Goal: Task Accomplishment & Management: Complete application form

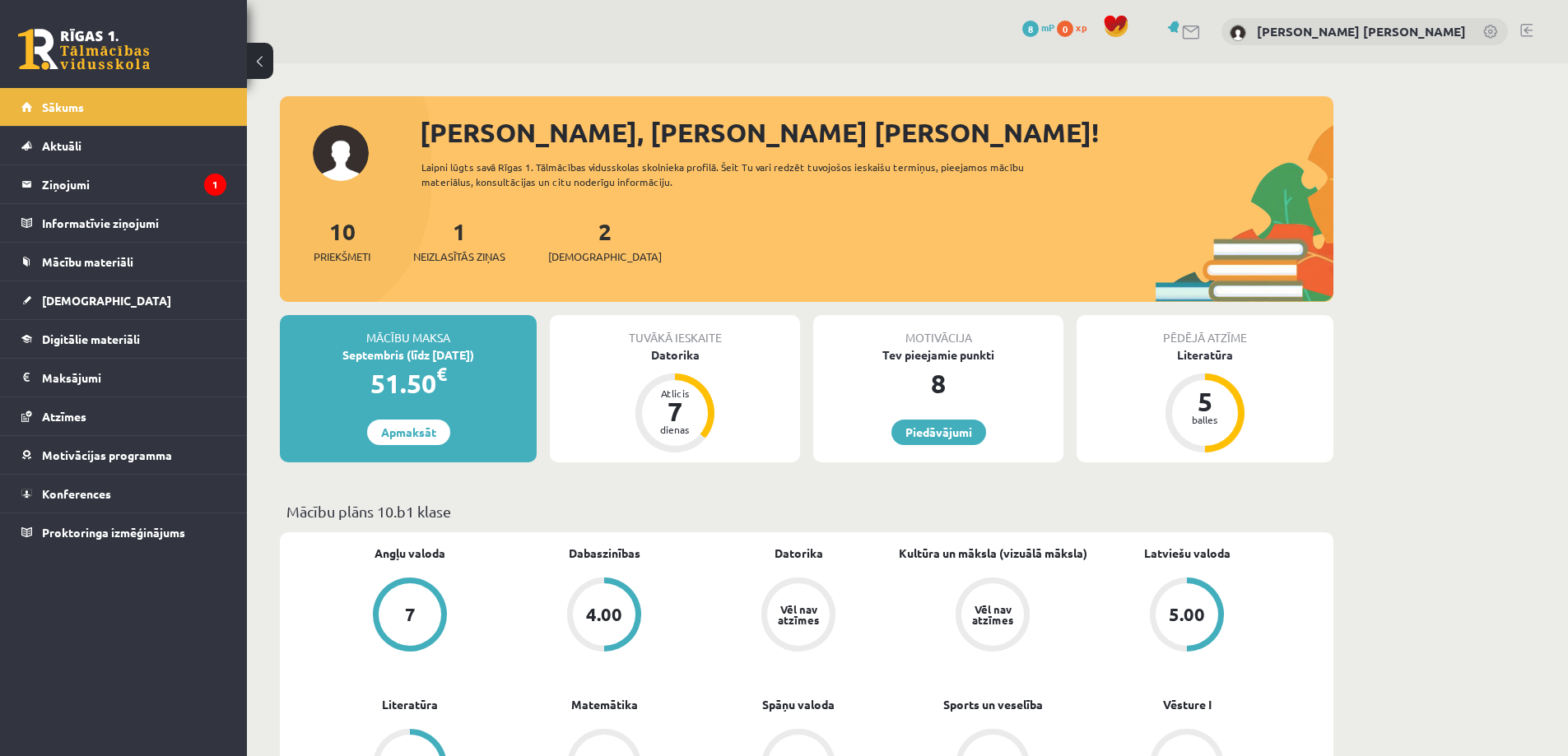
click at [471, 266] on div "10 Priekšmeti 1 Neizlasītās ziņas 2 Ieskaites" at bounding box center [806, 258] width 1053 height 88
click at [472, 257] on span "Neizlasītās ziņas" at bounding box center [459, 257] width 92 height 17
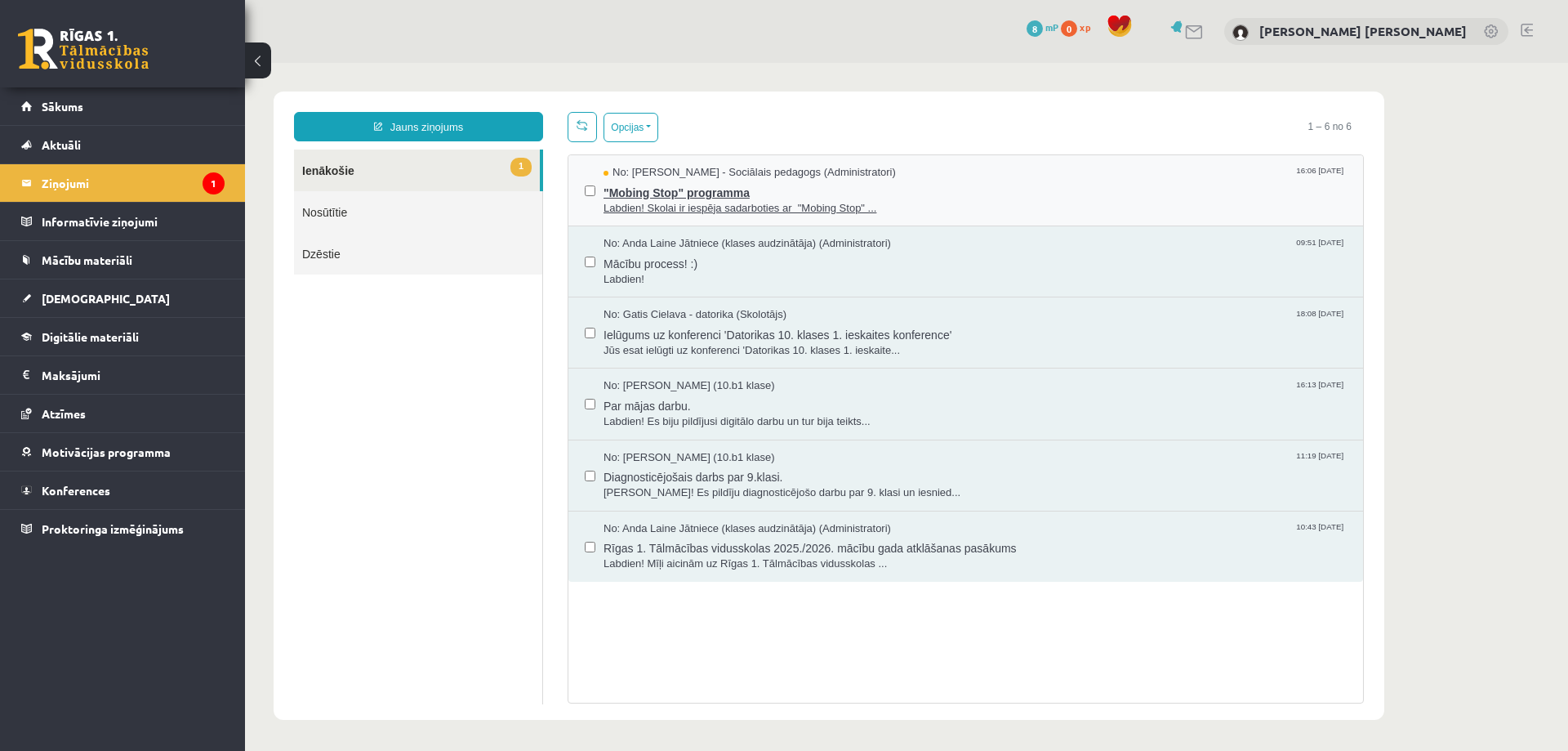
click at [664, 191] on span ""Mobing Stop" programma" at bounding box center [975, 190] width 743 height 20
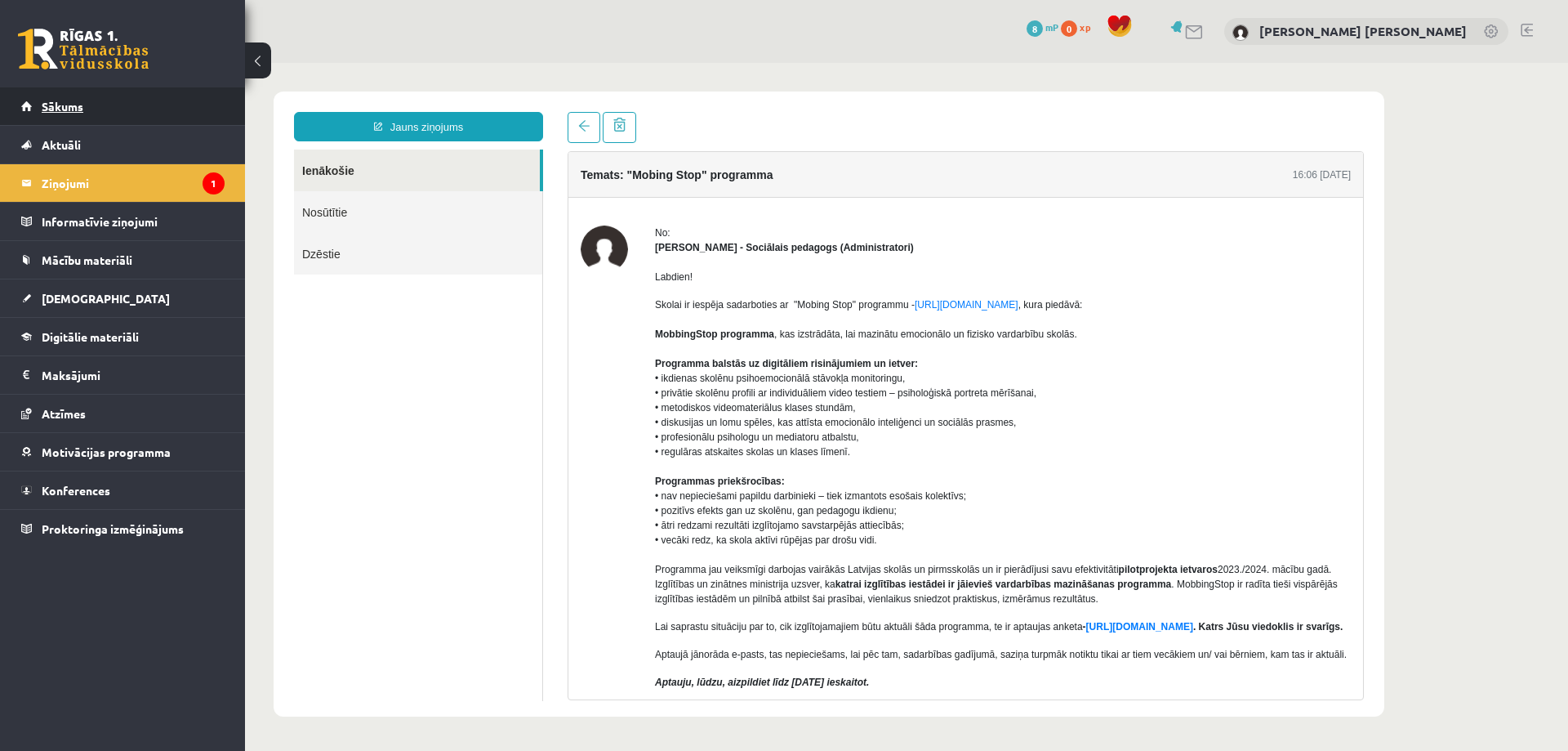
click at [82, 96] on link "Sākums" at bounding box center [123, 106] width 203 height 38
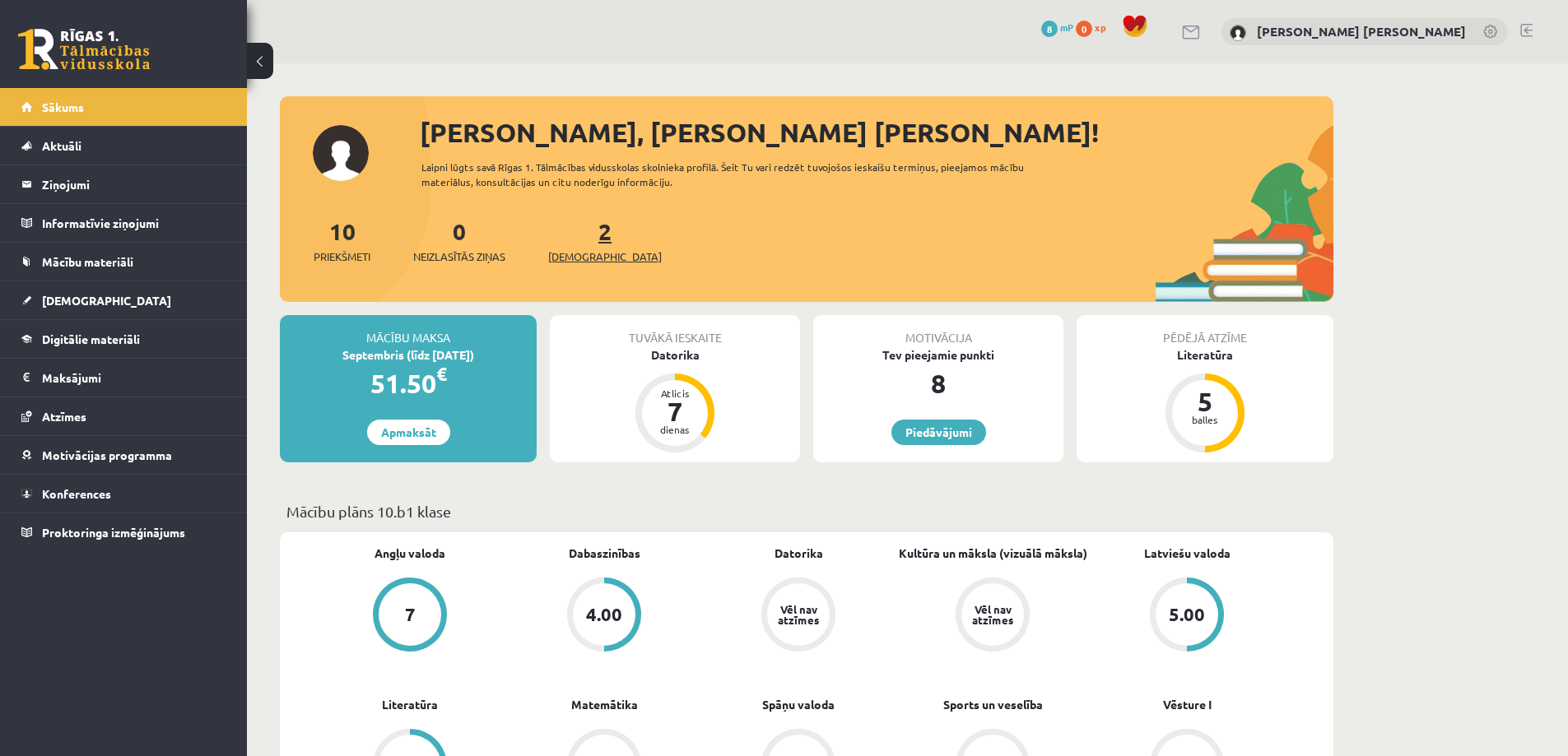
click at [588, 259] on span "[DEMOGRAPHIC_DATA]" at bounding box center [604, 257] width 113 height 17
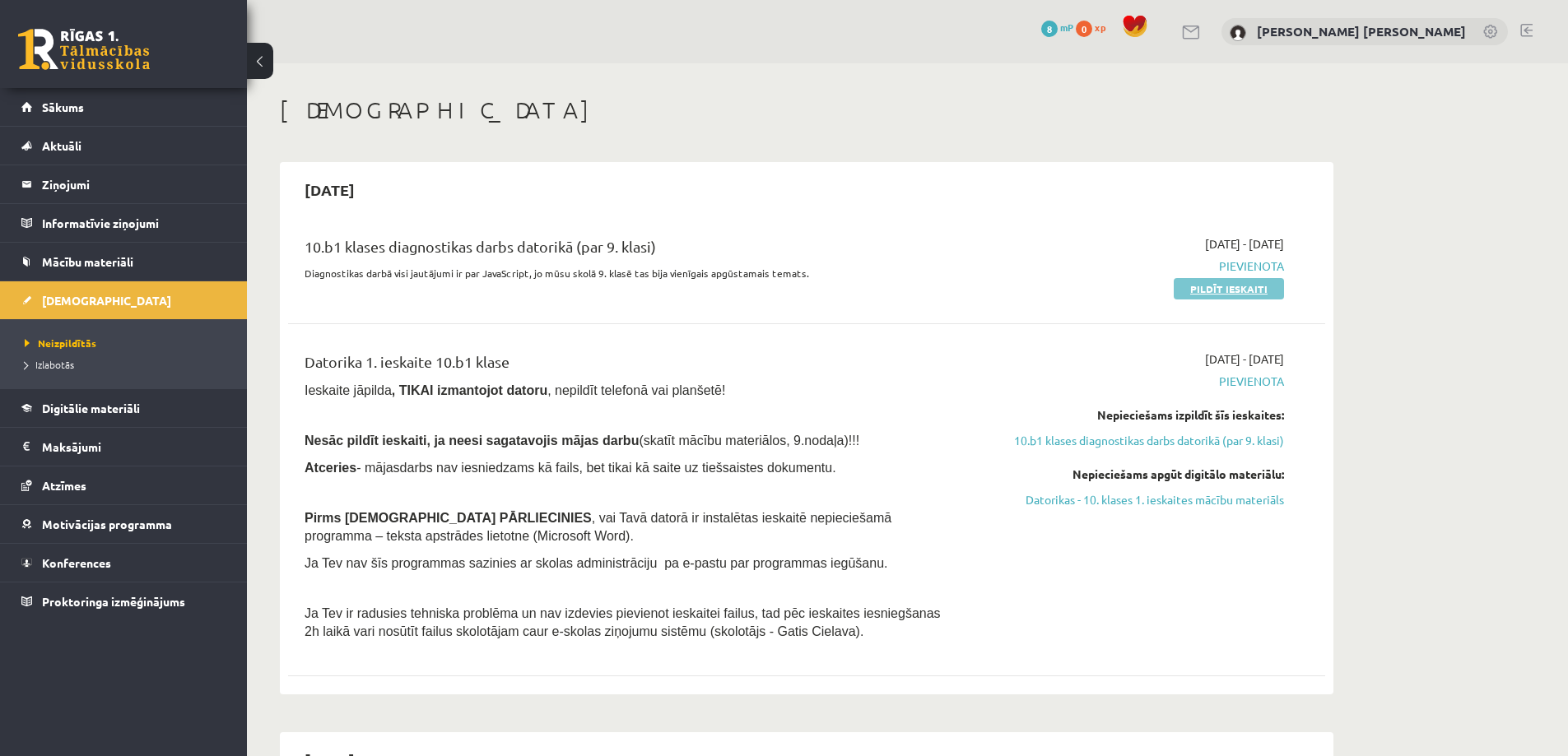
click at [1195, 289] on link "Pildīt ieskaiti" at bounding box center [1229, 288] width 111 height 21
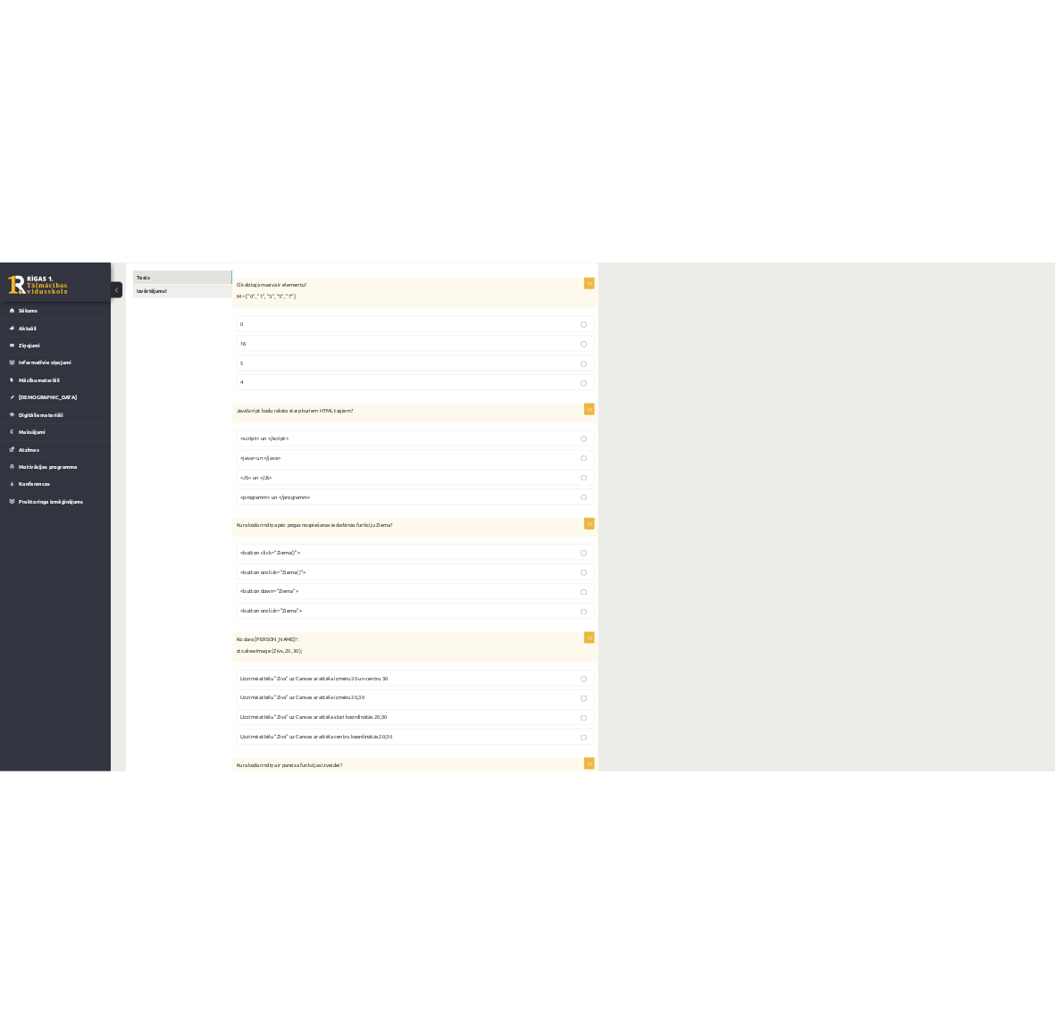
scroll to position [314, 0]
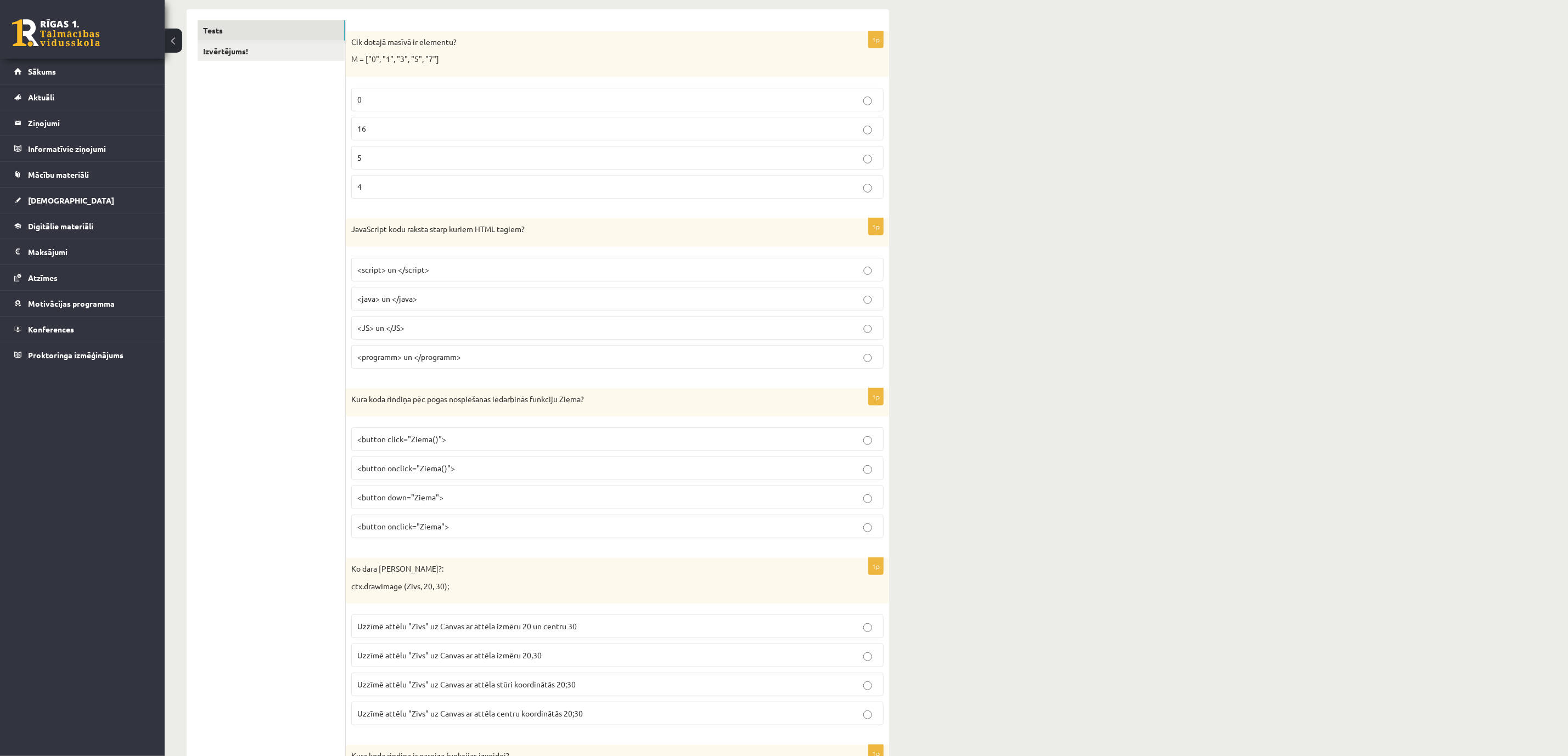
click at [379, 158] on p "5" at bounding box center [617, 157] width 520 height 12
click at [426, 271] on span "<script> un </script>" at bounding box center [393, 270] width 72 height 10
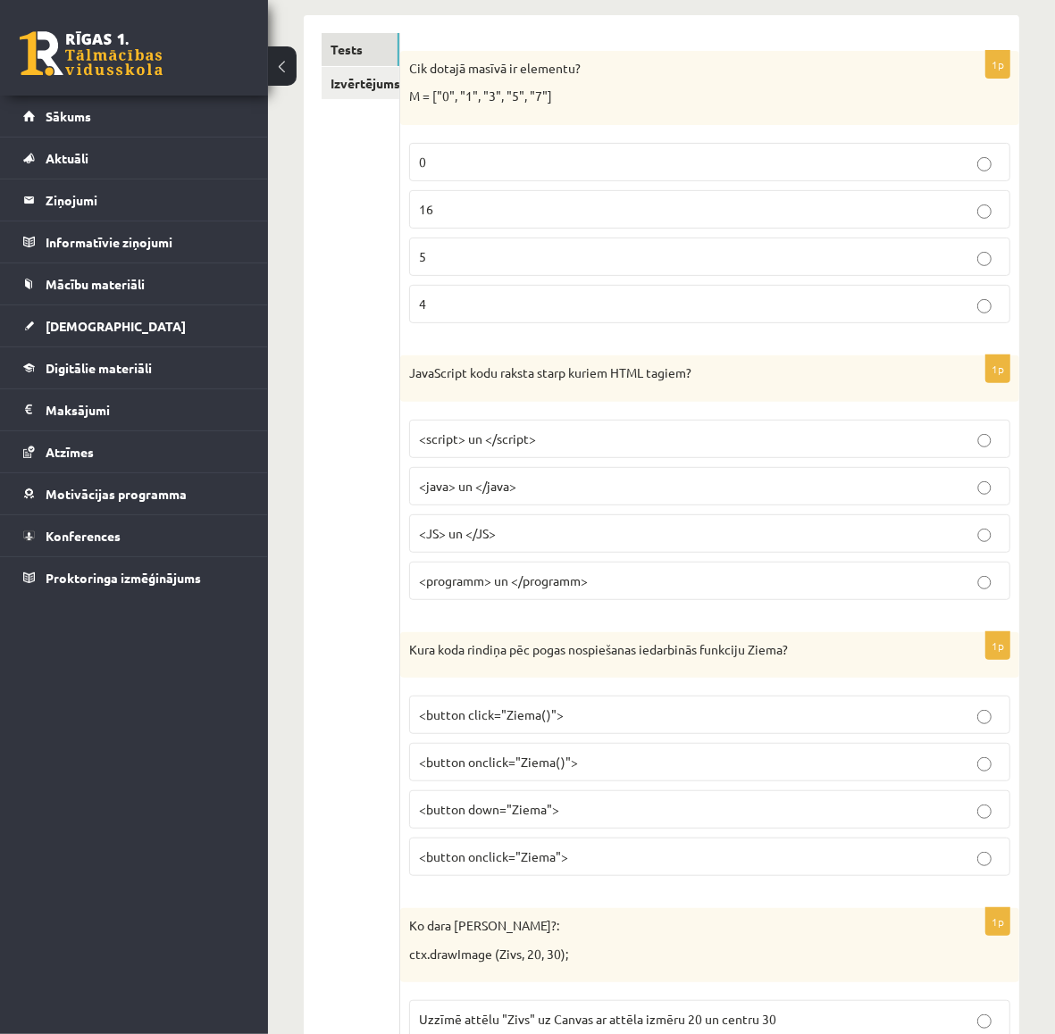
click at [637, 772] on p "<button onclick="Ziema()">" at bounding box center [710, 762] width 582 height 19
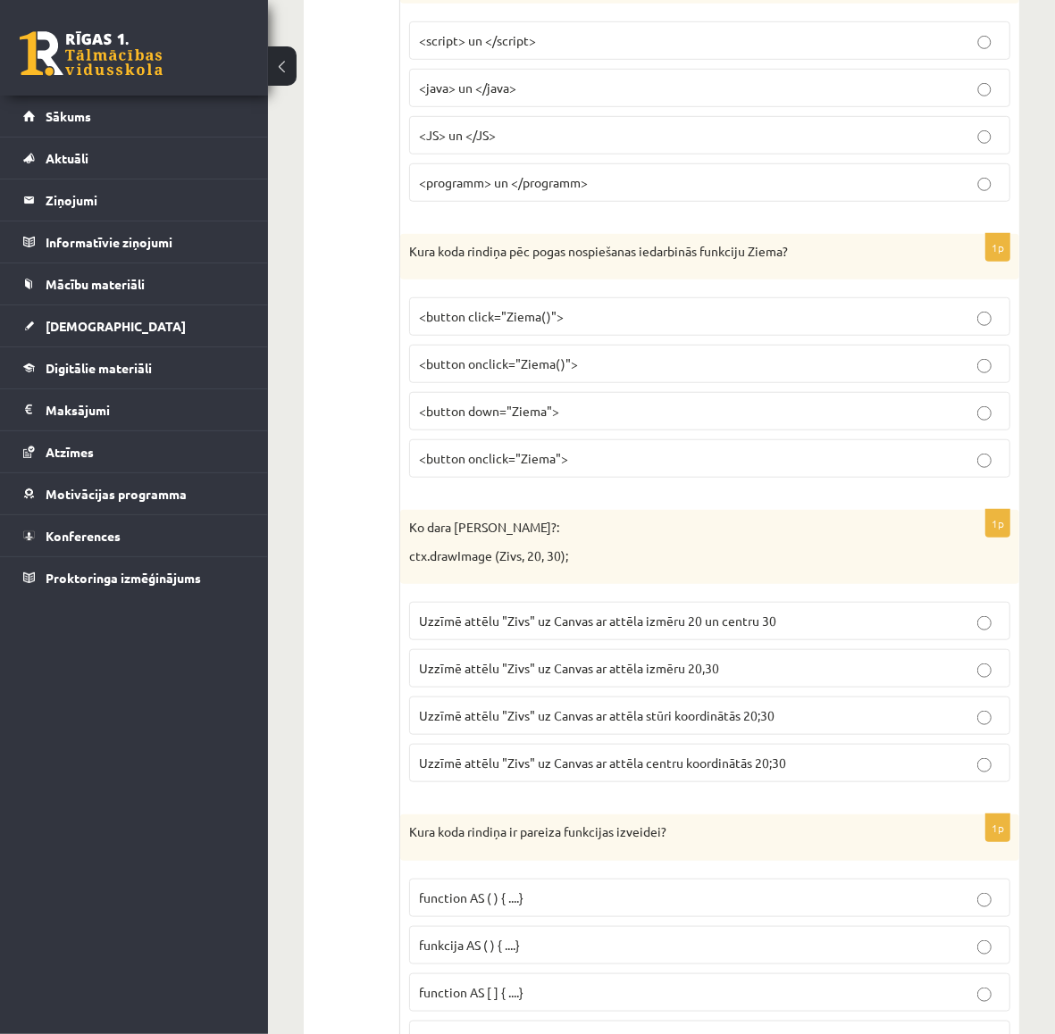
scroll to position [649, 0]
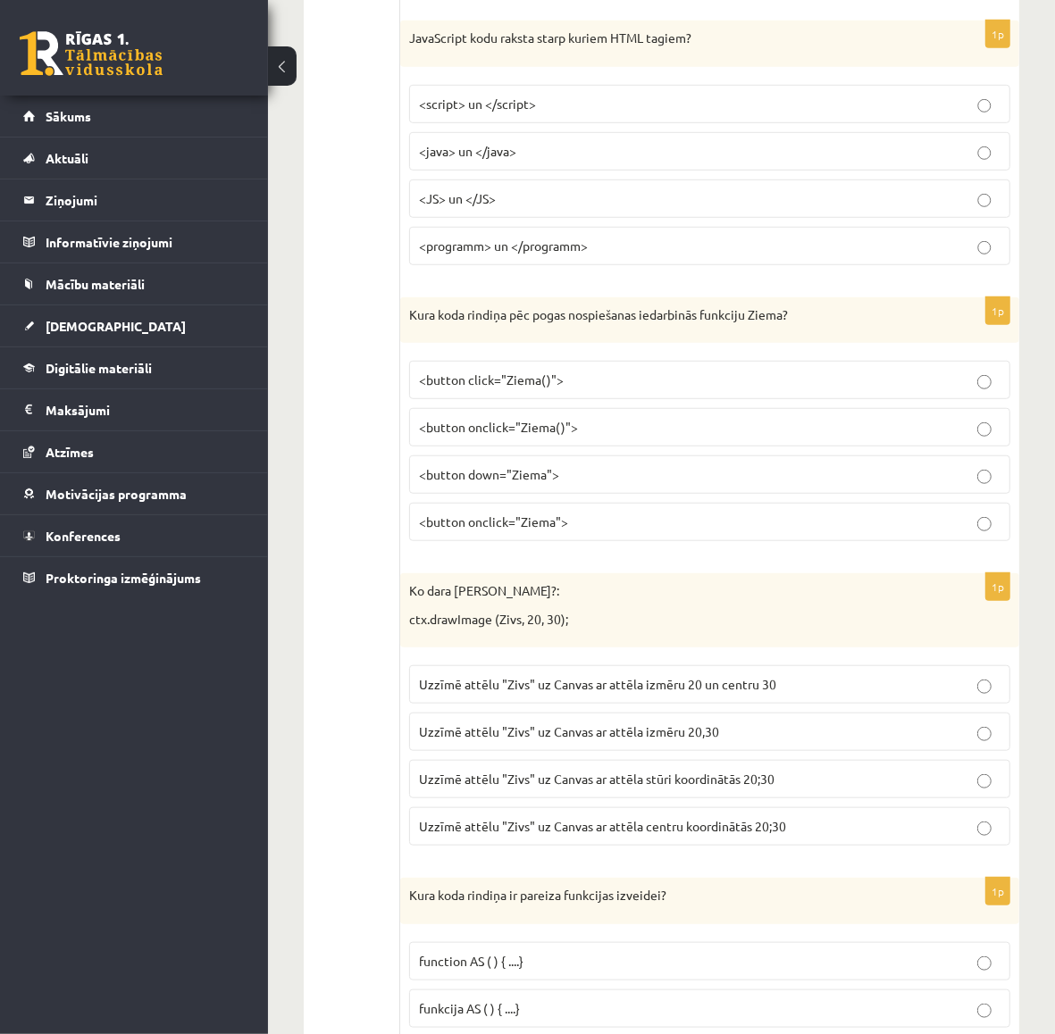
click at [701, 789] on p "Uzzīmē attēlu "Zivs" uz Canvas ar attēla stūri koordinātās 20;30" at bounding box center [710, 779] width 582 height 19
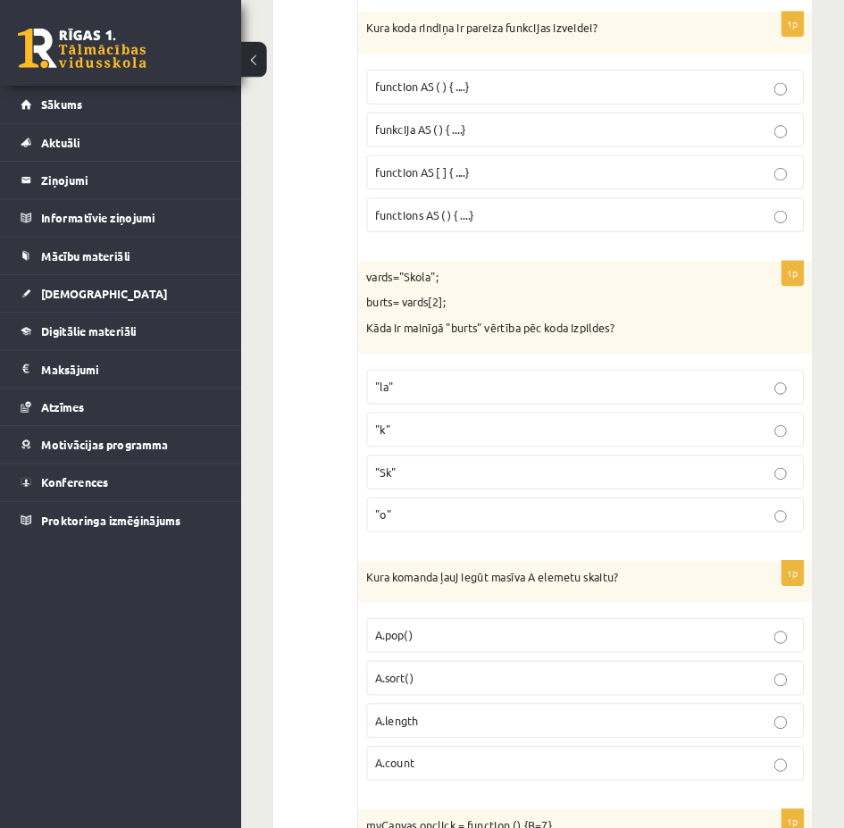
scroll to position [1529, 0]
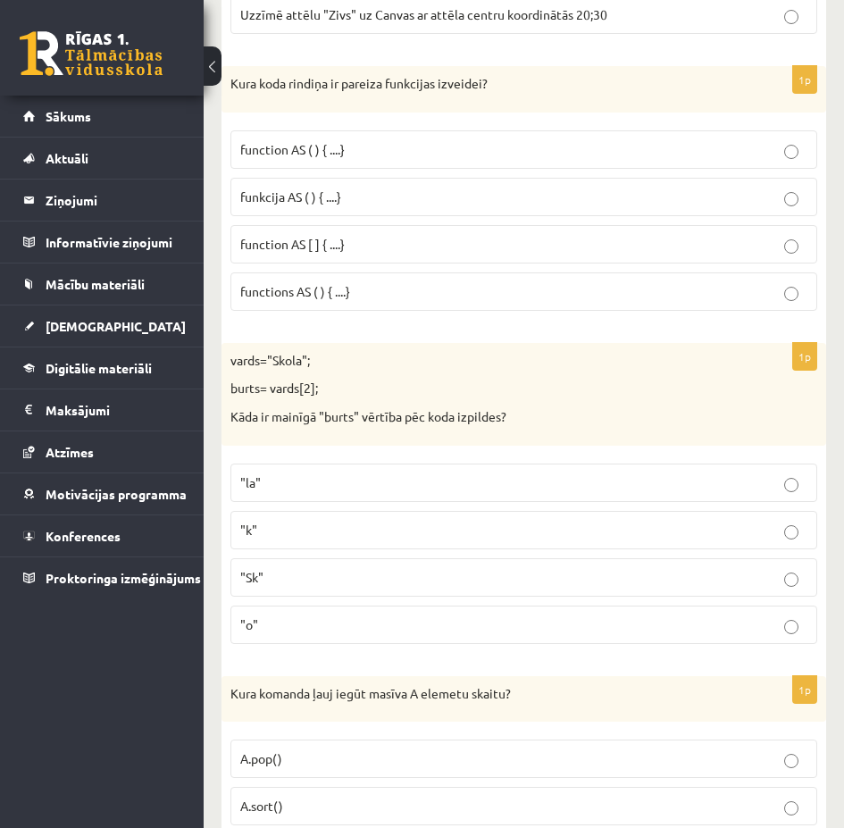
click at [387, 155] on p "function AS ( ) { ....}" at bounding box center [523, 149] width 567 height 19
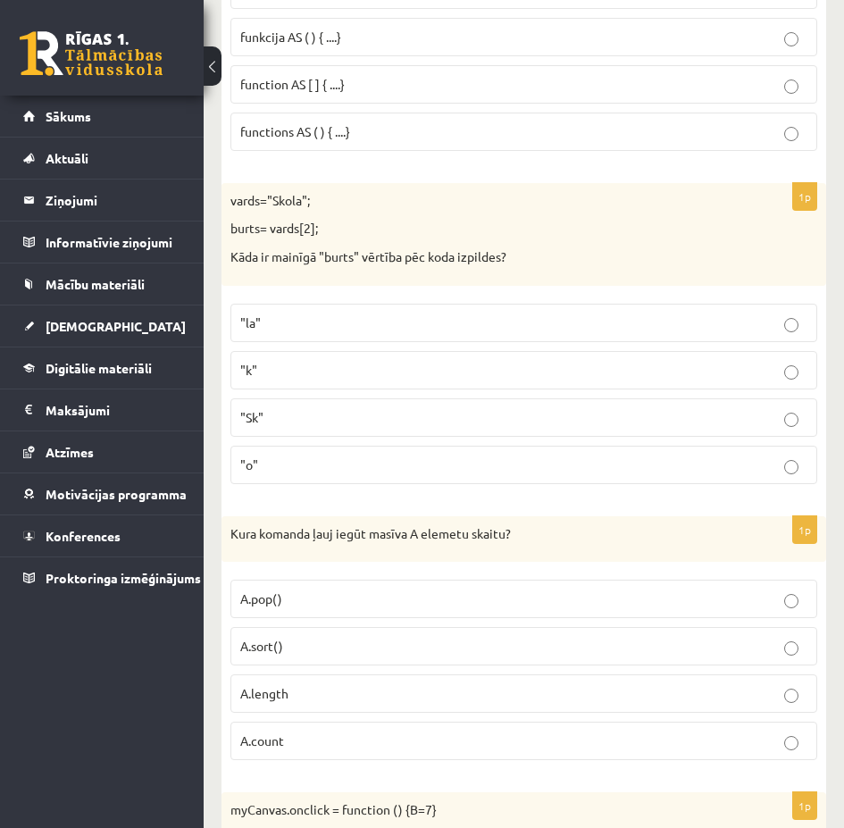
scroll to position [1708, 0]
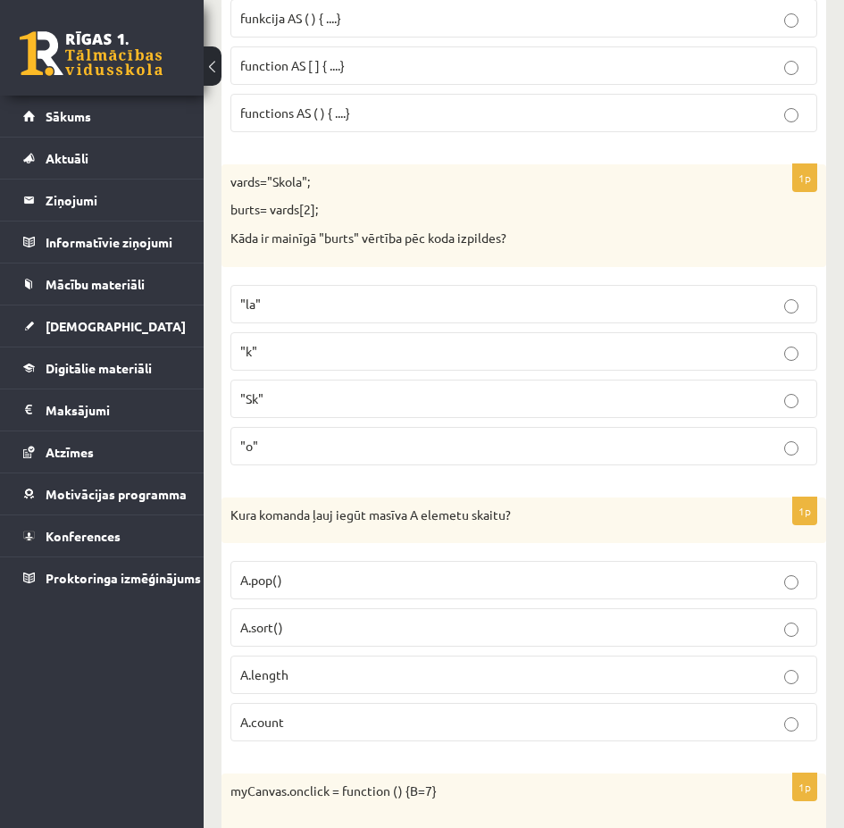
click at [346, 446] on p ""o"" at bounding box center [523, 446] width 567 height 19
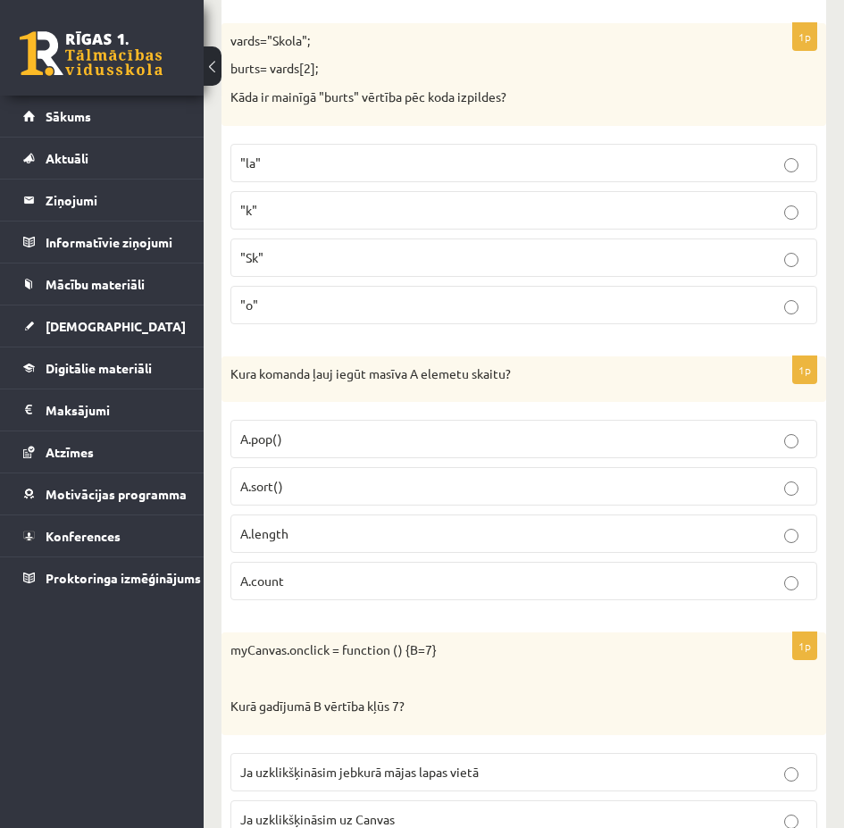
scroll to position [1887, 0]
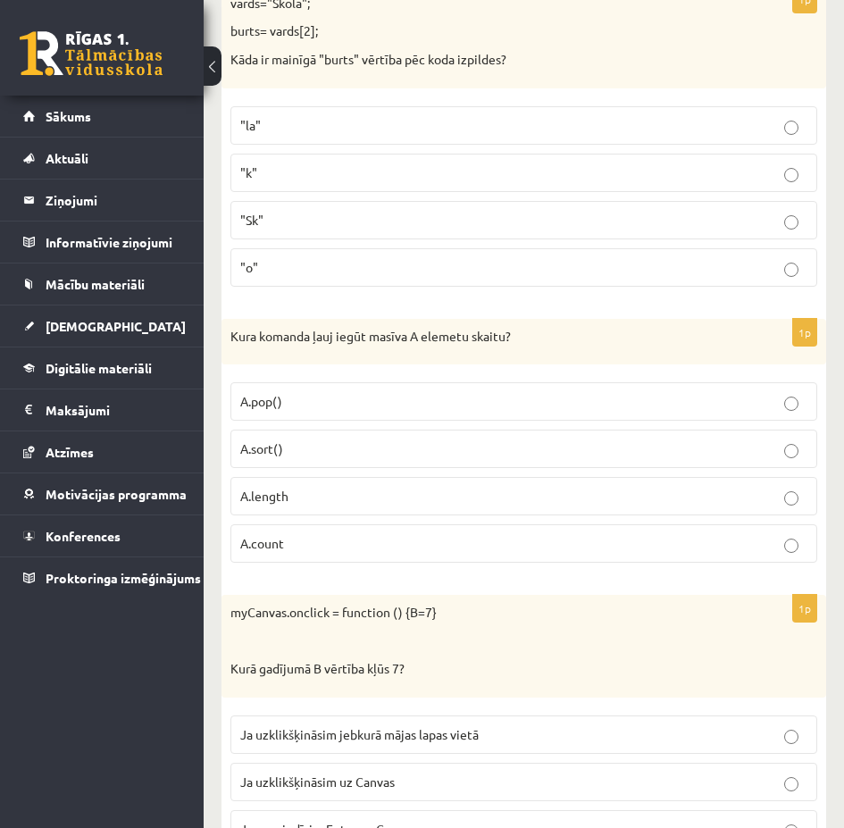
click at [345, 494] on p "A.length" at bounding box center [523, 496] width 567 height 19
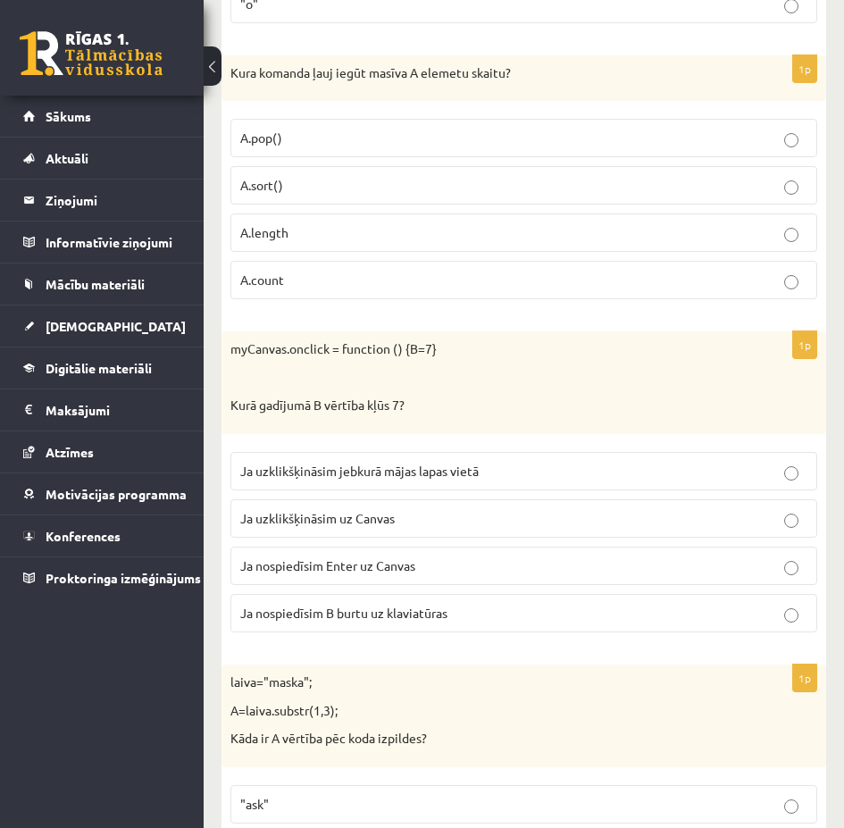
scroll to position [2155, 0]
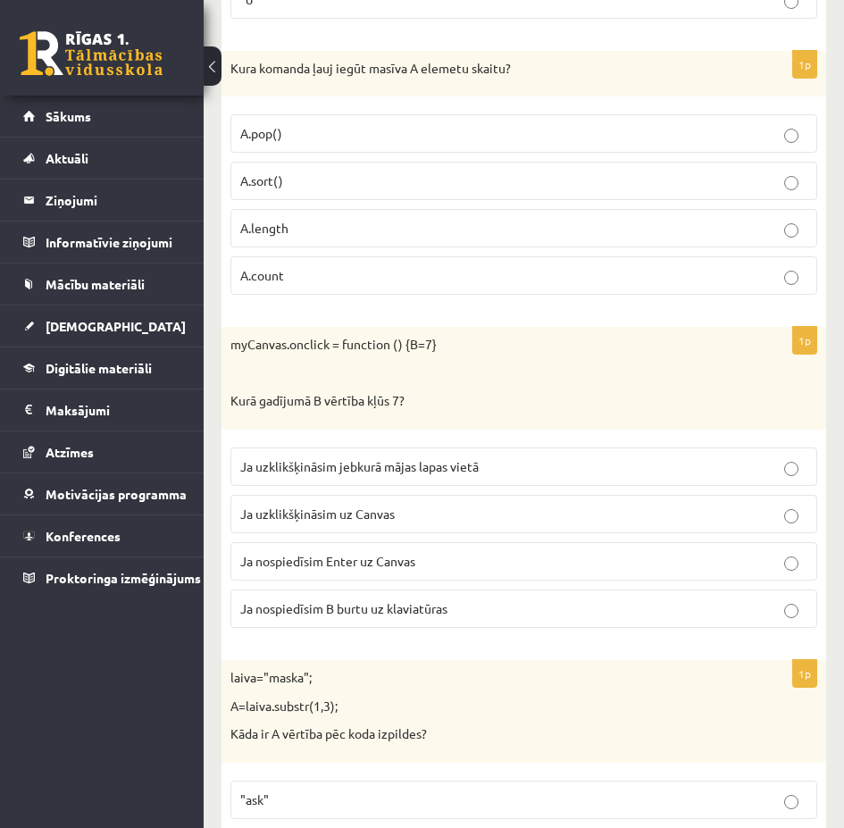
click at [383, 516] on span "Ja uzklikšķināsim uz Canvas" at bounding box center [317, 514] width 155 height 16
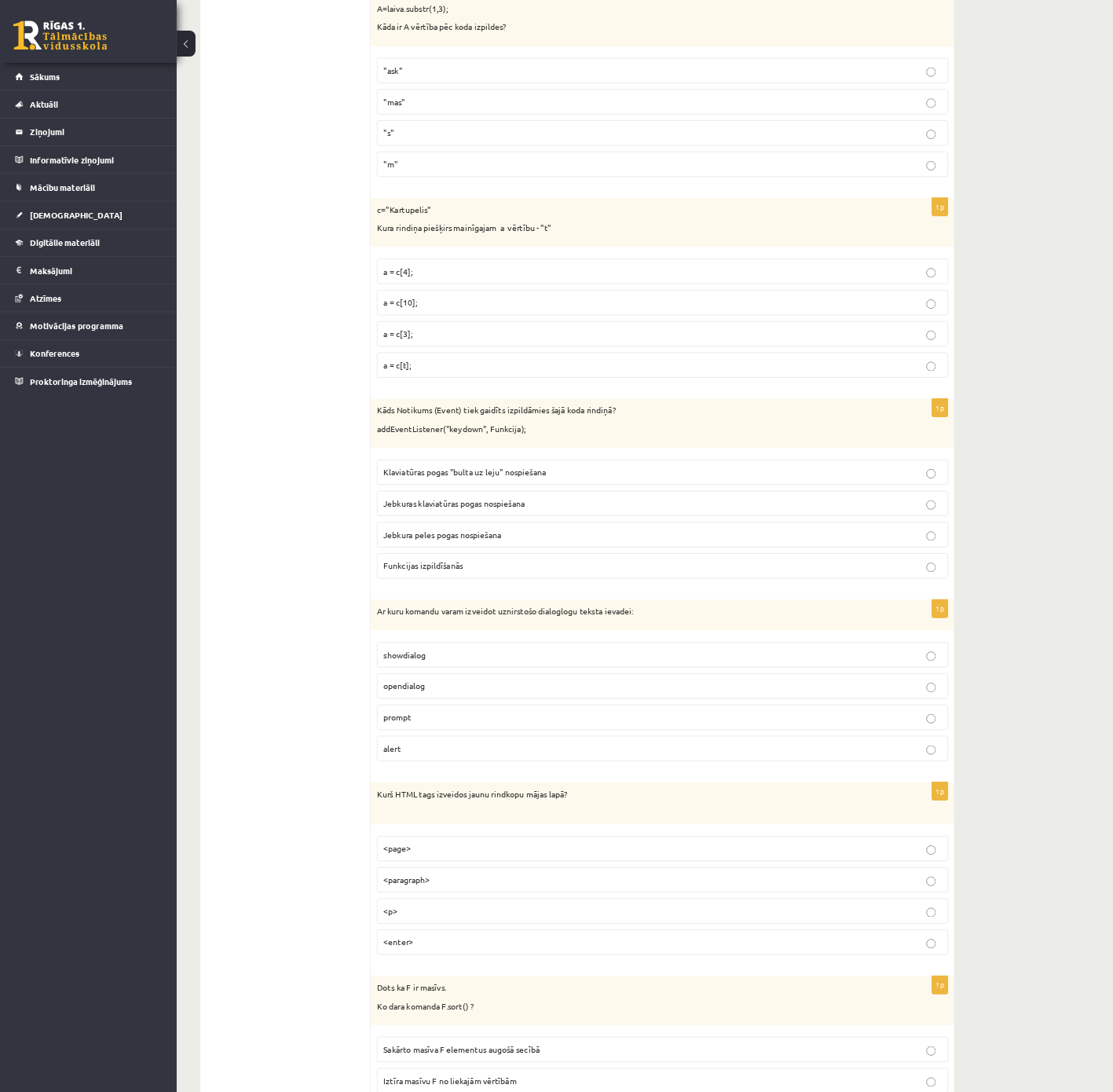
scroll to position [2444, 0]
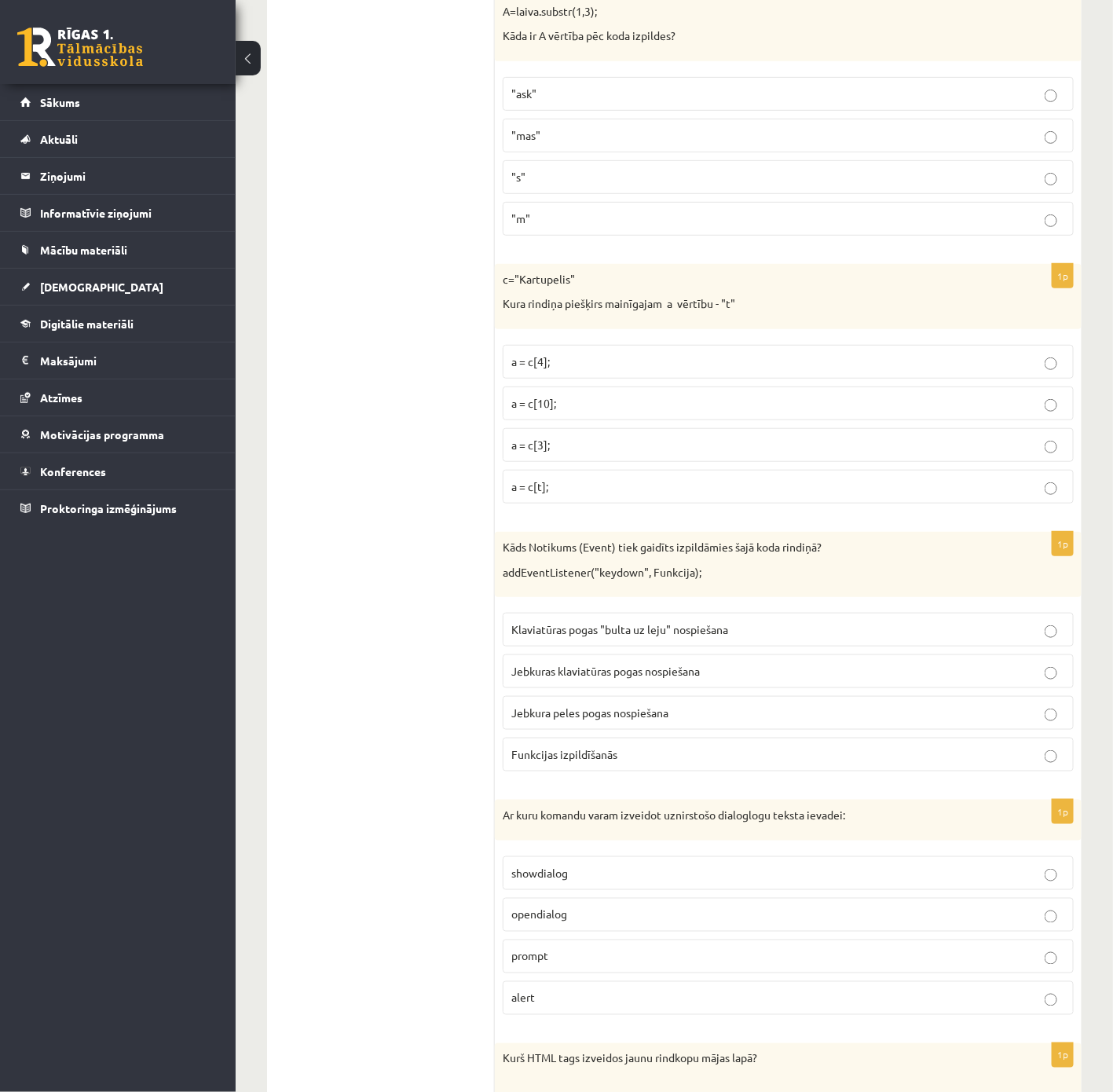
click at [586, 102] on p ""ask"" at bounding box center [789, 93] width 554 height 17
click at [578, 453] on p "a = c[3];" at bounding box center [789, 445] width 554 height 17
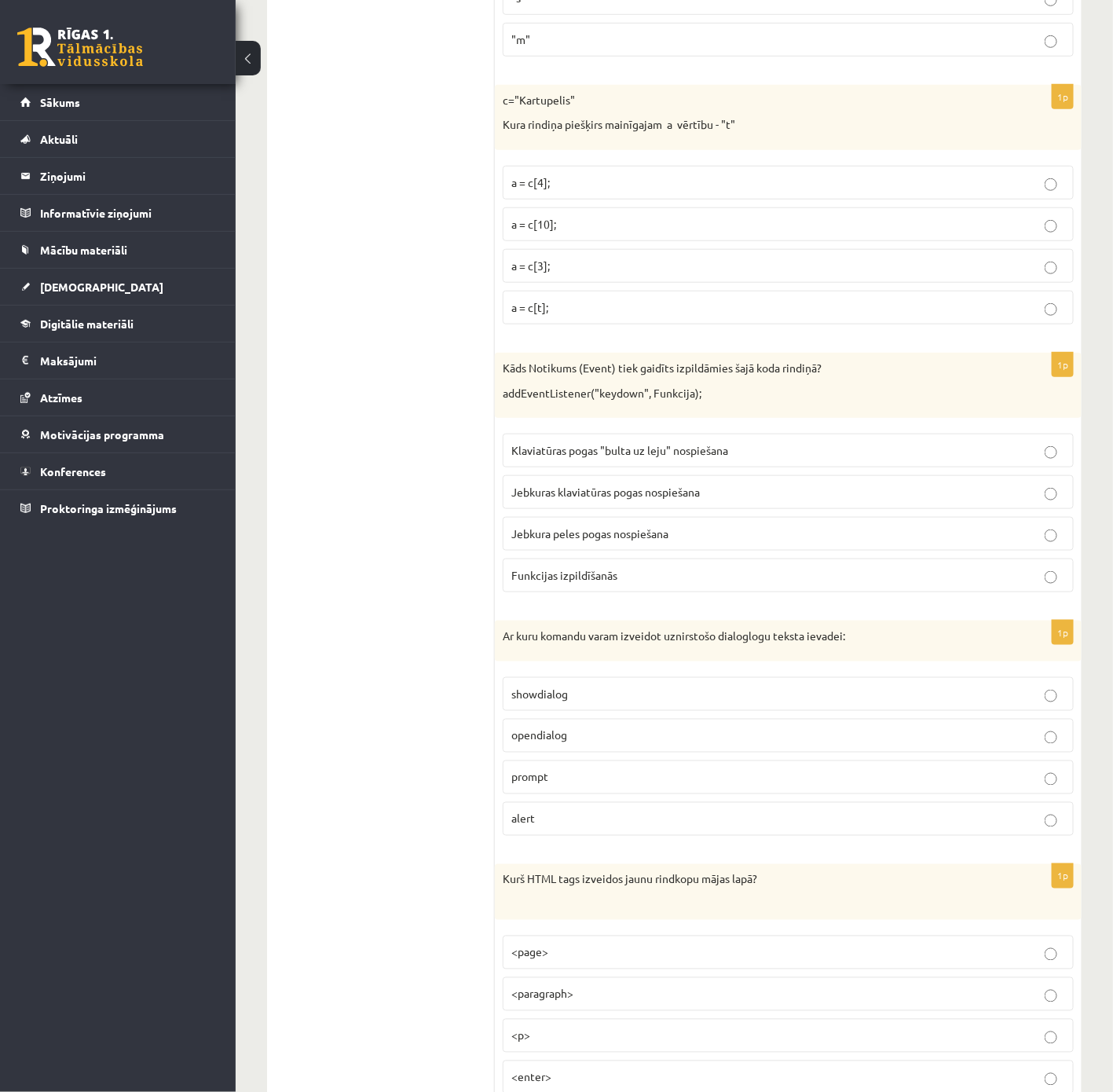
scroll to position [2680, 0]
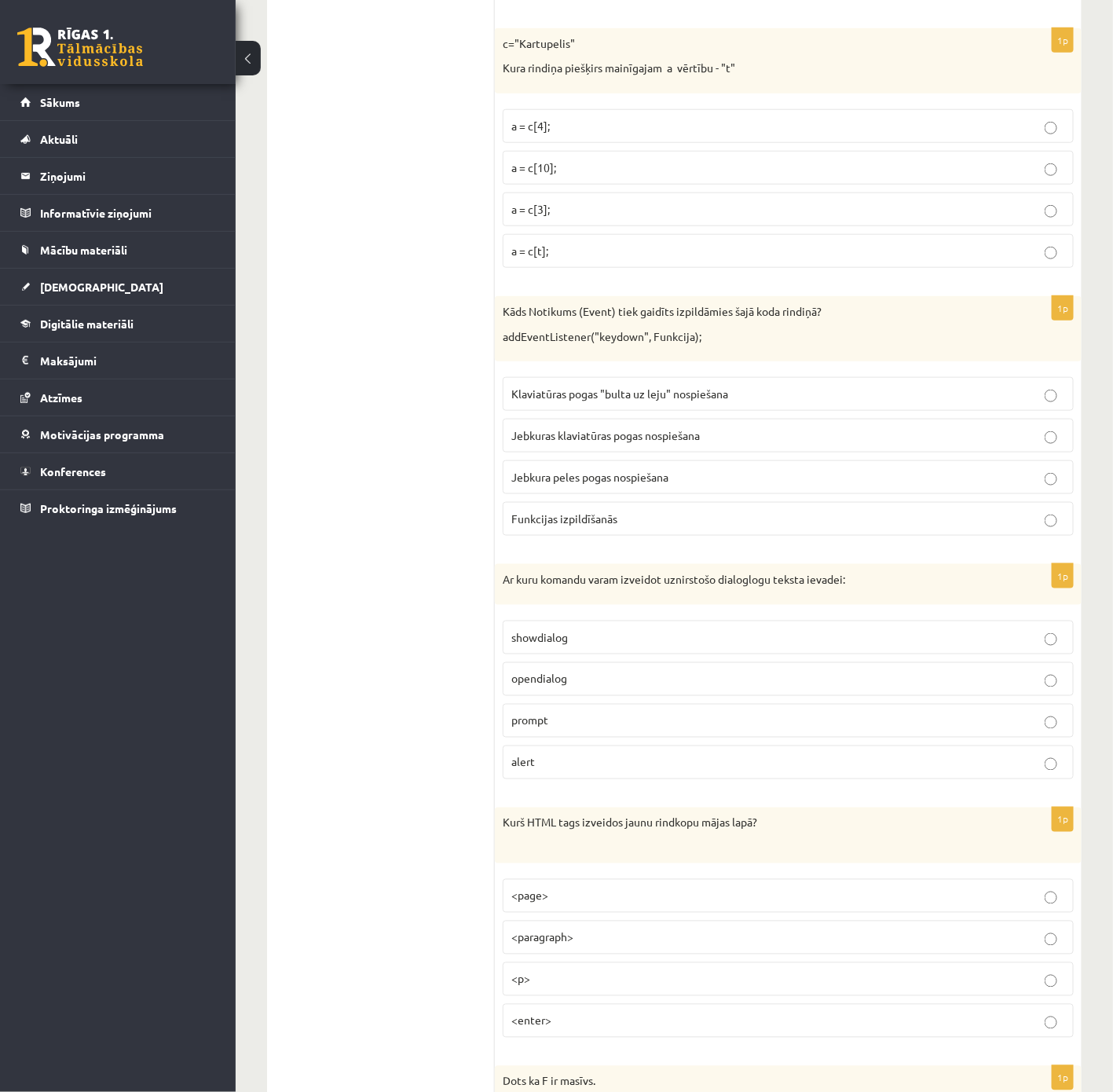
click at [535, 442] on span "Jebkuras klaviatūras pogas nospiešana" at bounding box center [606, 435] width 188 height 14
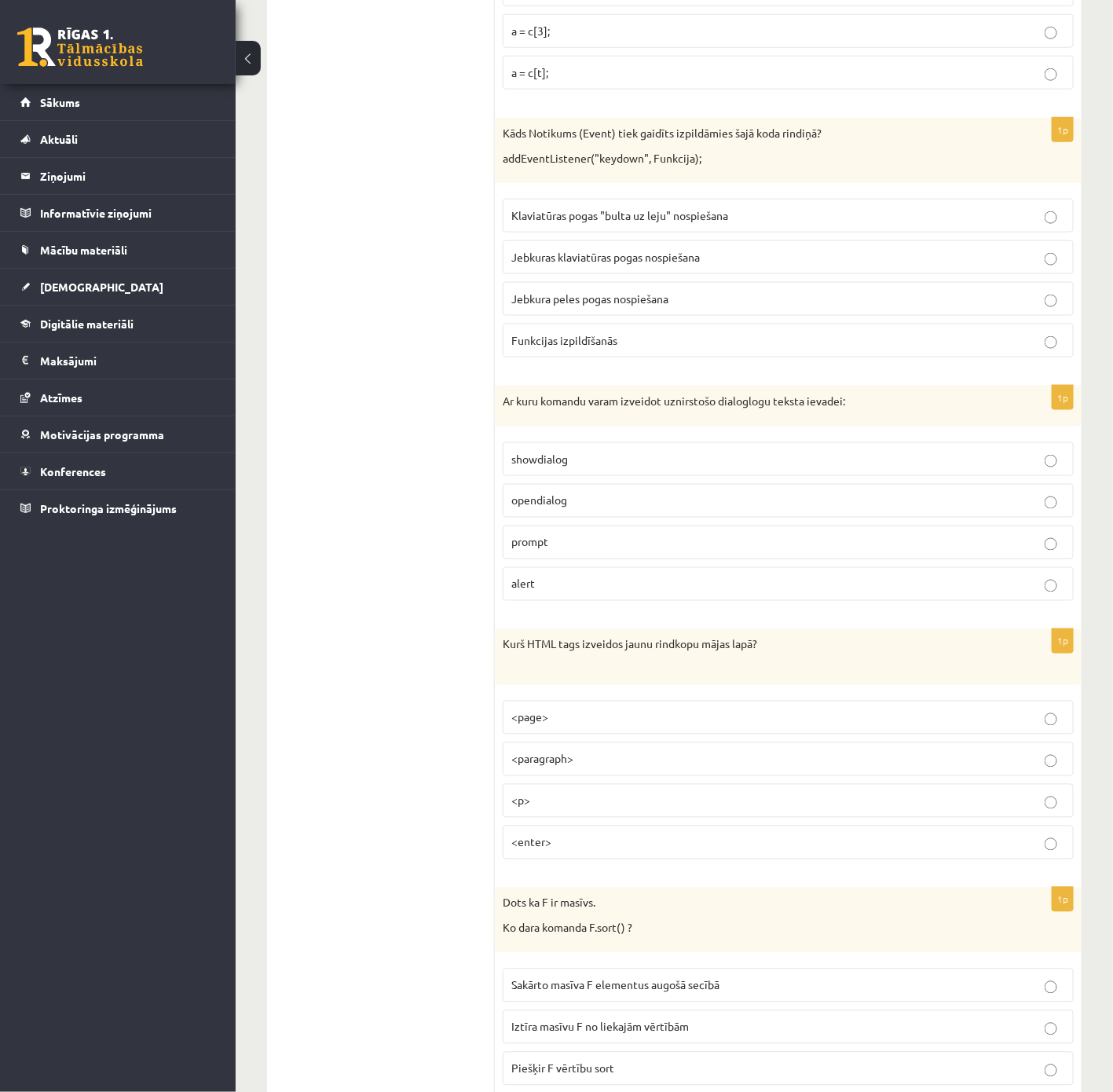
scroll to position [2916, 0]
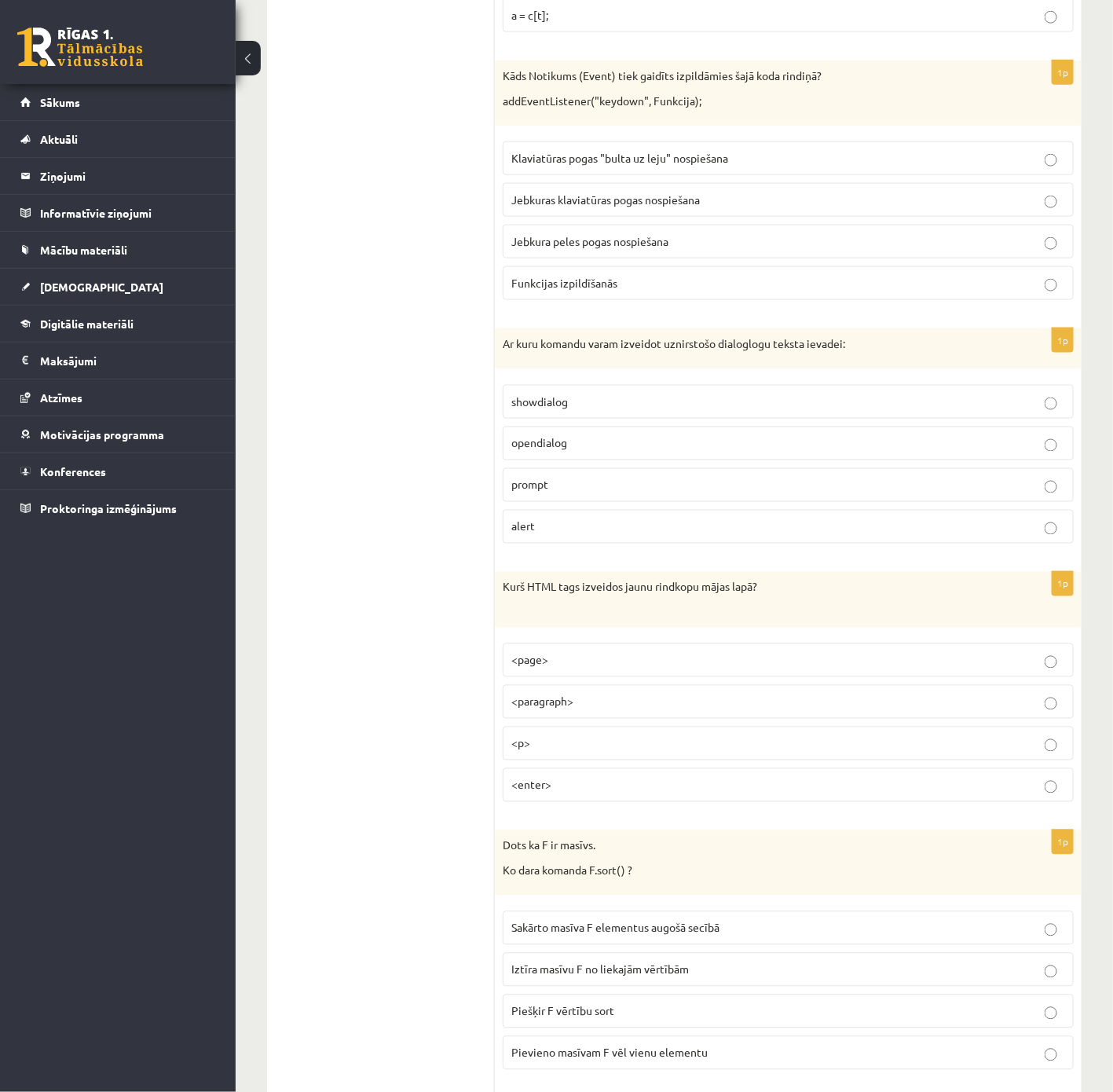
click at [566, 493] on p "prompt" at bounding box center [789, 484] width 554 height 17
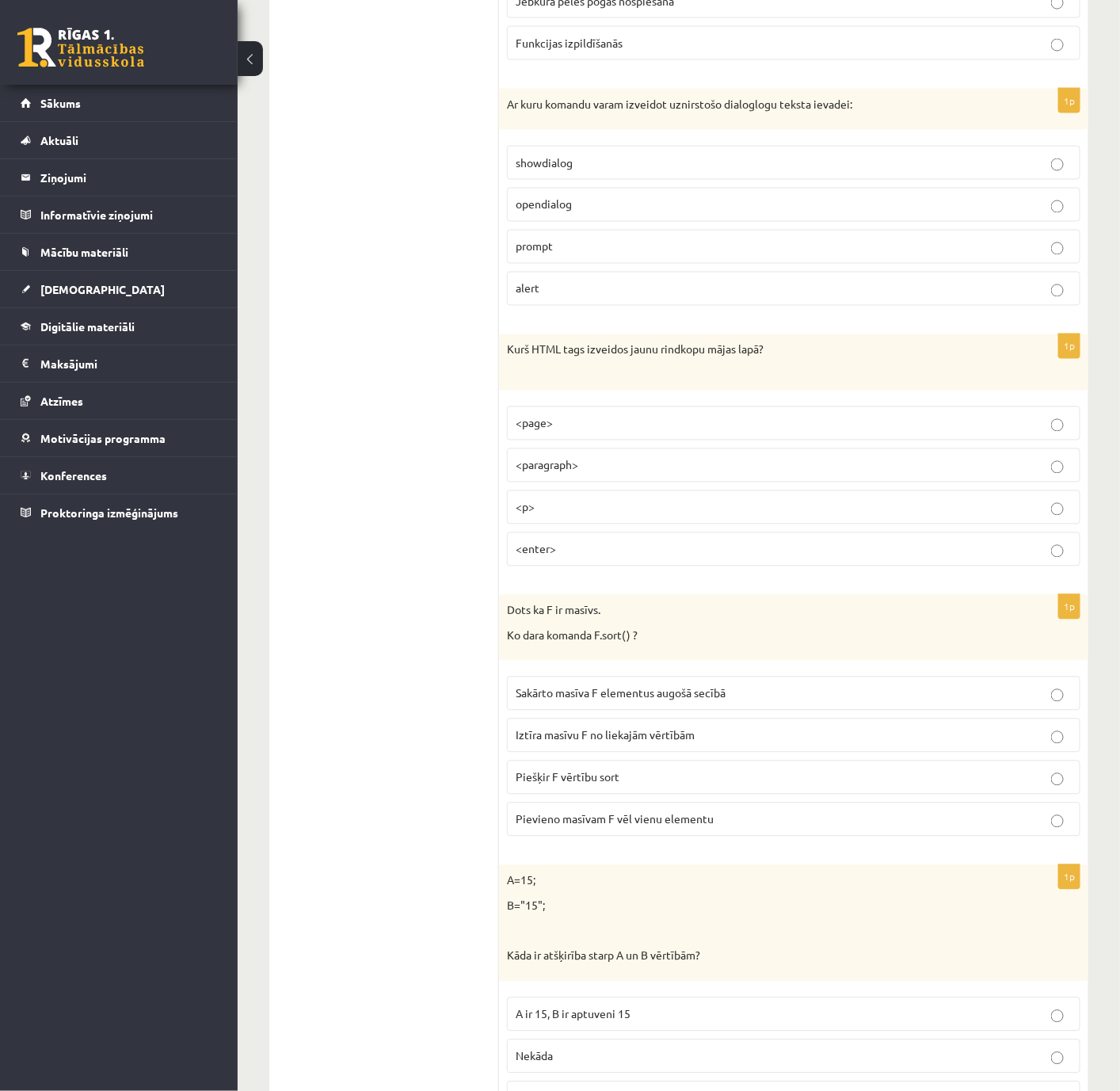
scroll to position [3199, 0]
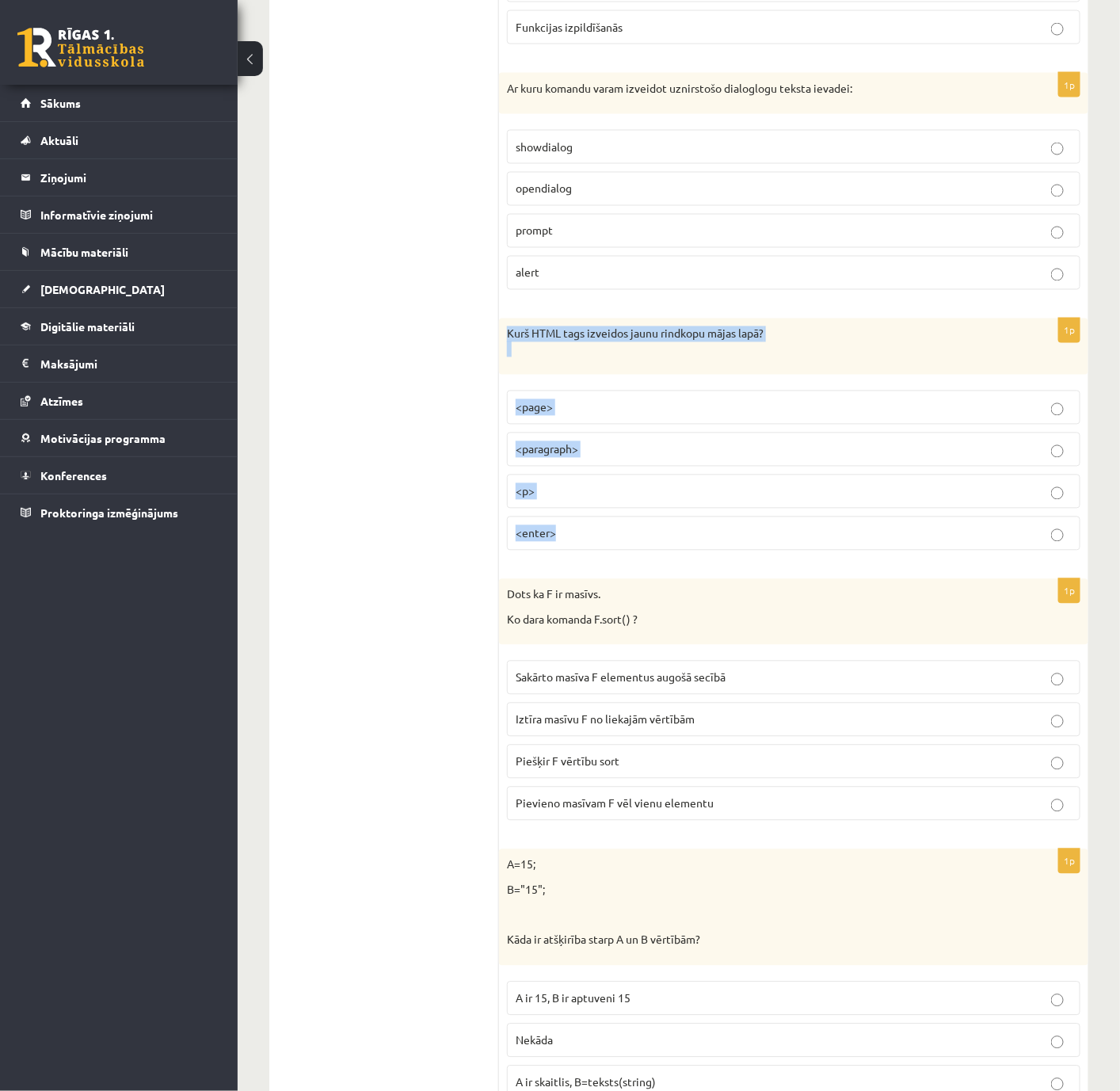
drag, startPoint x: 501, startPoint y: 365, endPoint x: 756, endPoint y: 574, distance: 329.7
click at [756, 563] on div "1p Kurš HTML tags izveidos jaunu rindkopu mājas lapā? <page> <paragraph> <p> <e…" at bounding box center [794, 441] width 590 height 245
copy div "Kurš HTML tags izveidos jaunu rindkopu mājas lapā? <page> <paragraph> <p> <ente…"
click at [530, 498] on span "<p>" at bounding box center [525, 491] width 19 height 14
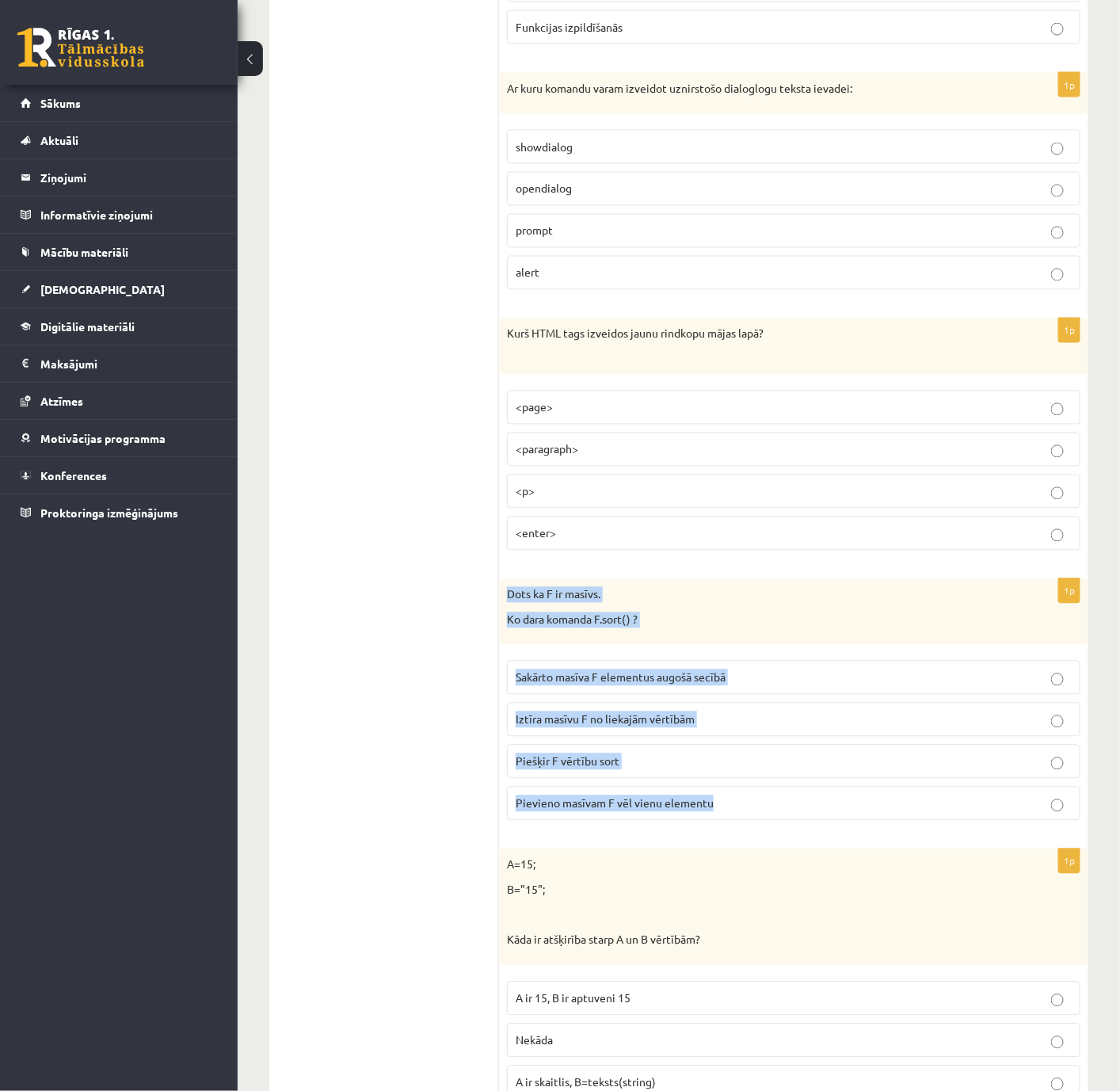
drag, startPoint x: 501, startPoint y: 628, endPoint x: 935, endPoint y: 846, distance: 485.7
click at [935, 727] on div "1p Dots ka F ir masīvs. Ko dara komanda F.sort() ? Sakārto masīva F elementus a…" at bounding box center [794, 706] width 590 height 255
copy div "Dots ka F ir masīvs. Ko dara komanda F.sort() ? Sakārto masīva F elementus augo…"
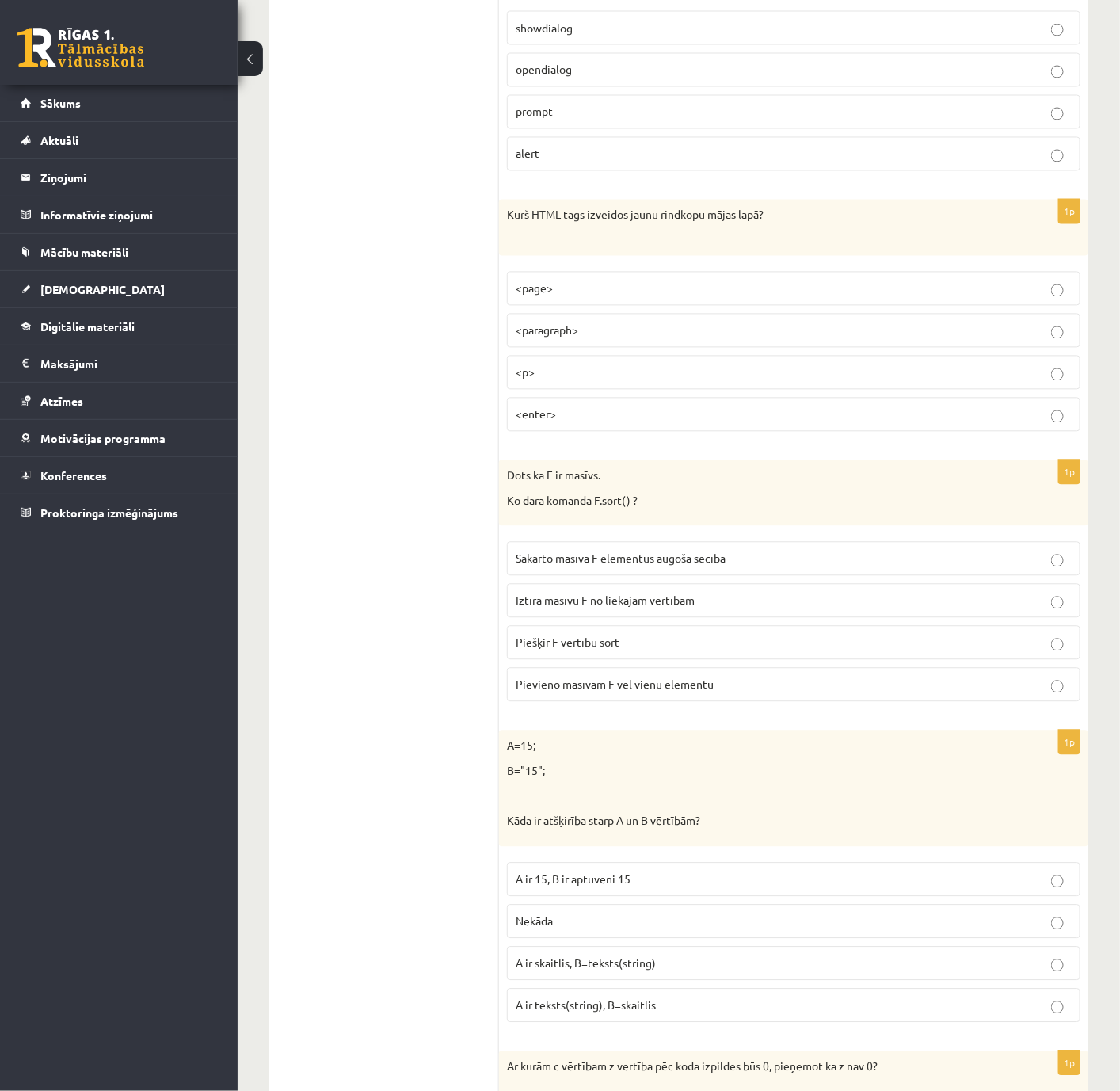
click at [598, 568] on p "Sakārto masīva F elementus augošā secībā" at bounding box center [794, 559] width 556 height 17
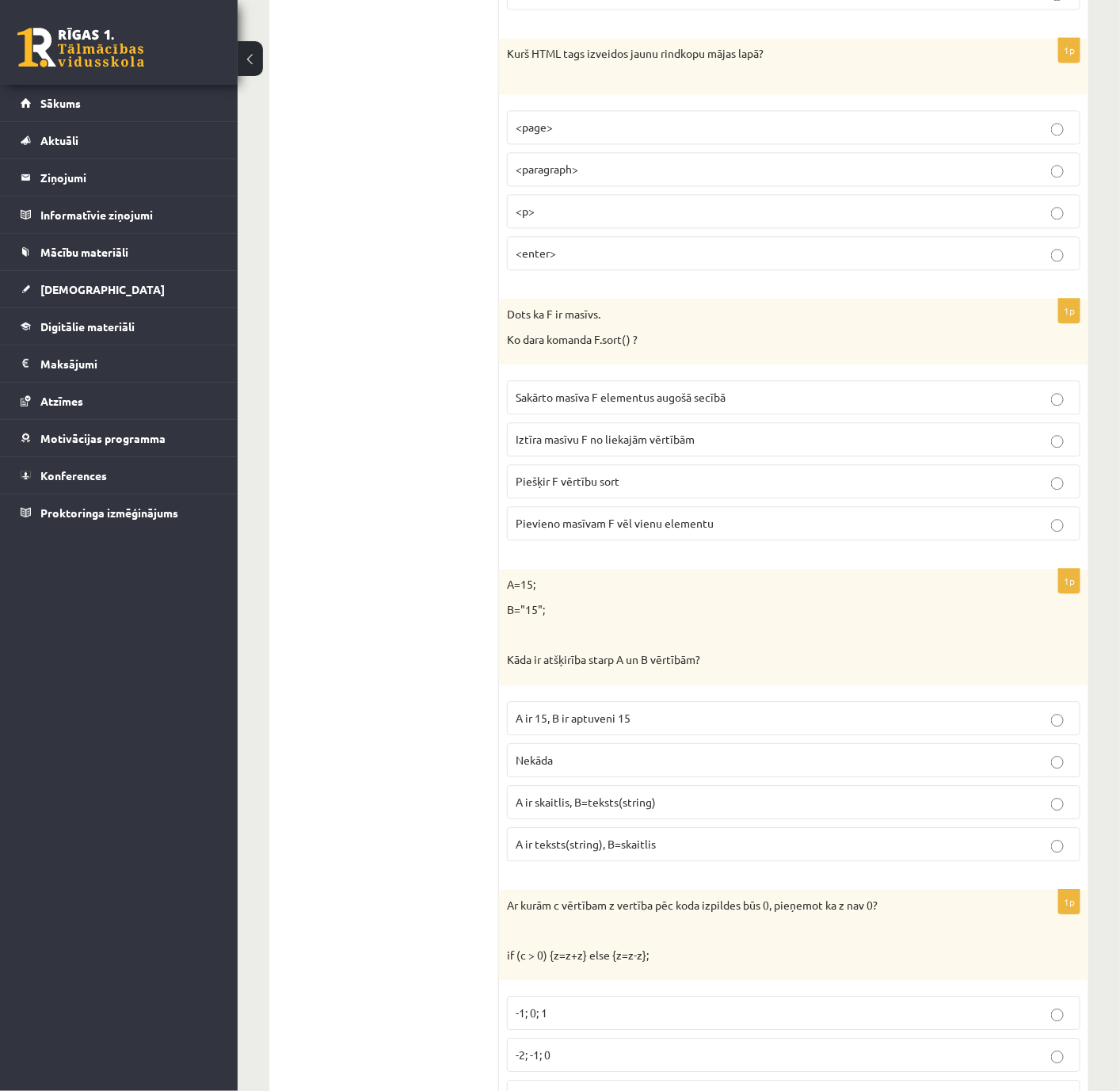
scroll to position [3794, 0]
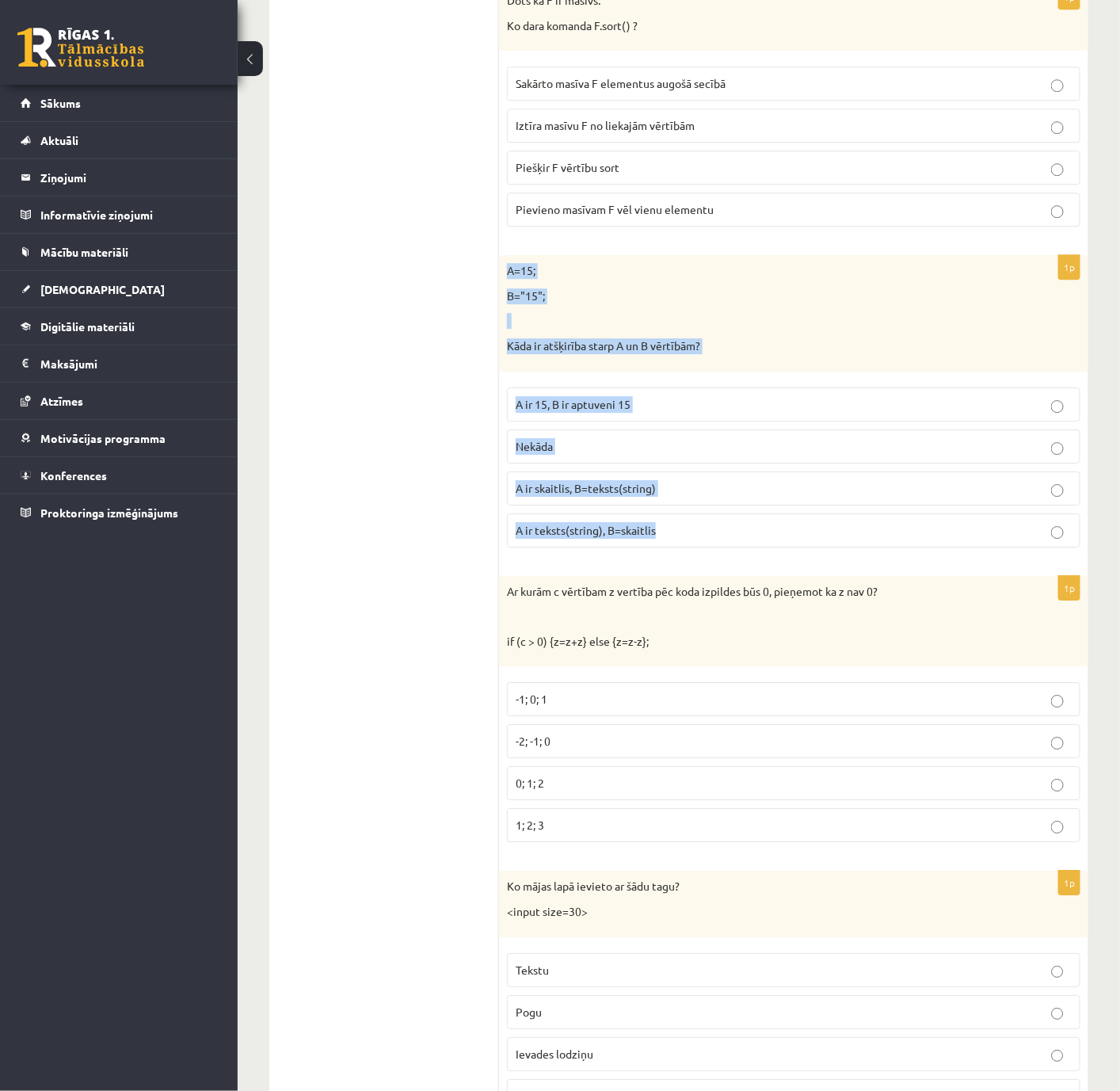
drag, startPoint x: 513, startPoint y: 311, endPoint x: 754, endPoint y: 570, distance: 353.8
click at [754, 560] on div "1p A=15; B="15"; Kāda ir atšķirība starp A un B vērtībām? A ir 15, B ir aptuven…" at bounding box center [794, 407] width 590 height 304
copy div "A=15; B="15"; Kāda ir atšķirība starp A un B vērtībām? A ir 15, B ir aptuveni 1…"
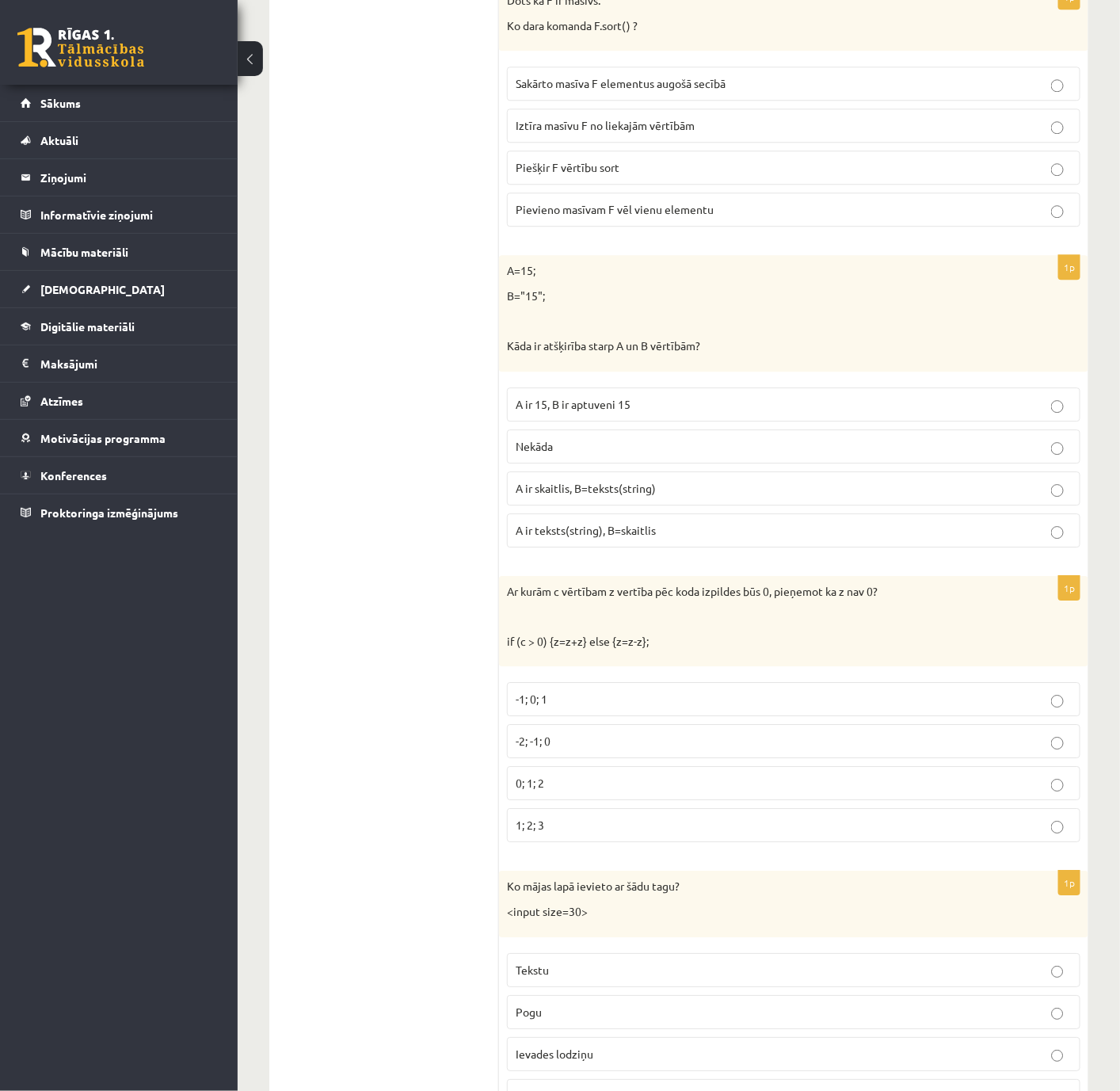
click at [356, 516] on ul "Tests Izvērtējums!" at bounding box center [392, 643] width 214 height 8258
click at [623, 497] on p "A ir skaitlis, B=teksts(string)" at bounding box center [794, 488] width 556 height 17
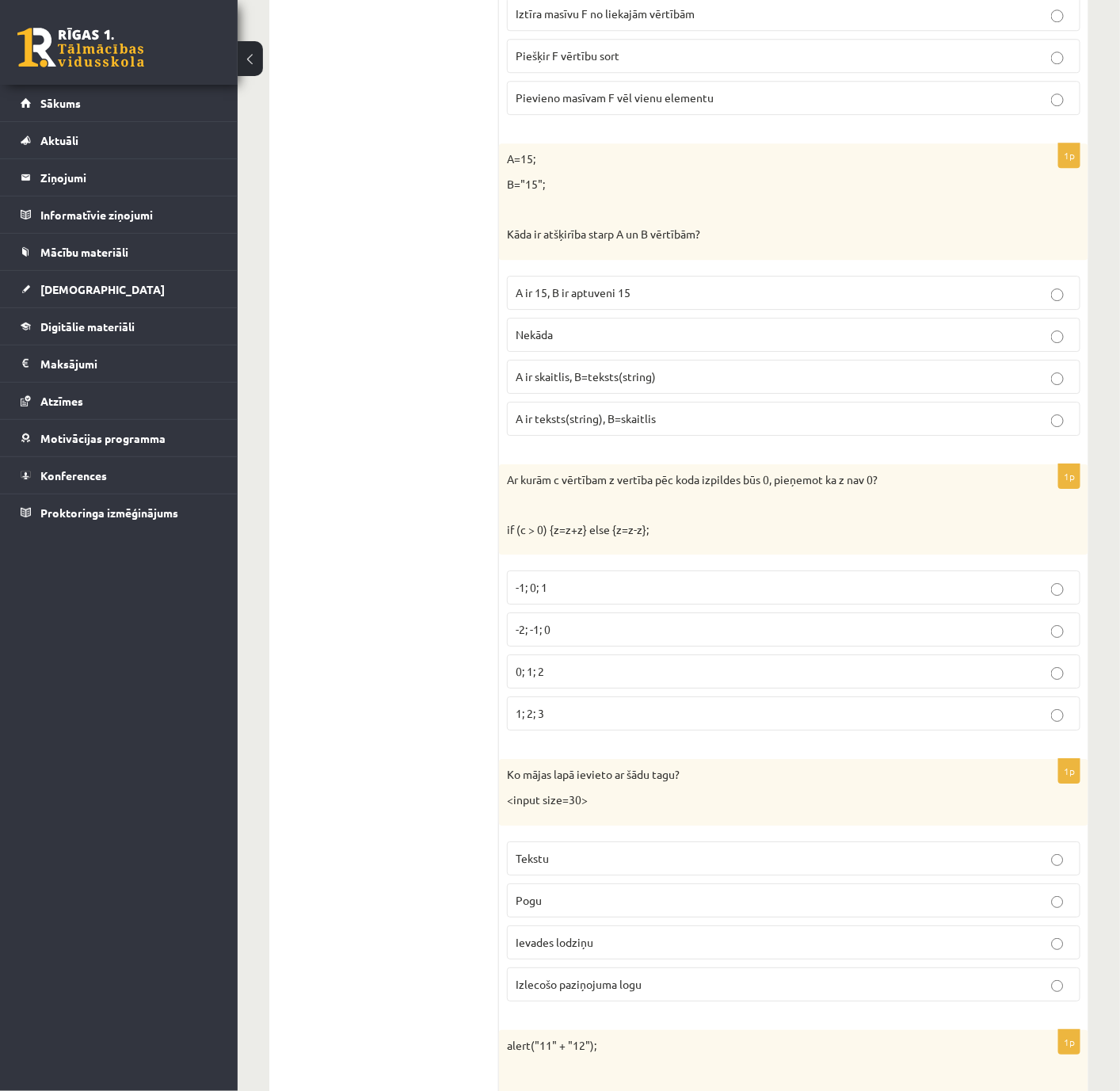
scroll to position [3913, 0]
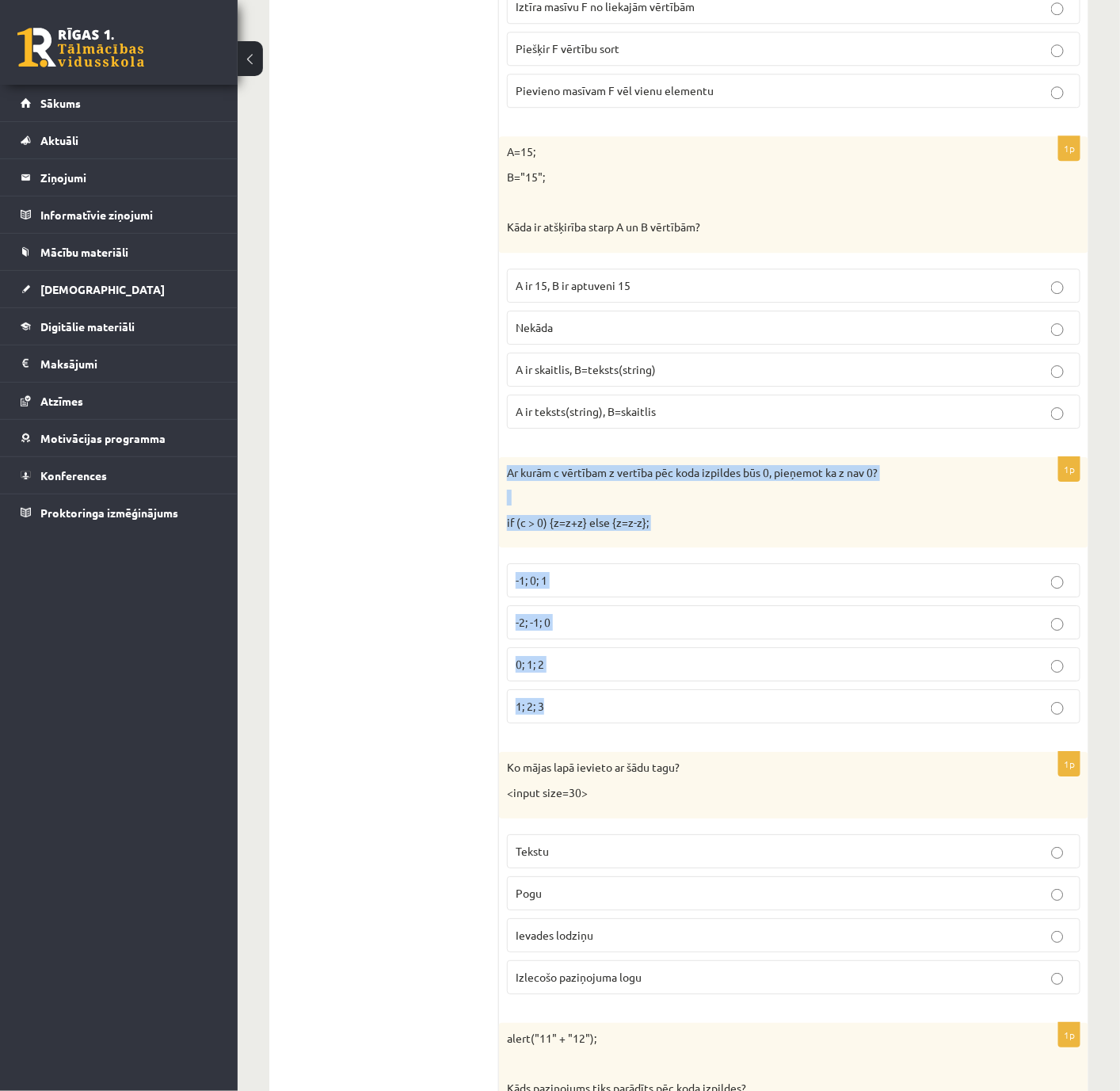
drag, startPoint x: 509, startPoint y: 507, endPoint x: 718, endPoint y: 747, distance: 318.2
click at [718, 727] on div "1p Ar kurām c vērtībam z vertība pēc koda izpildes būs 0, pieņemot ka z nav 0? …" at bounding box center [794, 596] width 590 height 279
copy div "Ar kurām c vērtībam z vertība pēc koda izpildes būs 0, pieņemot ka z nav 0? if …"
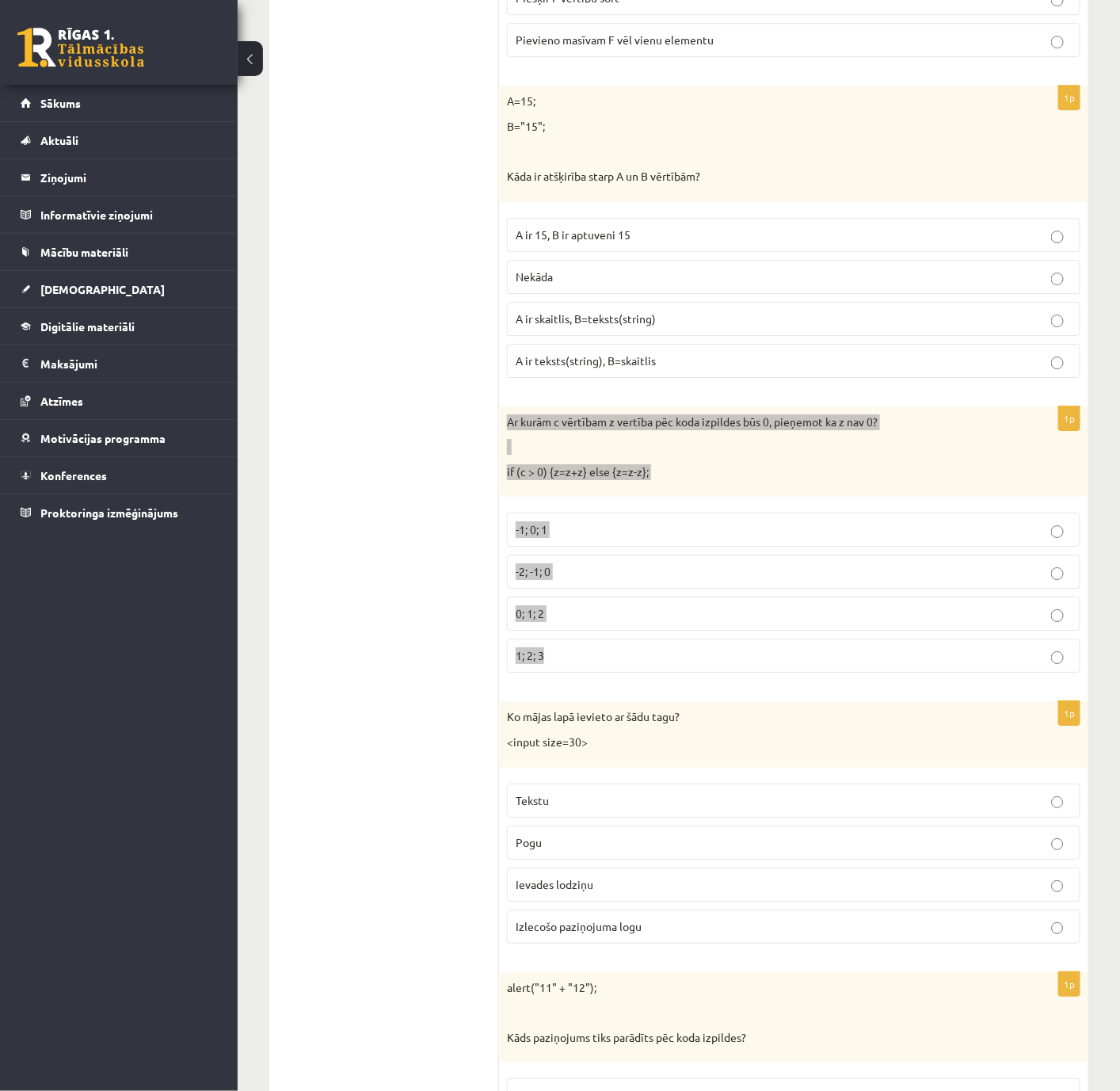
scroll to position [4031, 0]
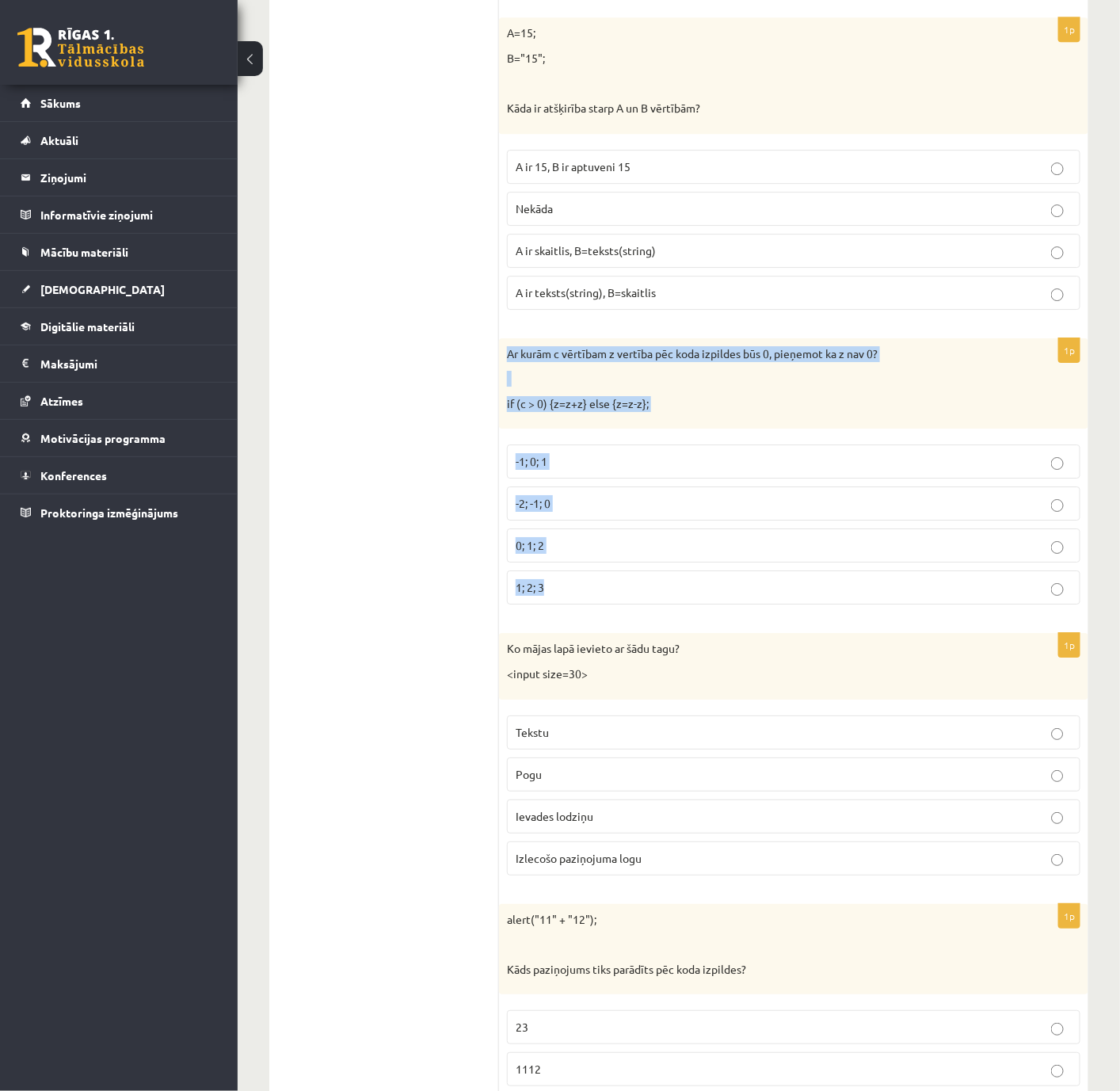
click at [543, 510] on span "-2; -1; 0" at bounding box center [533, 503] width 35 height 14
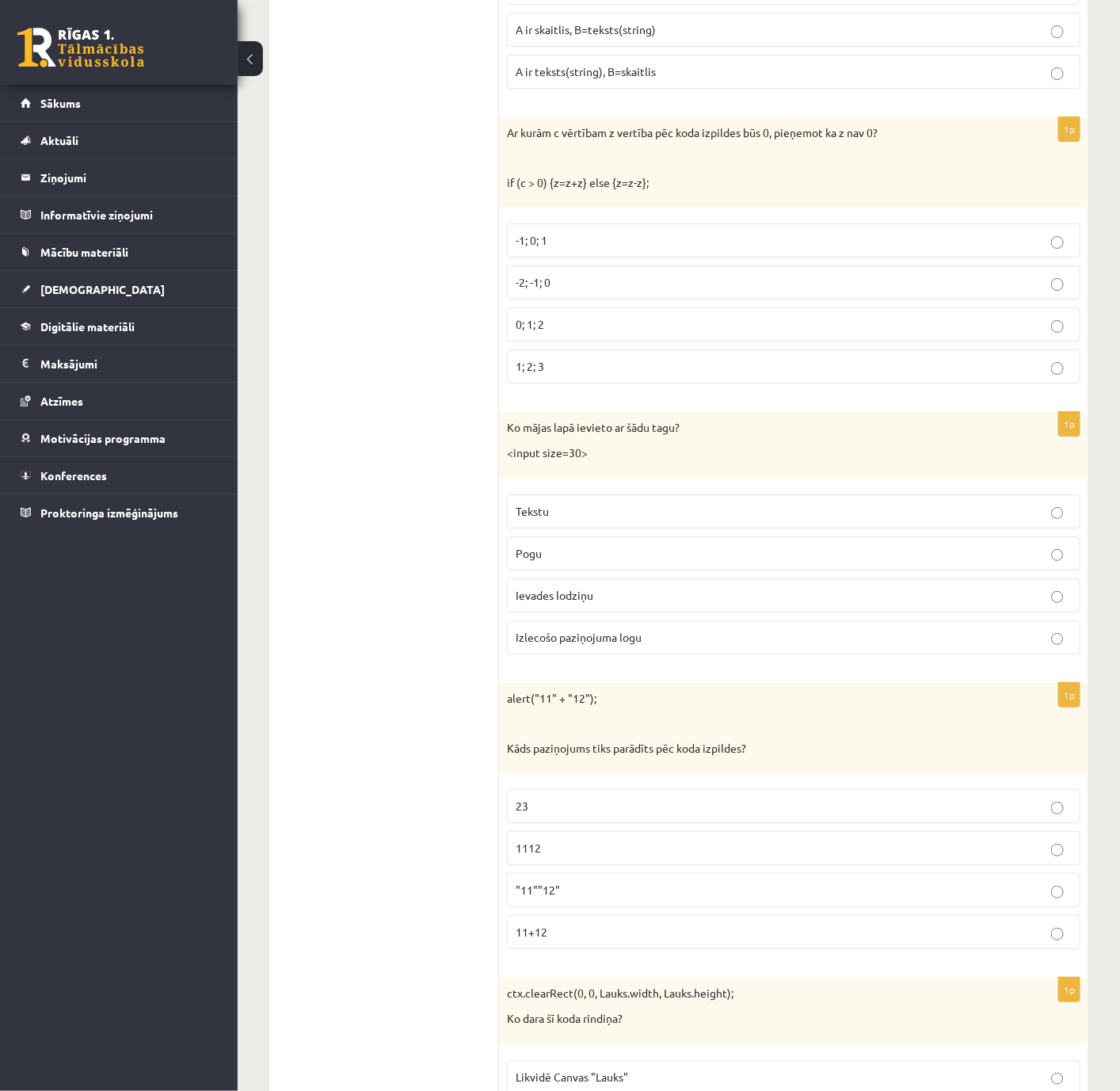
scroll to position [4269, 0]
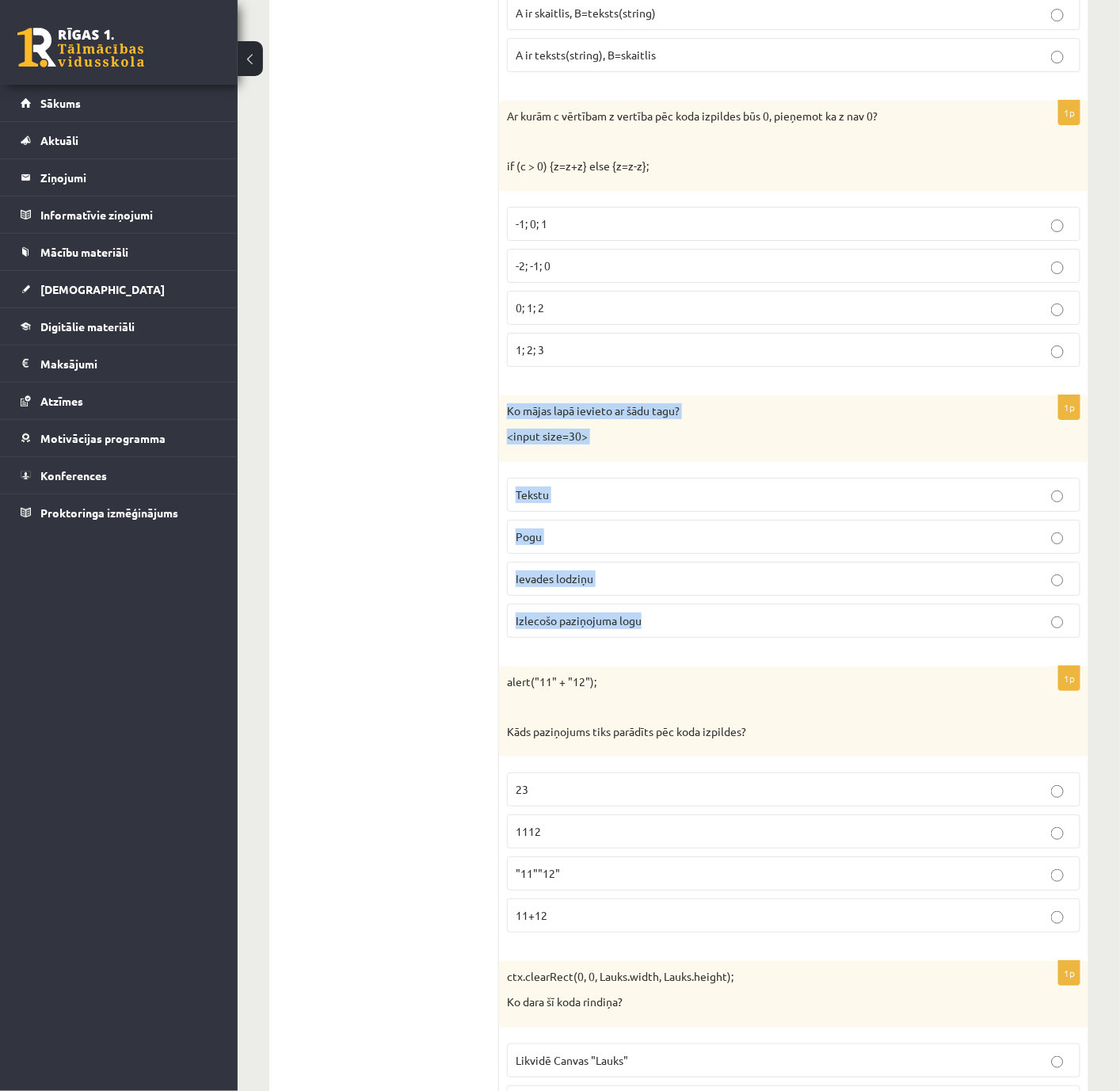
drag, startPoint x: 513, startPoint y: 462, endPoint x: 792, endPoint y: 685, distance: 357.2
click at [792, 650] on div "1p Ko mājas lapā ievieto ar šādu tagu? <input size=30> Tekstu Pogu Ievades lodz…" at bounding box center [794, 522] width 590 height 255
copy div "Ko mājas lapā ievieto ar šādu tagu? <input size=30> Tekstu Pogu Ievades lodziņu…"
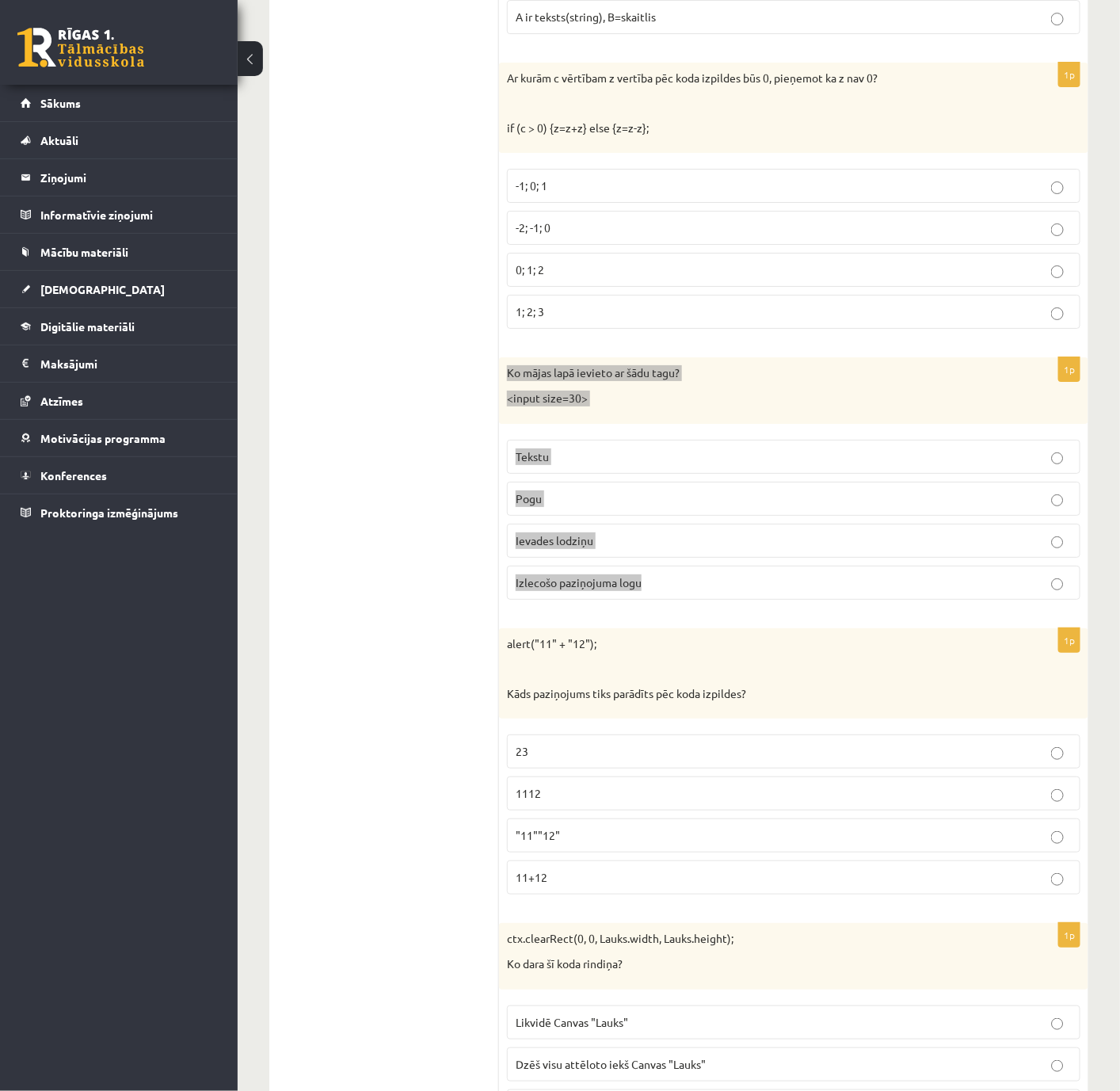
scroll to position [4388, 0]
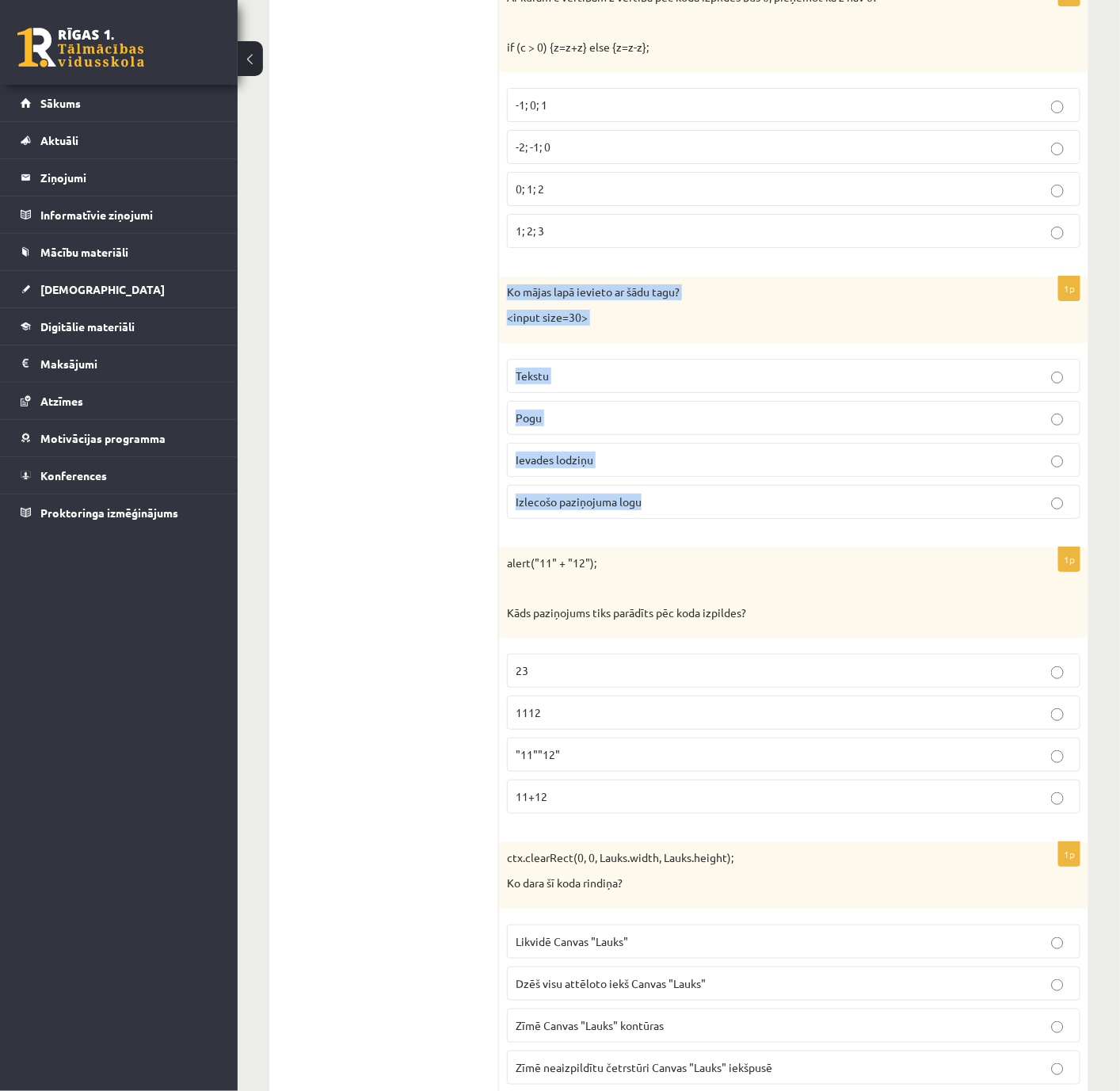
click at [540, 467] on span "Ievades lodziņu" at bounding box center [555, 459] width 78 height 14
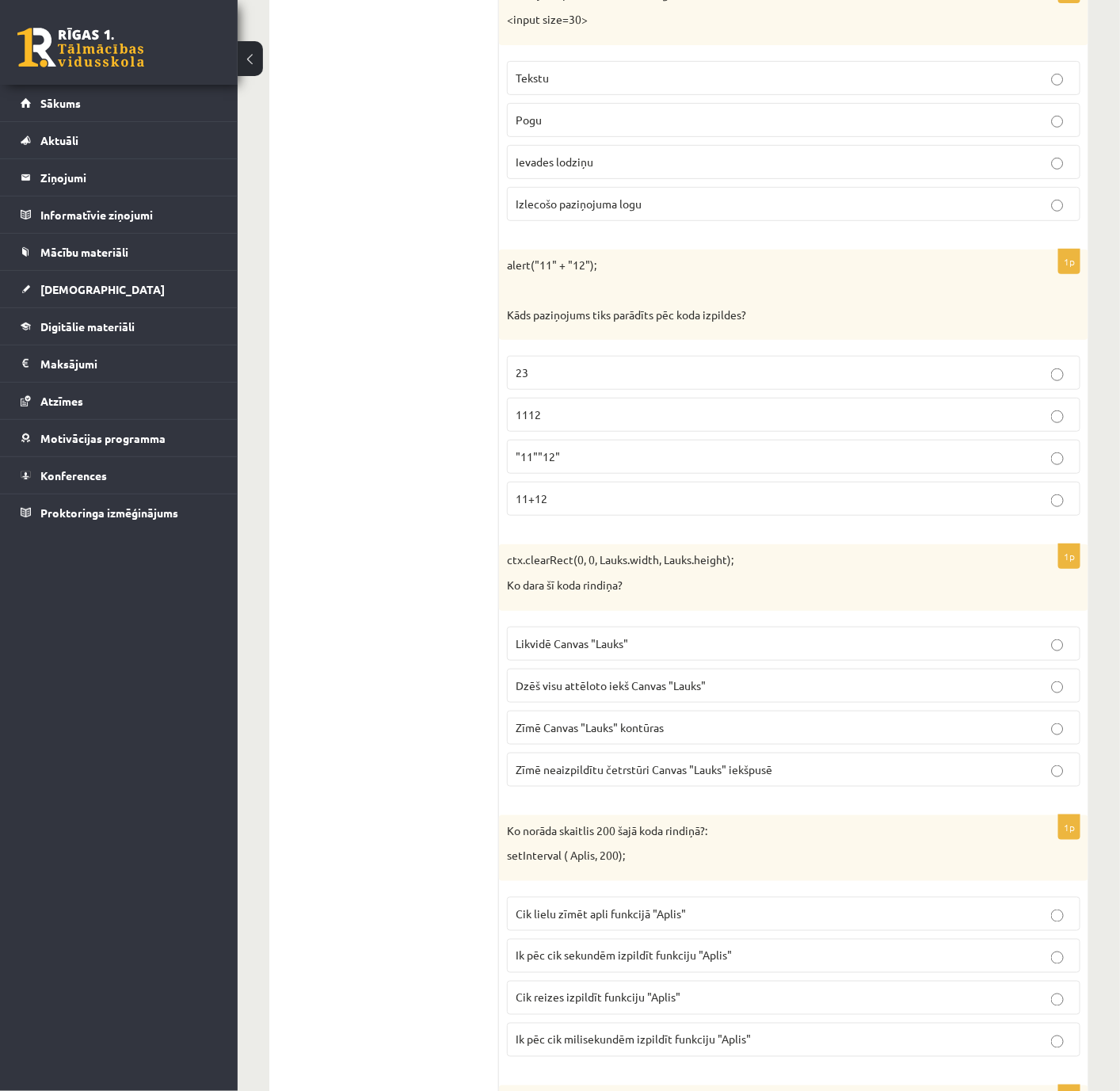
scroll to position [4745, 0]
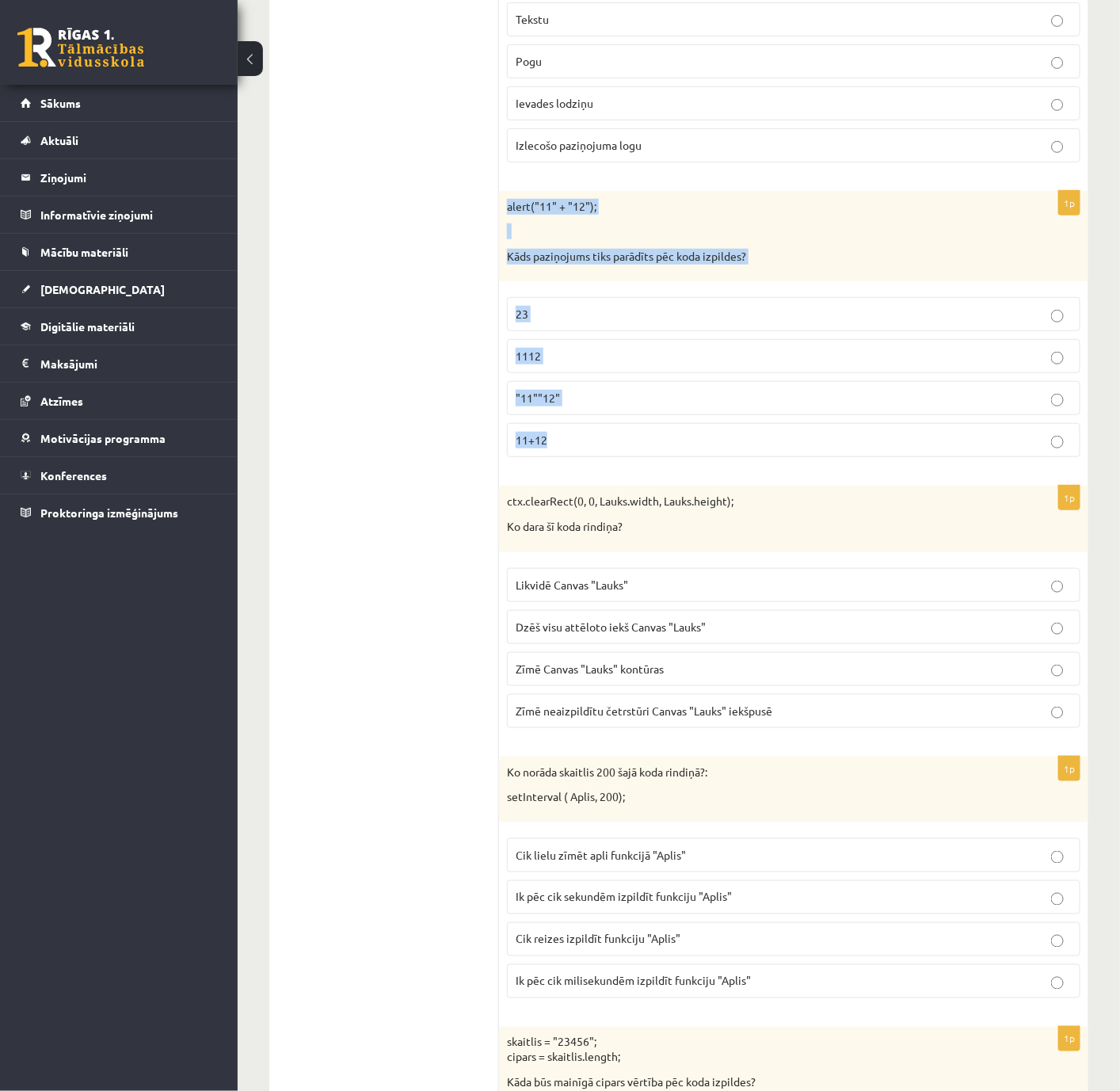
drag, startPoint x: 502, startPoint y: 253, endPoint x: 809, endPoint y: 483, distance: 383.6
click at [809, 471] on div "1p alert("11" + "12"); Kāds paziņojums tiks parādīts pēc koda izpildes? 23 1112…" at bounding box center [794, 330] width 590 height 279
copy div "alert("11" + "12"); Kāds paziņojums tiks parādīts pēc koda izpildes? 23 1112 "1…"
click at [524, 363] on span "1112" at bounding box center [529, 356] width 26 height 14
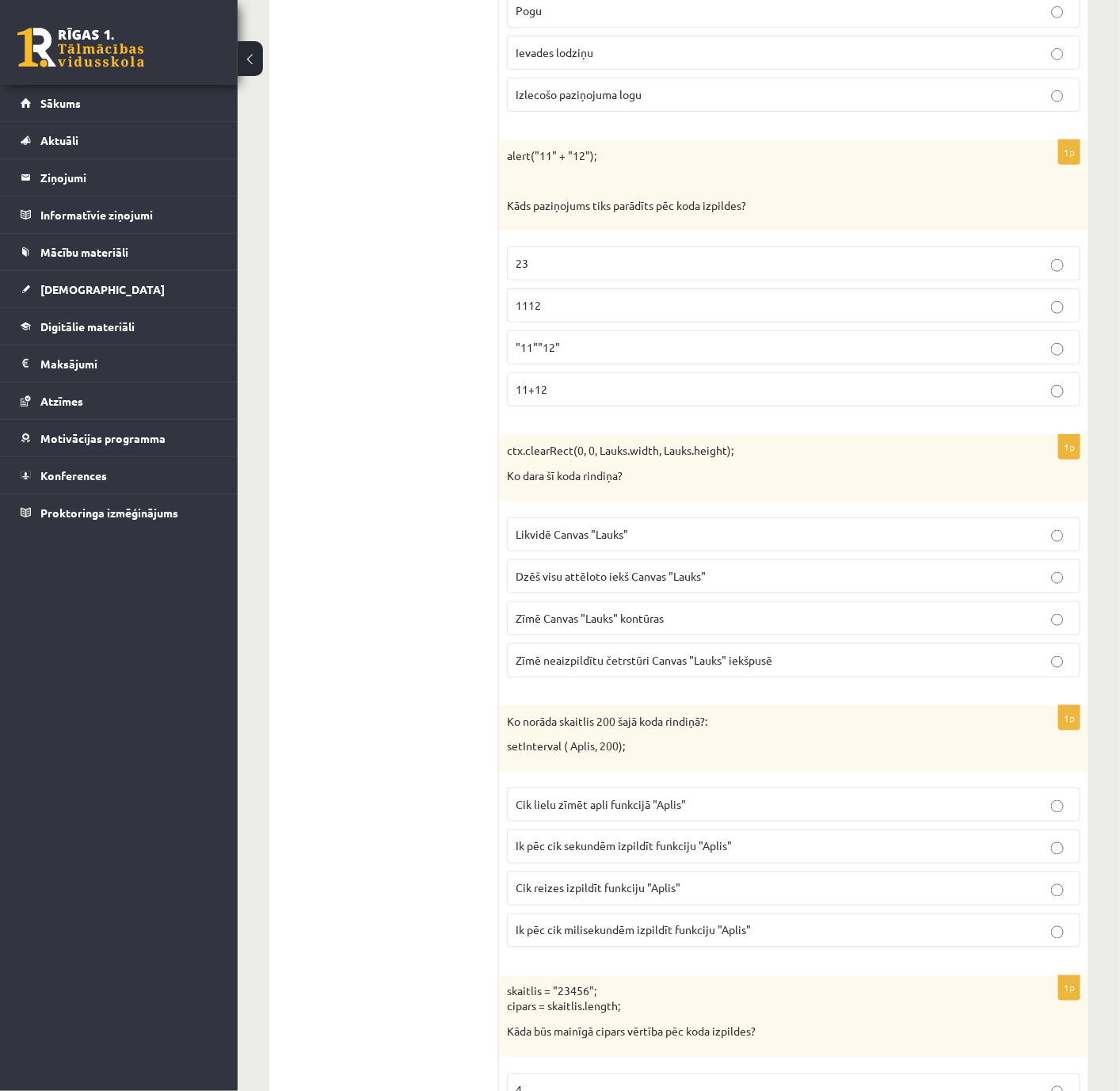
scroll to position [4982, 0]
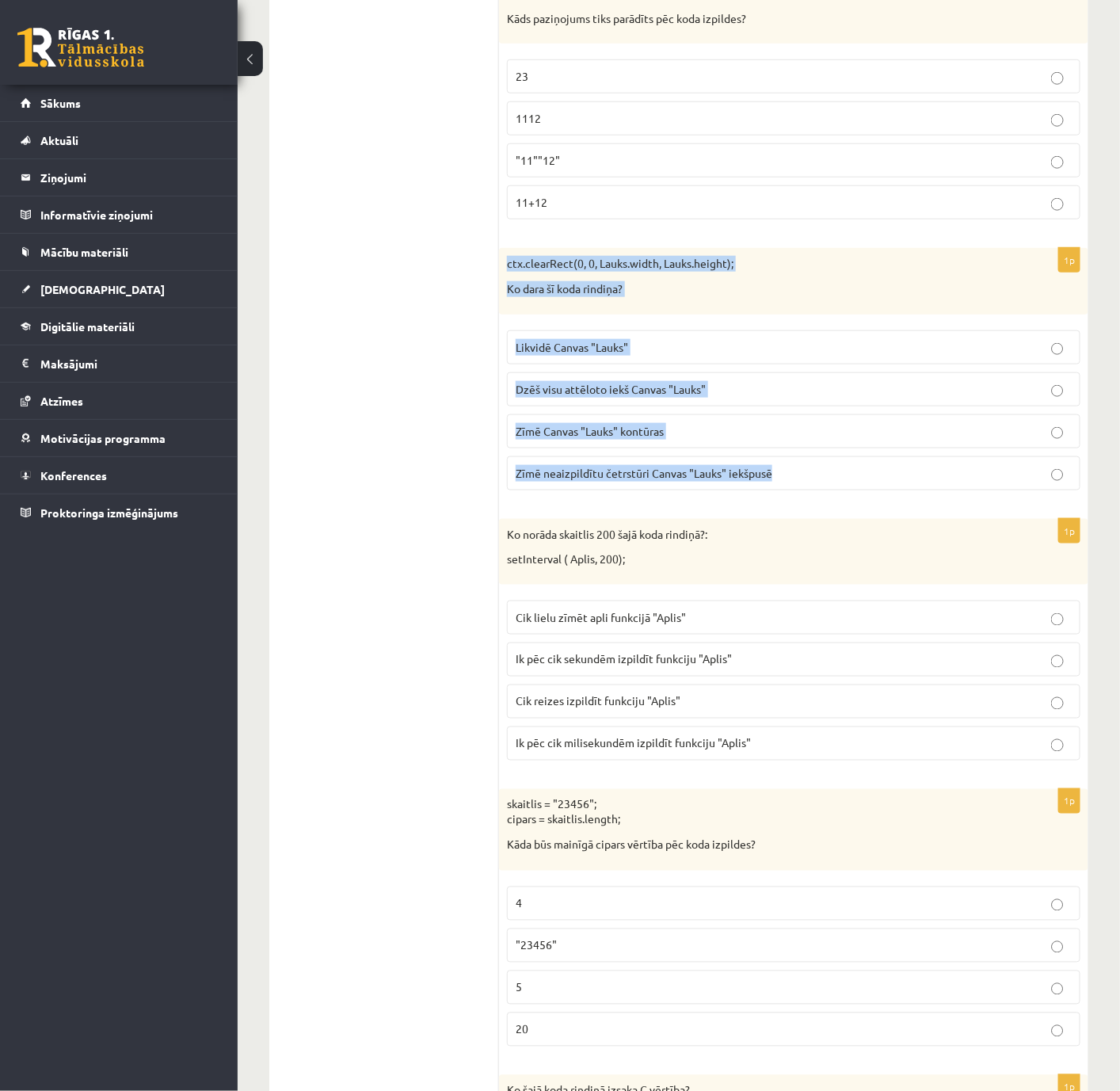
drag, startPoint x: 500, startPoint y: 308, endPoint x: 806, endPoint y: 516, distance: 370.0
click at [806, 502] on div "1p ctx.clearRect(0, 0, Lauks.width, Lauks.height); Ko dara šī koda rindiņa? Lik…" at bounding box center [794, 375] width 590 height 255
copy div "ctx.clearRect(0, 0, Lauks.width, Lauks.height); Ko dara šī koda rindiņa? Likvid…"
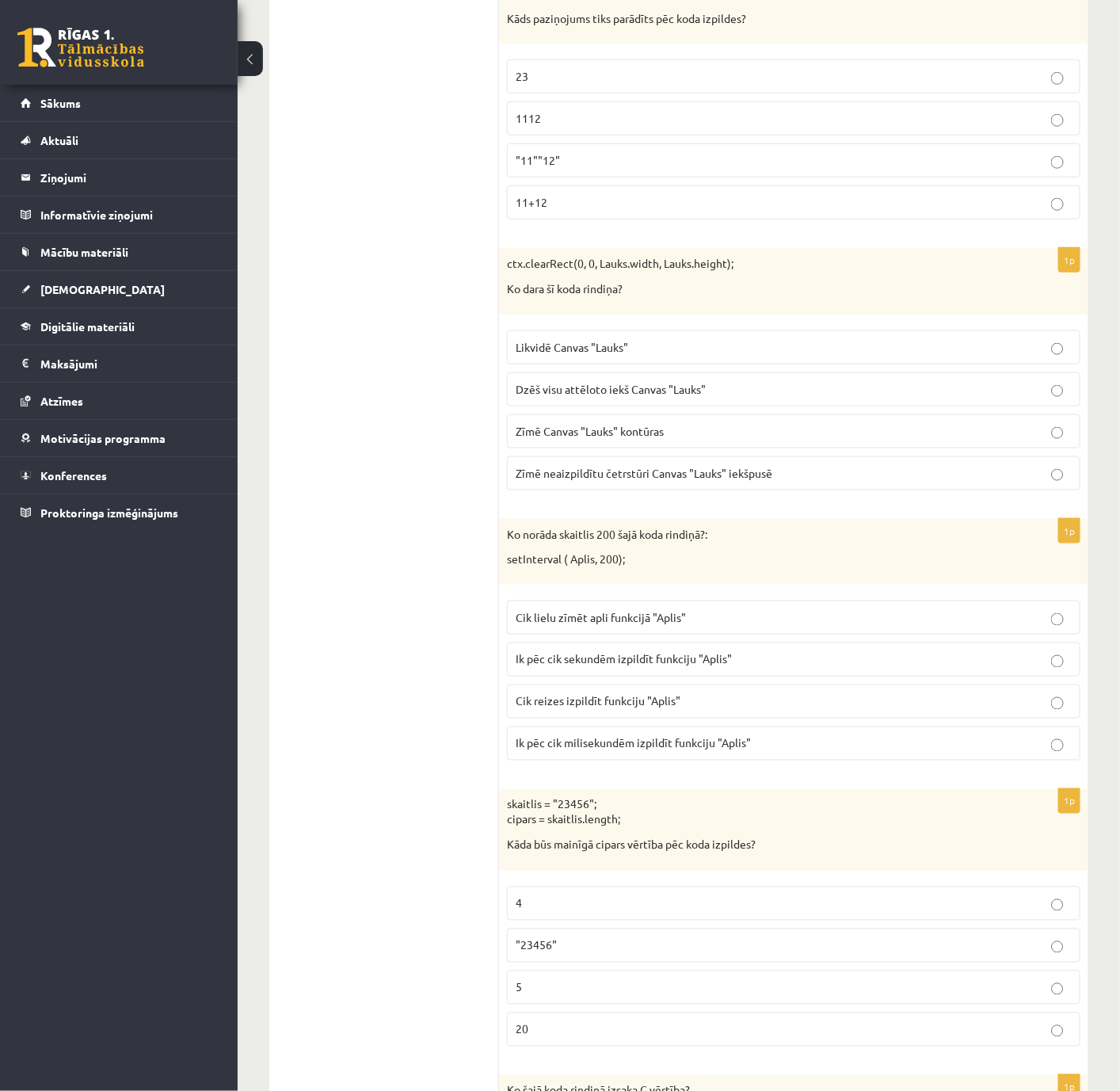
click at [526, 396] on span "Dzēš visu attēloto iekš Canvas "Lauks"" at bounding box center [611, 389] width 190 height 14
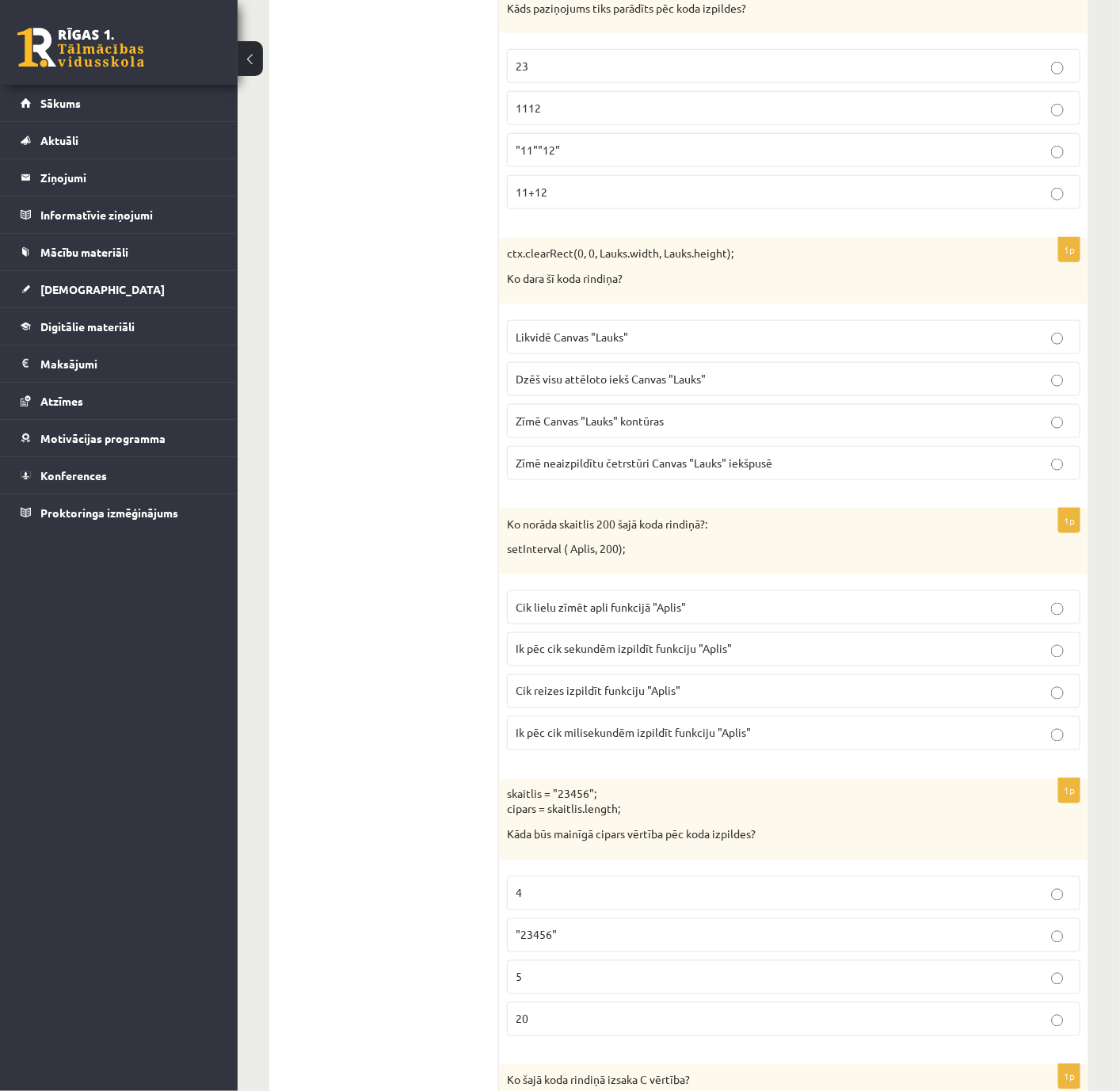
scroll to position [5231, 0]
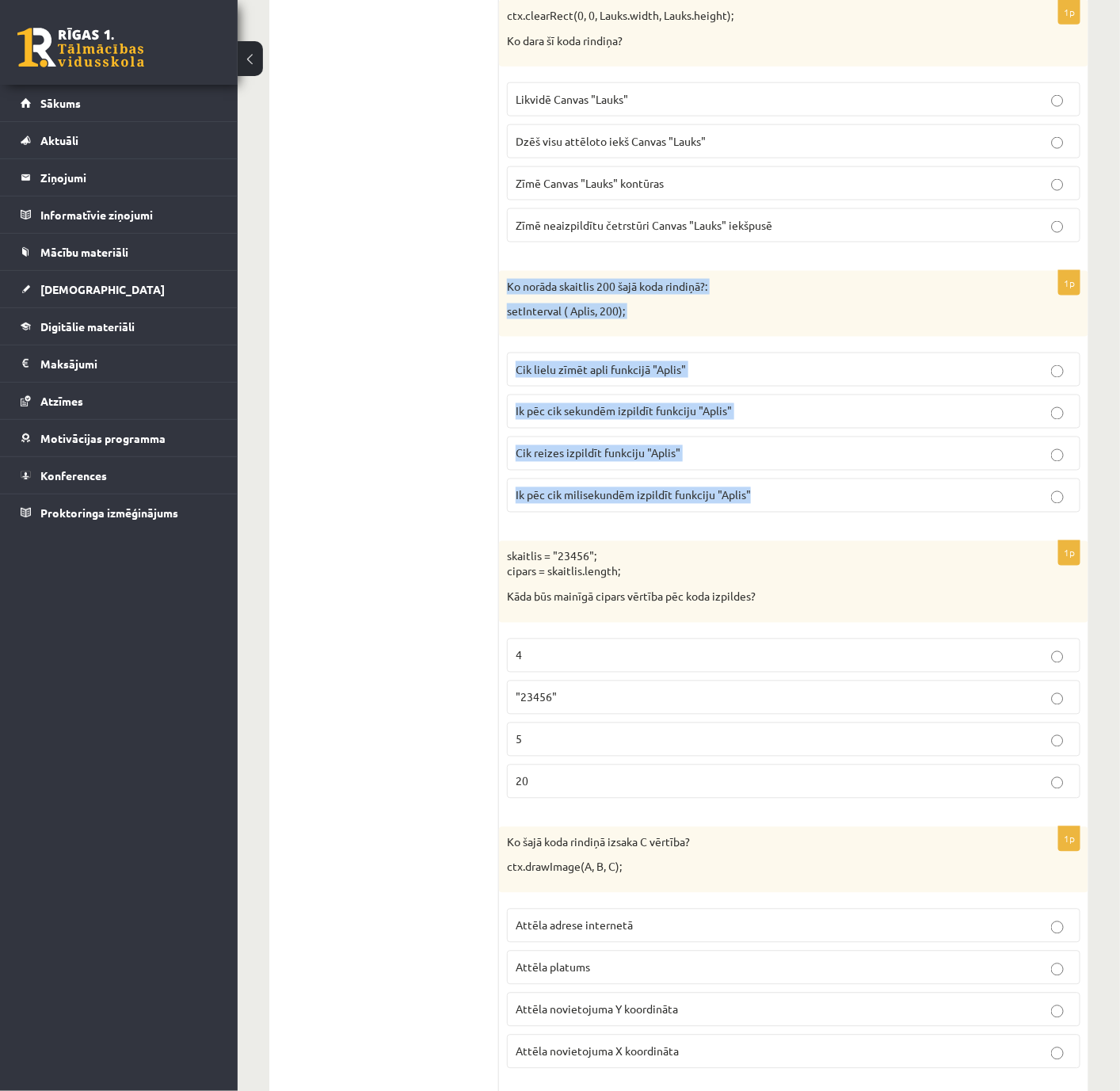
drag, startPoint x: 507, startPoint y: 333, endPoint x: 787, endPoint y: 564, distance: 363.0
click at [787, 525] on div "1p Ko norāda skaitlis 200 šajā koda rindiņā?: setInterval ( Aplis, 200); Cik li…" at bounding box center [794, 398] width 590 height 255
copy div "Ko norāda skaitlis 200 šajā koda rindiņā?: setInterval ( Aplis, 200); Cik lielu…"
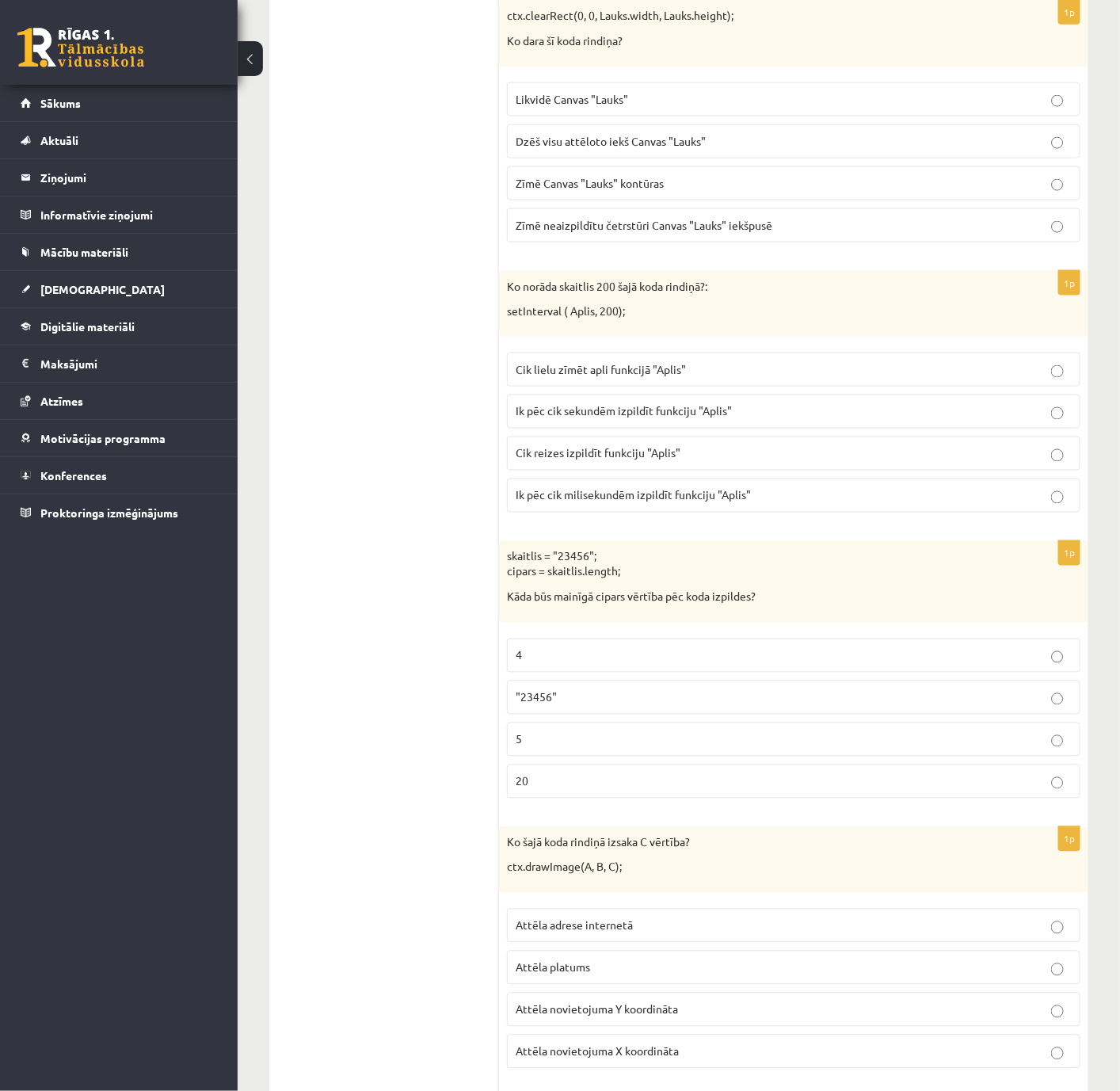
click at [599, 504] on p "Ik pēc cik milisekundēm izpildīt funkciju "Aplis"" at bounding box center [794, 495] width 556 height 17
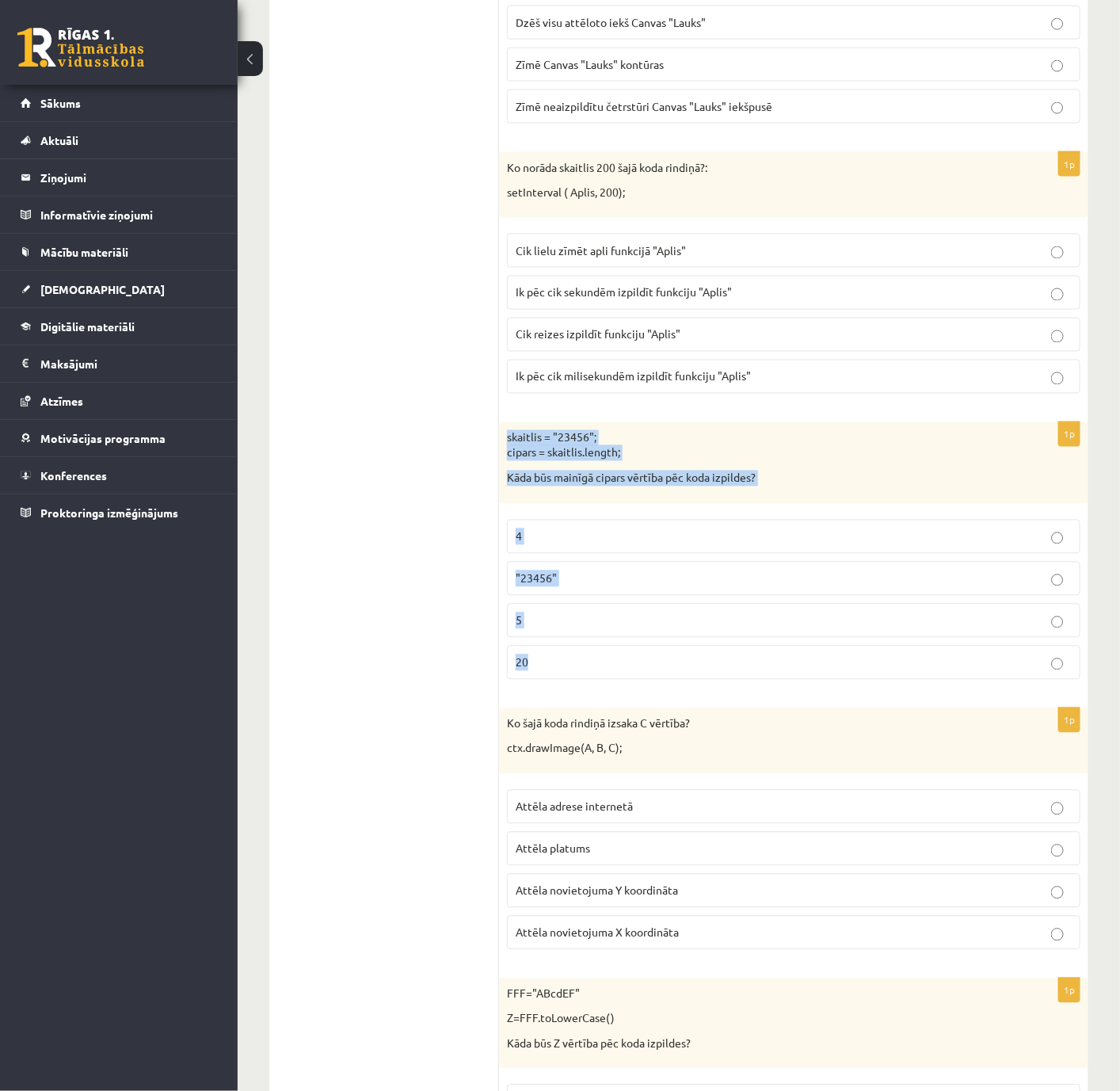
drag, startPoint x: 500, startPoint y: 488, endPoint x: 828, endPoint y: 726, distance: 405.3
click at [828, 693] on div "1p skaitlis = "23456"; cipars = skaitlis.length; Kāda būs mainīgā cipars vērtīb…" at bounding box center [794, 557] width 590 height 271
copy div "skaitlis = "23456"; cipars = skaitlis.length; Kāda būs mainīgā cipars vērtība p…"
click at [568, 629] on p "5" at bounding box center [794, 621] width 556 height 17
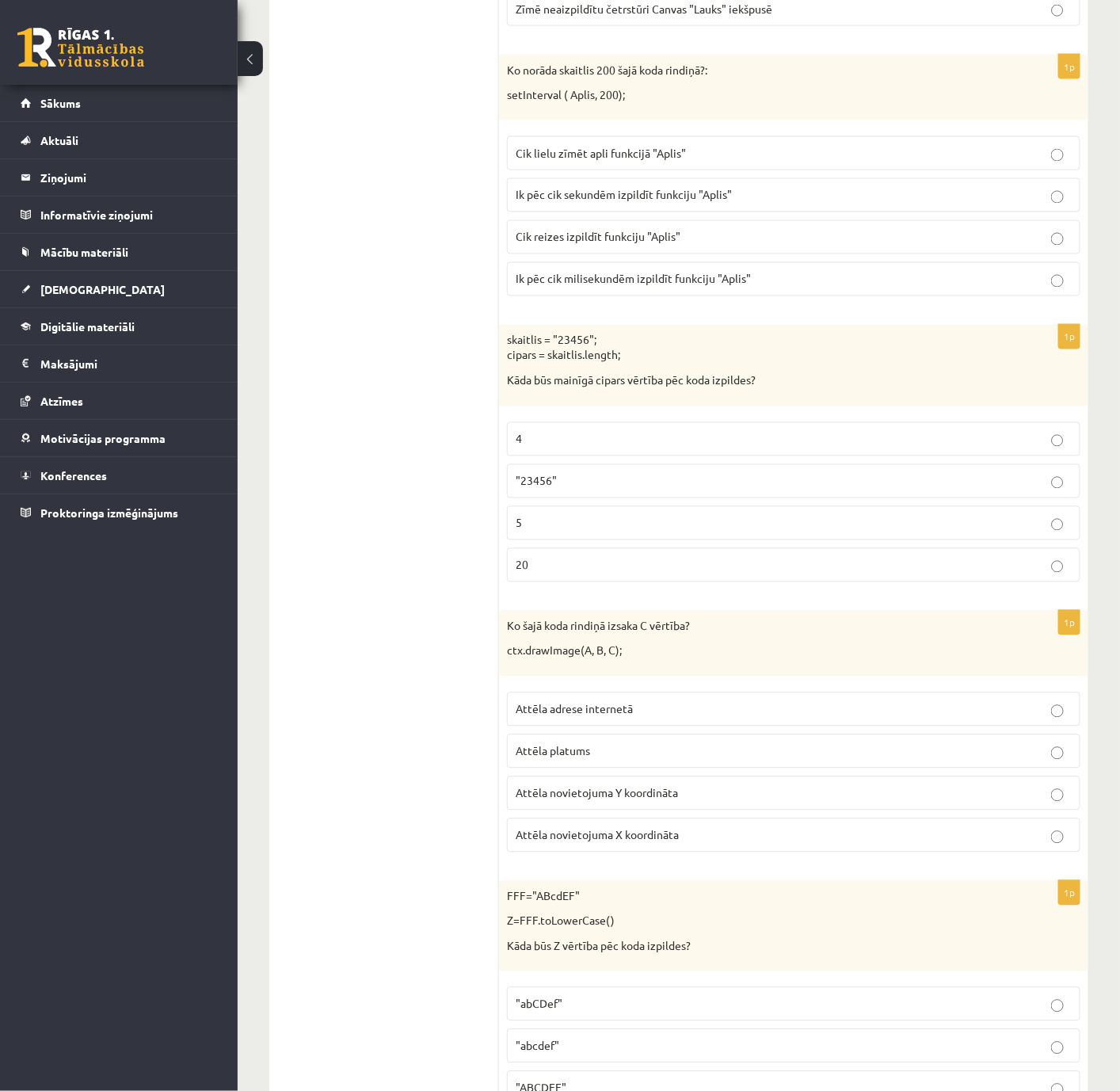
scroll to position [5468, 0]
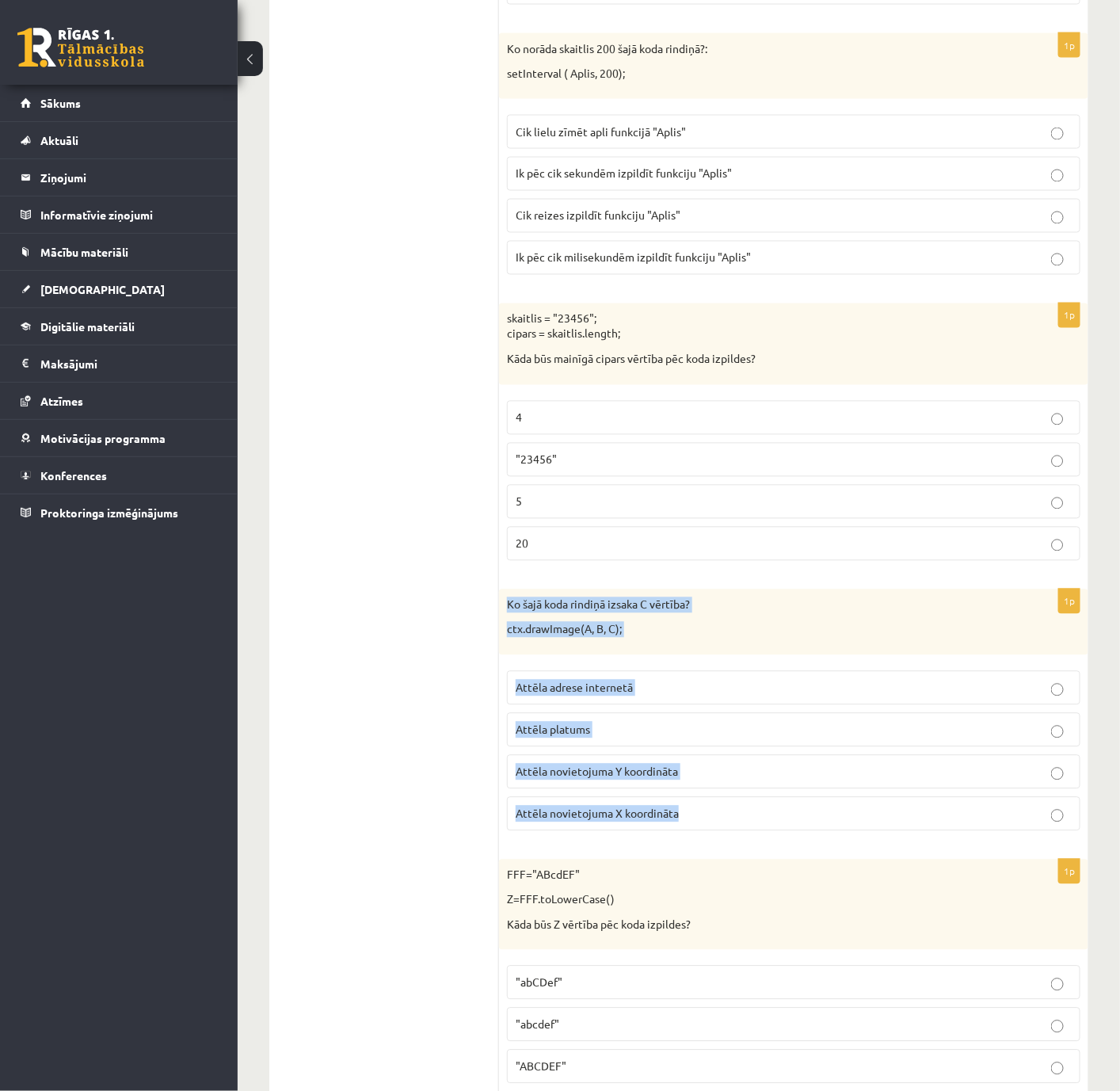
drag, startPoint x: 518, startPoint y: 663, endPoint x: 737, endPoint y: 889, distance: 314.7
click at [737, 727] on div "1p Ko šajā koda rindiņā izsaka C vērtība? ctx.drawImage(A, B, C); Attēla adrese…" at bounding box center [794, 717] width 590 height 255
copy div "Ko šajā koda rindiņā izsaka C vērtība? ctx.drawImage(A, B, C); Attēla adrese in…"
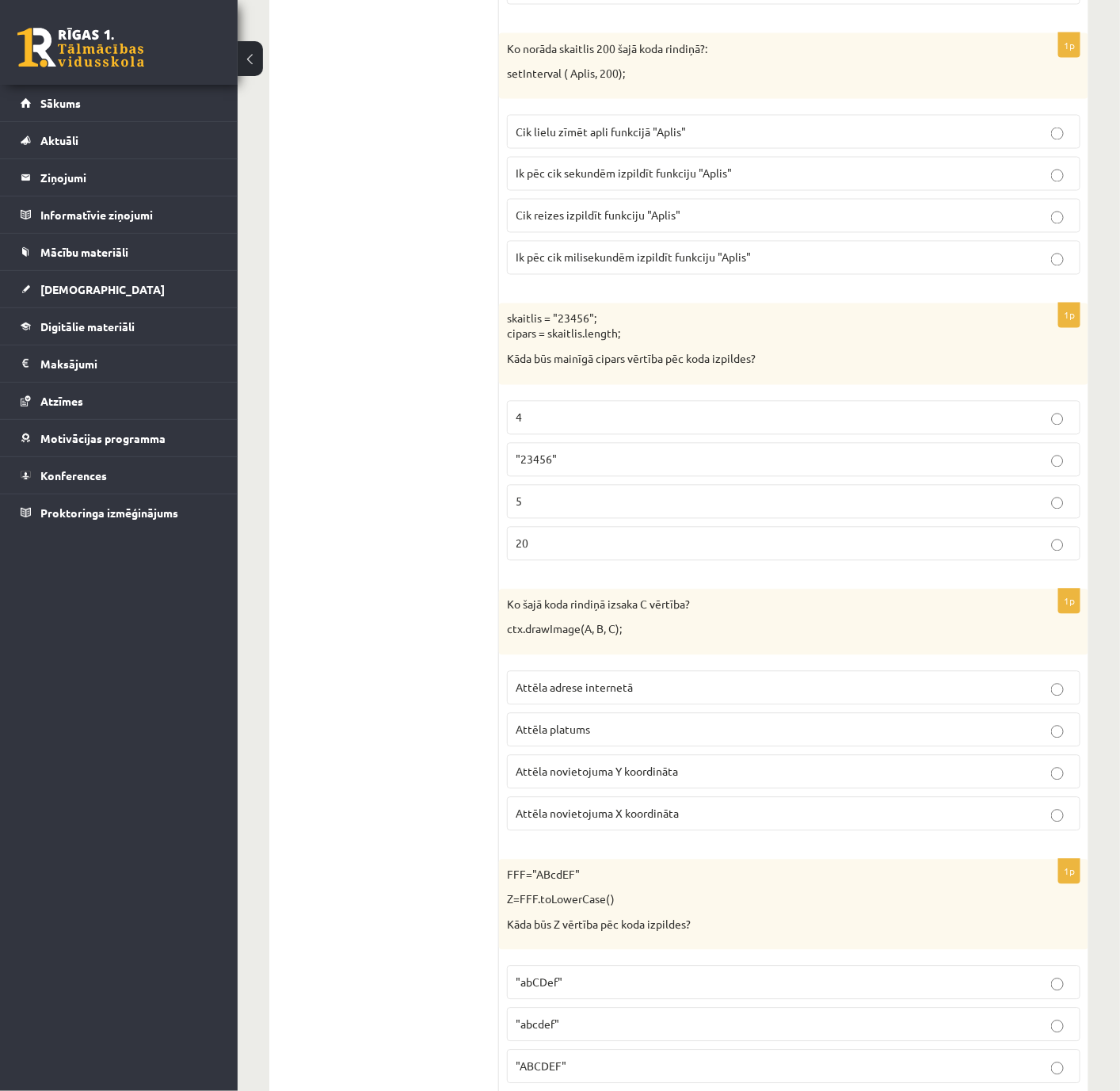
click at [587, 727] on span "Attēla novietojuma Y koordināta" at bounding box center [597, 772] width 162 height 14
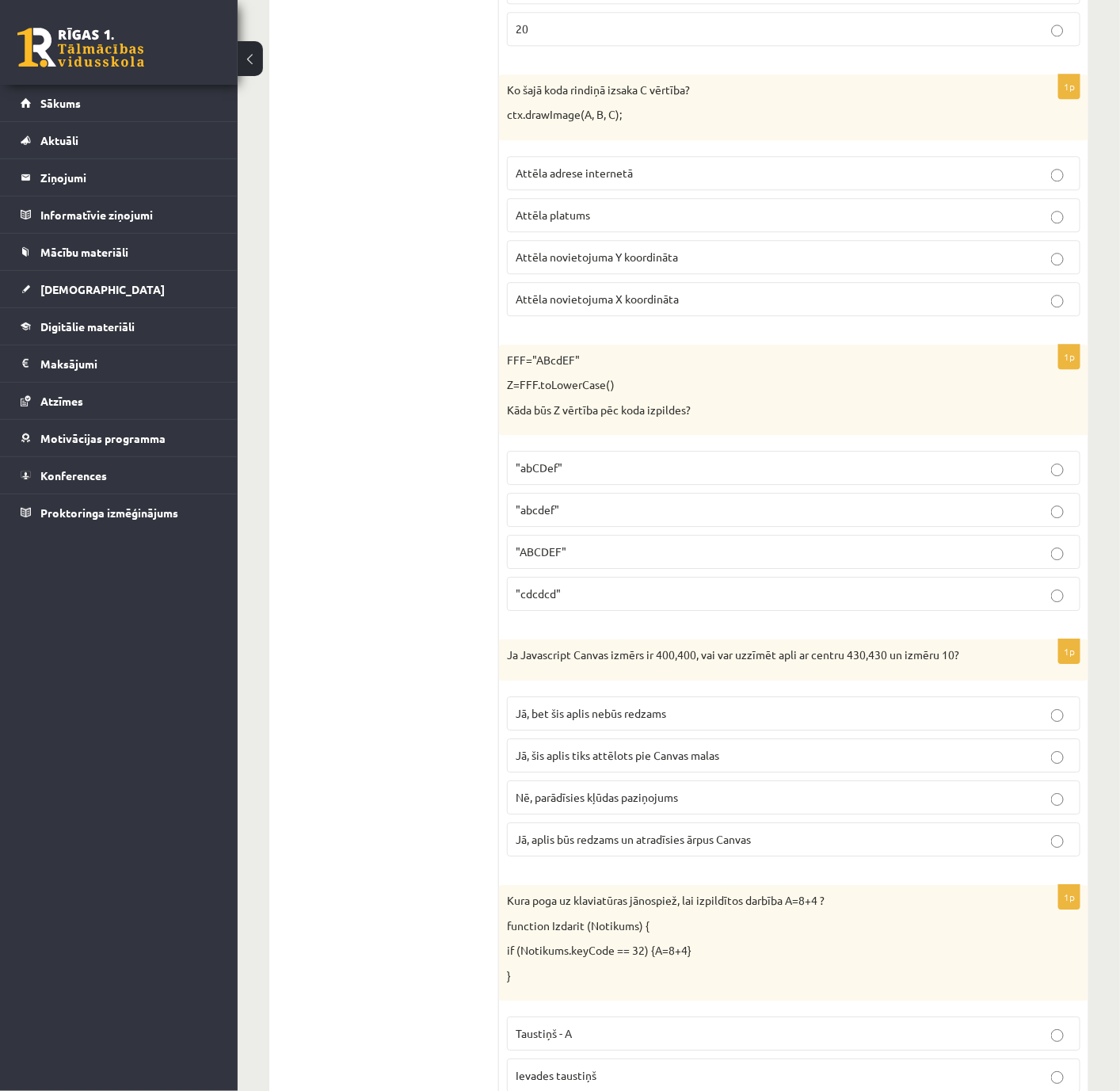
scroll to position [6063, 0]
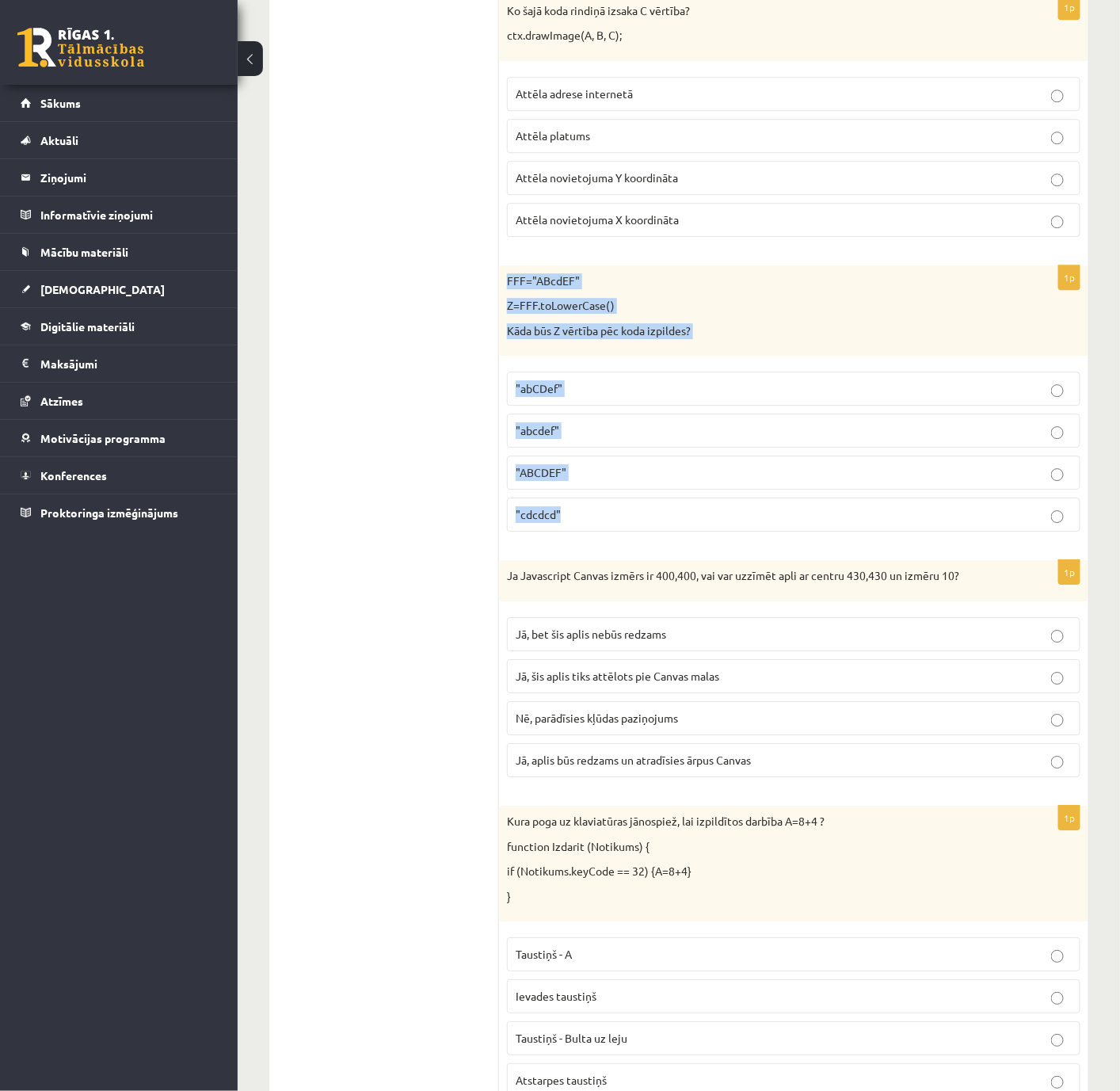
drag, startPoint x: 501, startPoint y: 341, endPoint x: 689, endPoint y: 584, distance: 307.2
click at [689, 546] on div "1p FFF="ABcdEF" Z=FFF.toLowerCase() Kāda būs Z vērtība pēc koda izpildes? "abCD…" at bounding box center [794, 404] width 590 height 279
click at [544, 437] on span ""abcdef"" at bounding box center [537, 430] width 43 height 14
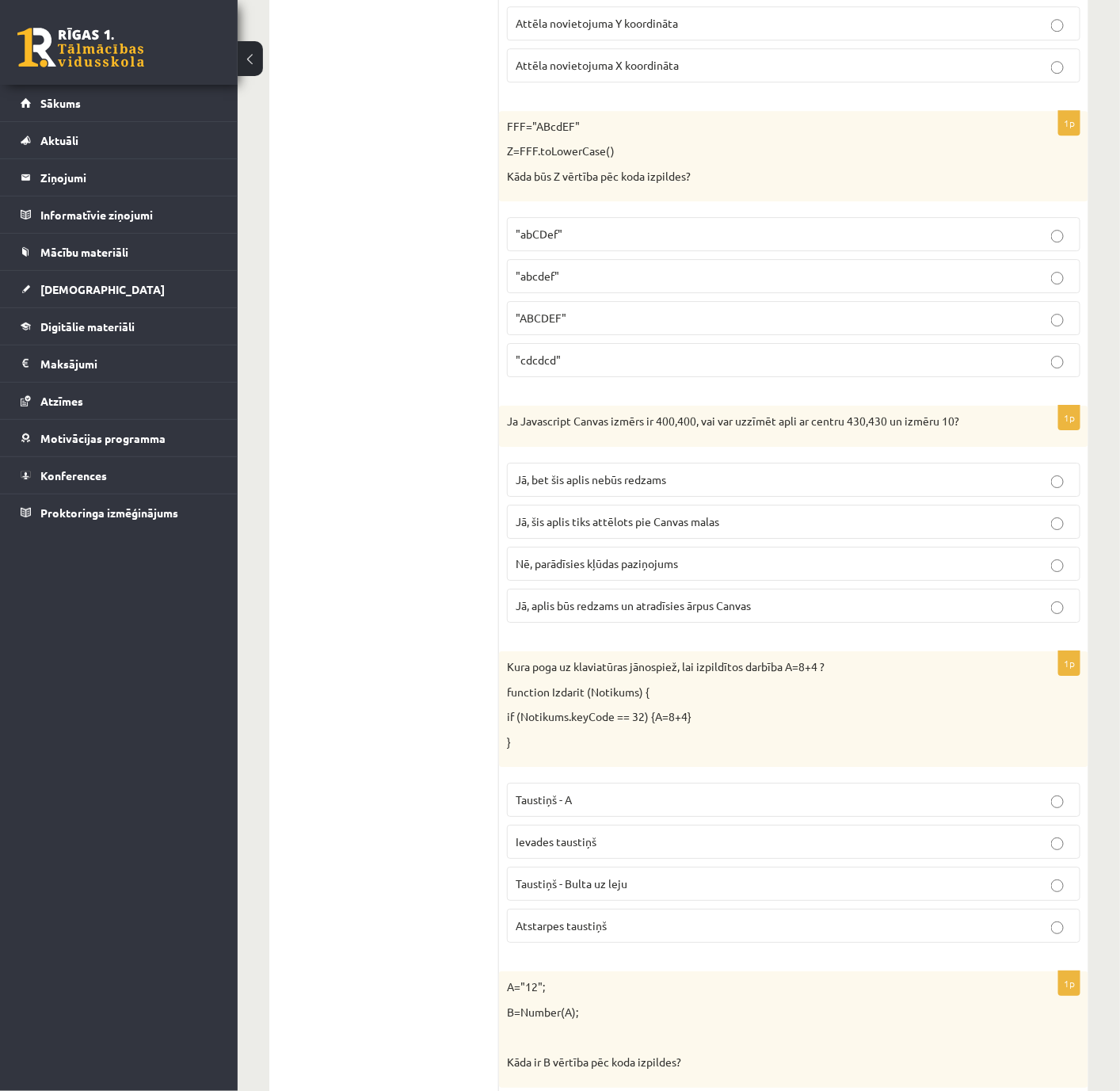
scroll to position [6300, 0]
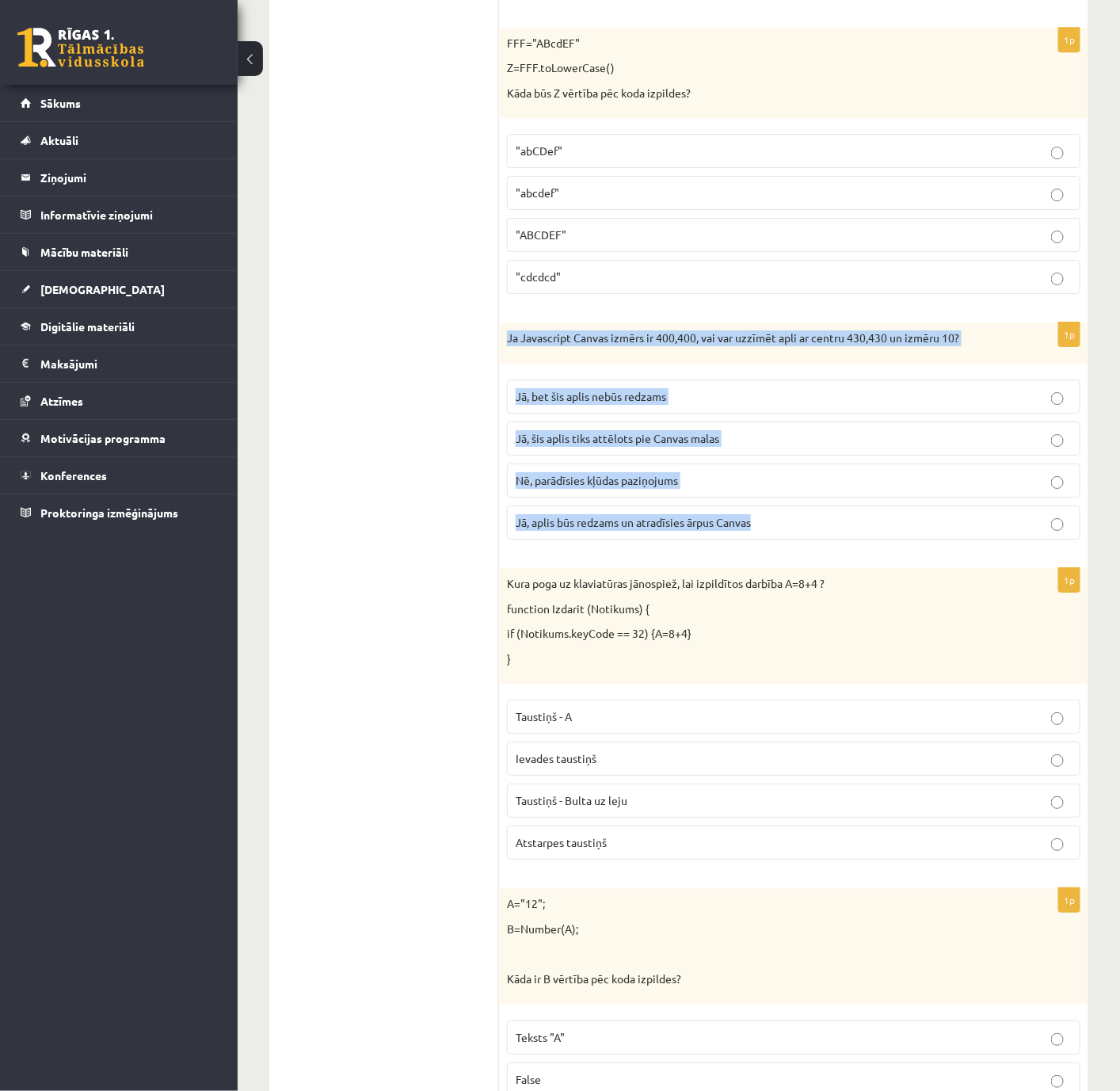
drag, startPoint x: 504, startPoint y: 403, endPoint x: 796, endPoint y: 601, distance: 352.8
click at [796, 553] on div "1p Ja Javascript Canvas izmērs ir 400,400, vai var uzzīmēt apli ar centru 430,4…" at bounding box center [794, 437] width 590 height 230
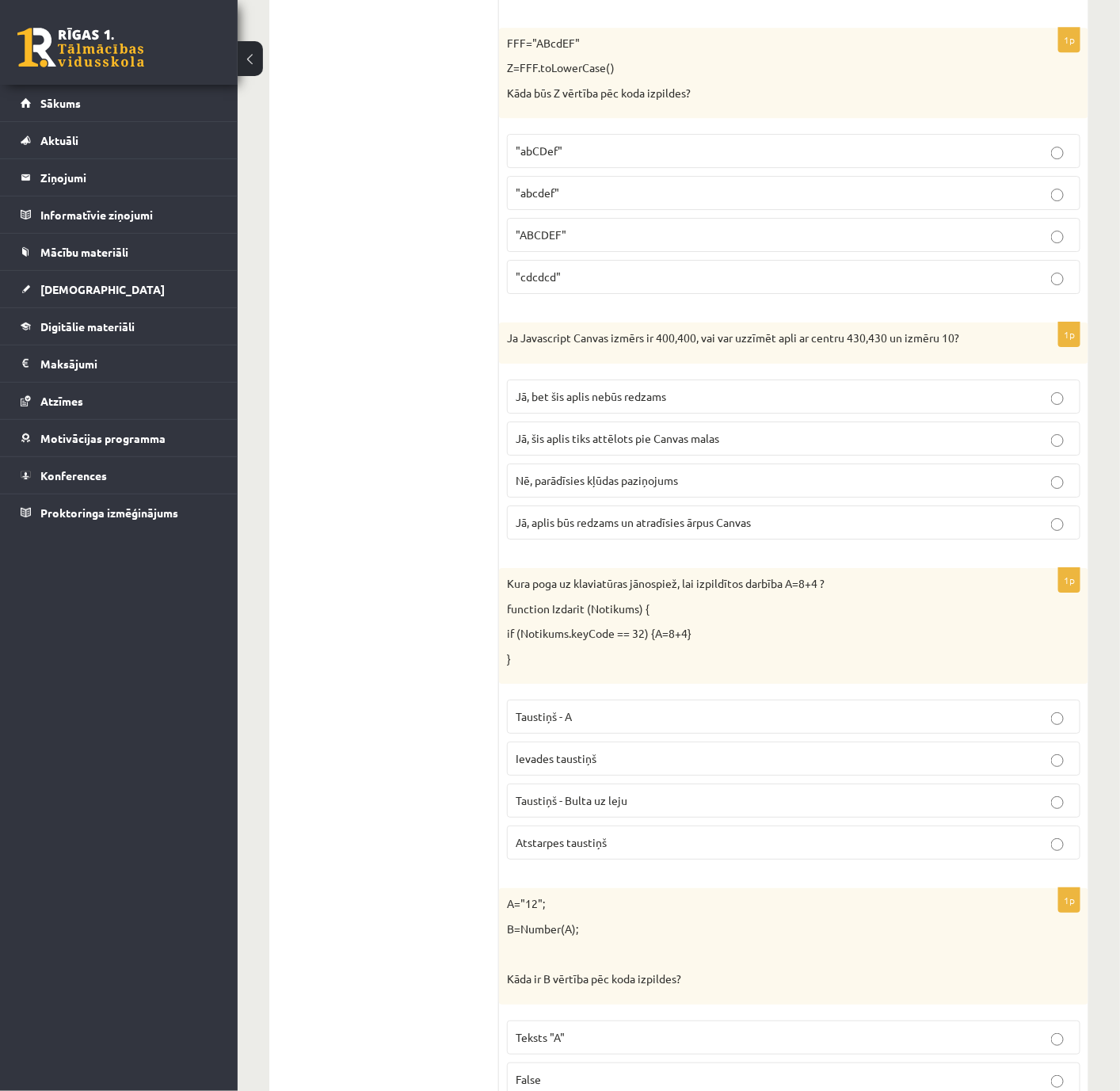
click at [557, 413] on label "Jā, bet šis aplis nebūs redzams" at bounding box center [794, 396] width 574 height 34
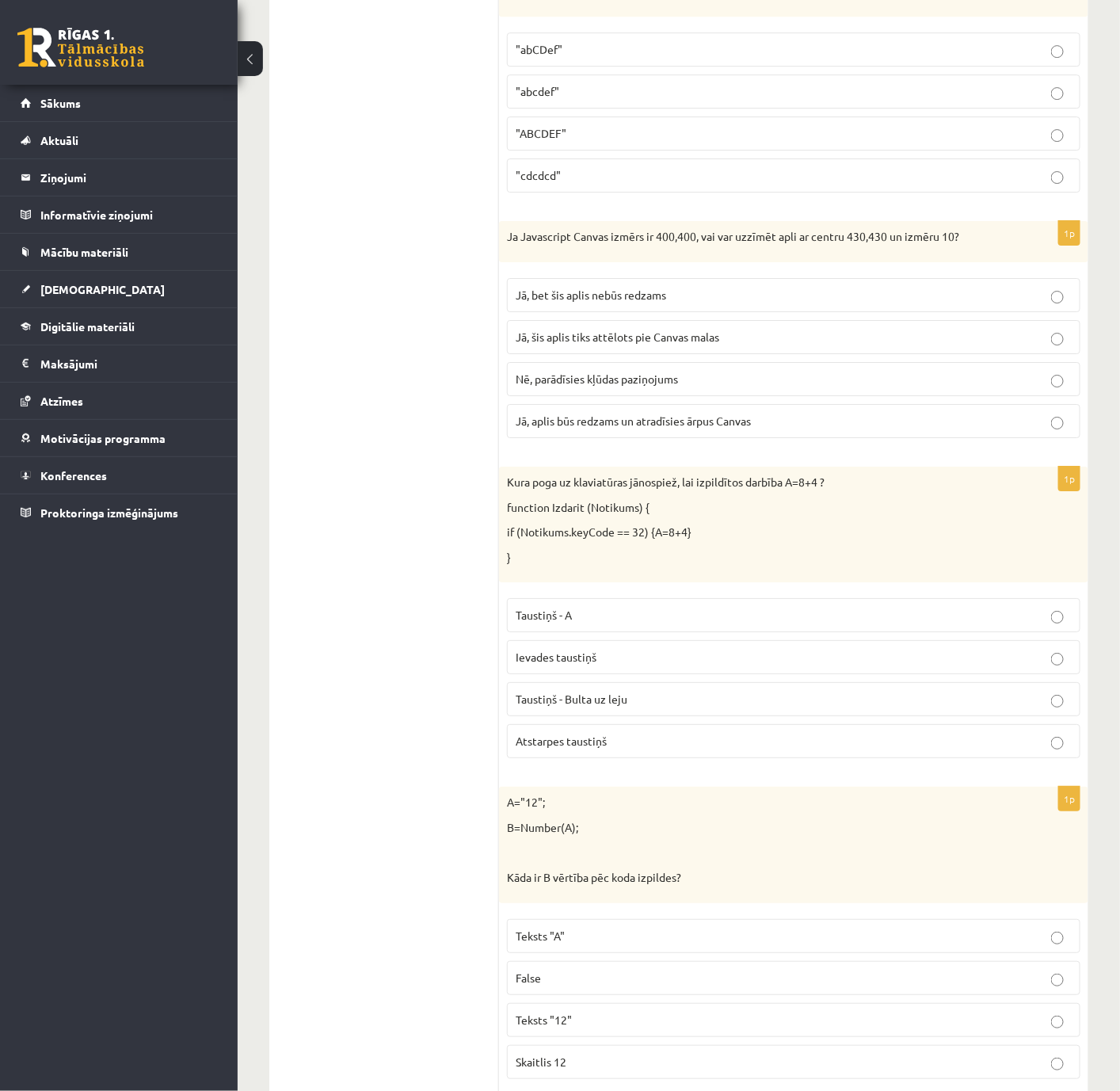
scroll to position [6419, 0]
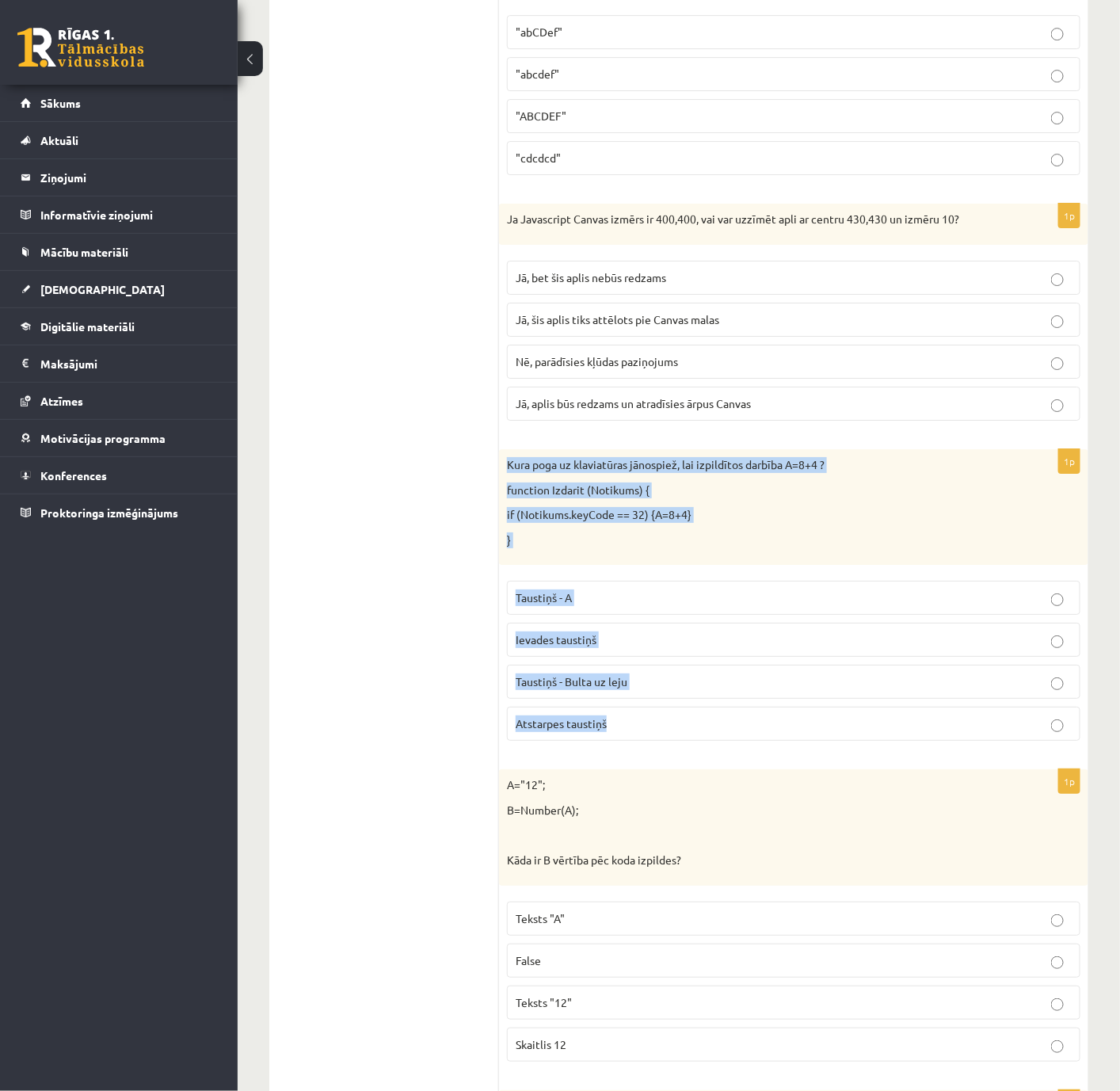
drag, startPoint x: 516, startPoint y: 533, endPoint x: 795, endPoint y: 788, distance: 378.0
click at [795, 727] on div "1p Kura poga uz klaviatūras jānospiež, lai izpildītos darbība A=8+4 ? function …" at bounding box center [794, 601] width 590 height 304
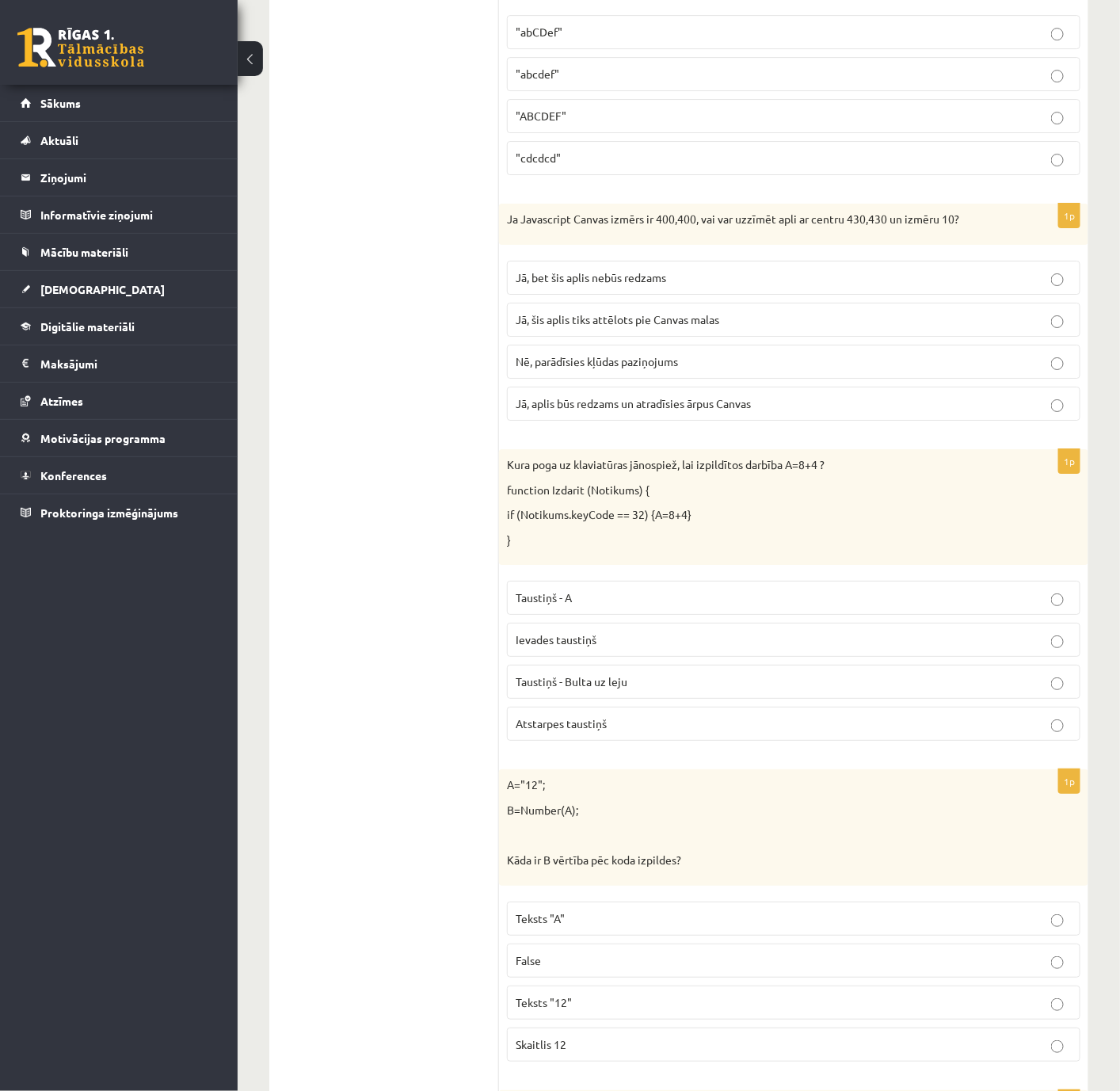
click at [602, 727] on span "Atstarpes taustiņš" at bounding box center [561, 724] width 91 height 14
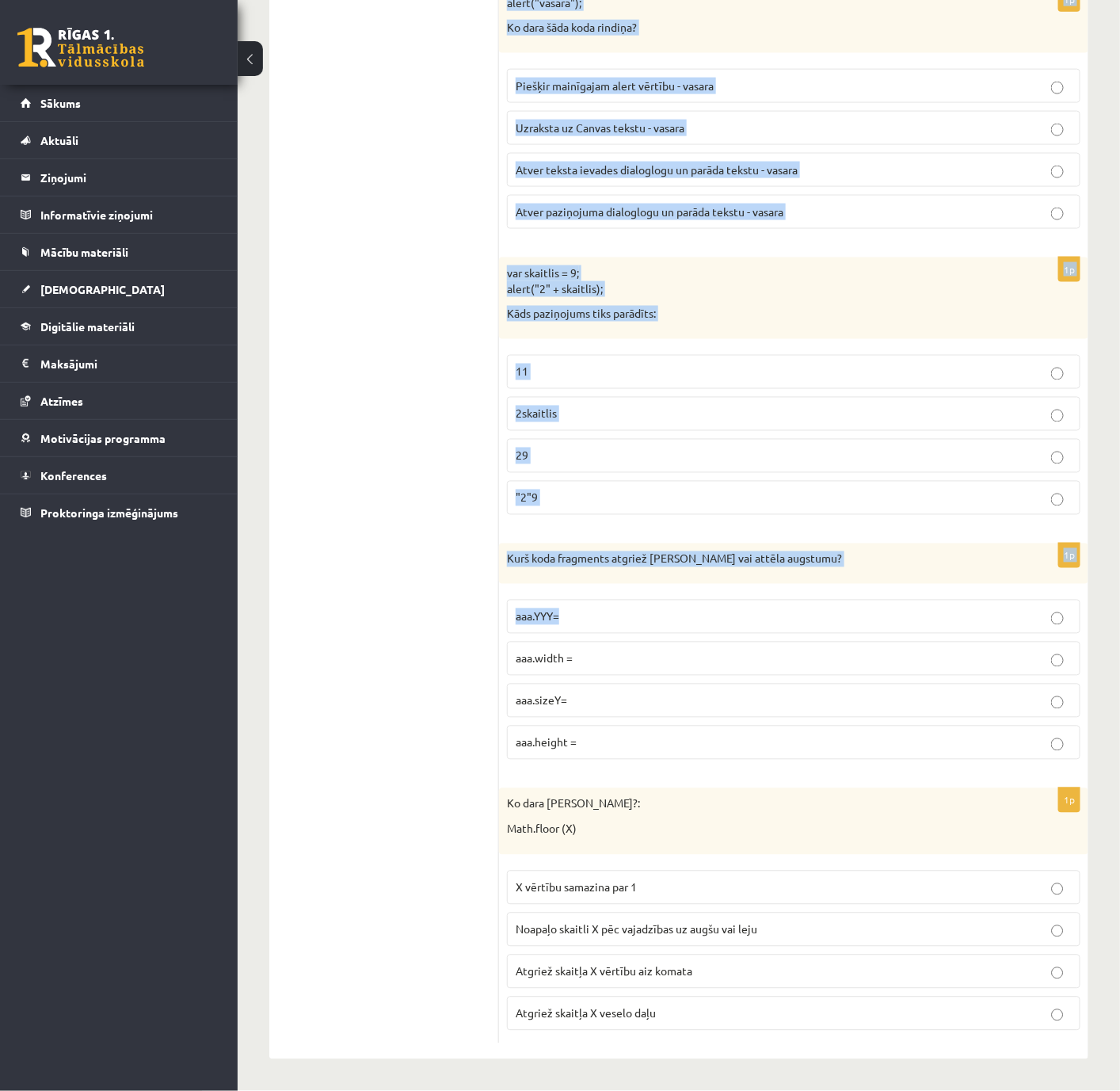
scroll to position [7608, 0]
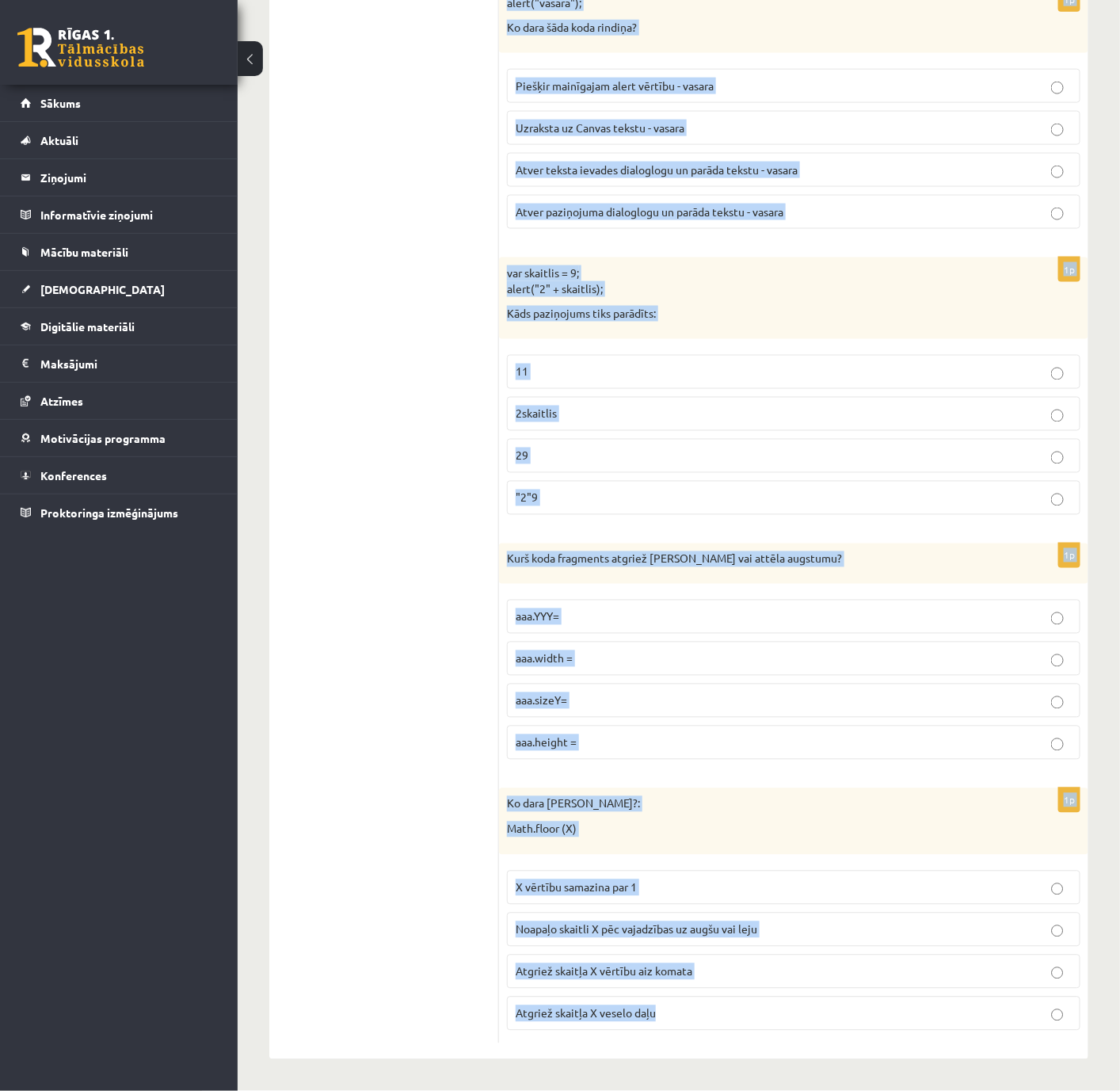
drag, startPoint x: 504, startPoint y: 256, endPoint x: 762, endPoint y: 1014, distance: 800.7
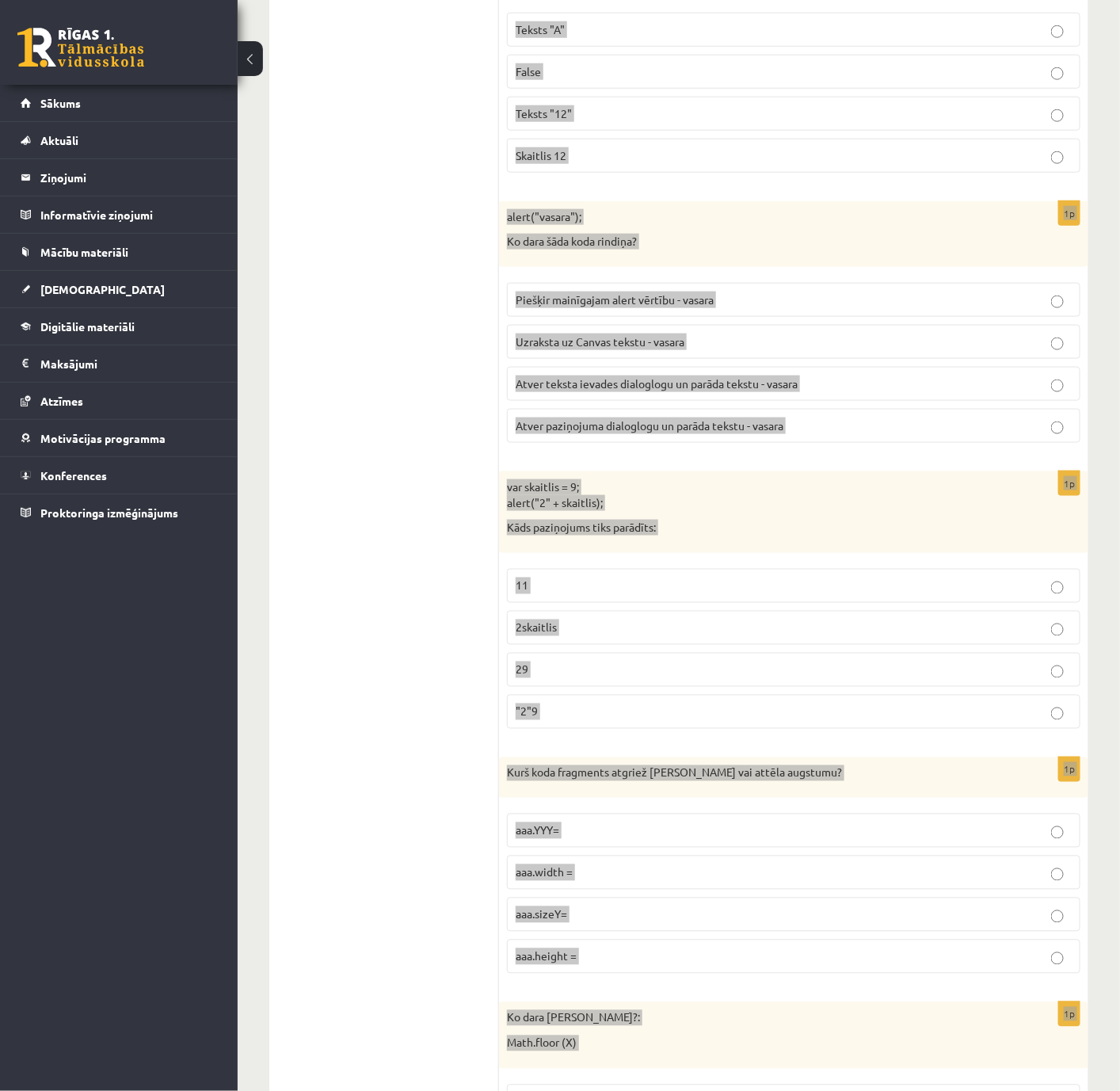
scroll to position [7251, 0]
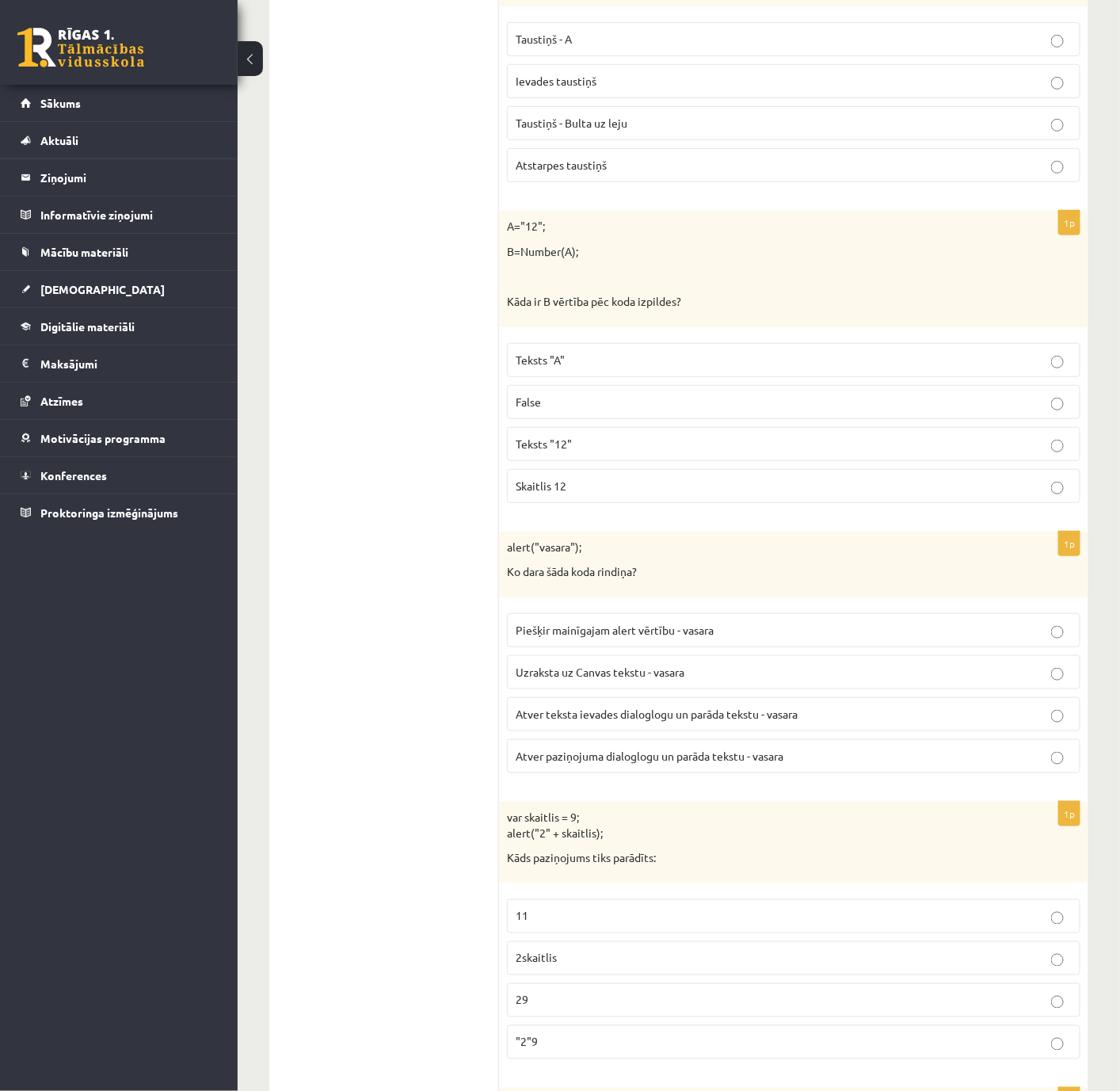
scroll to position [6895, 0]
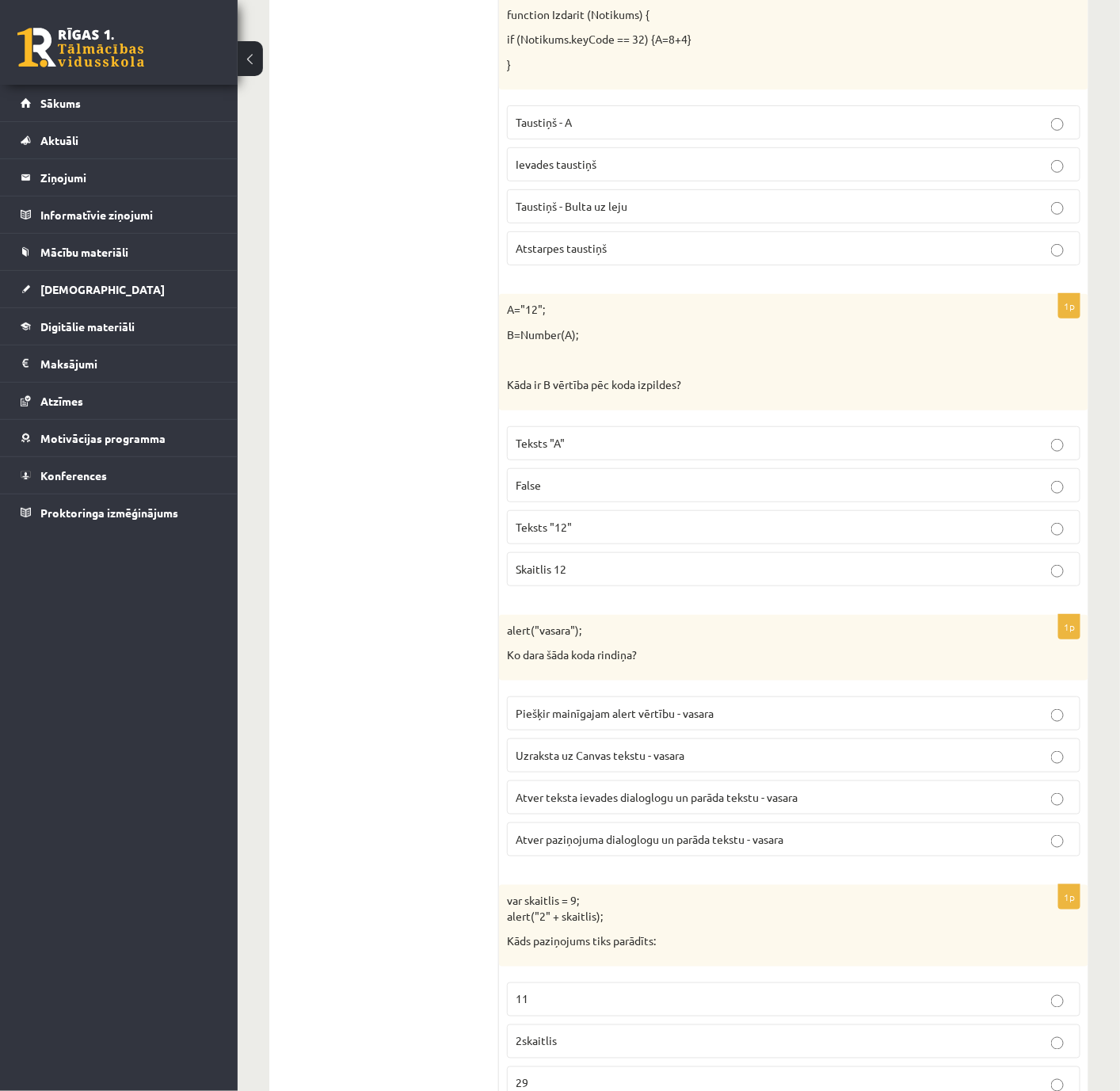
click at [599, 577] on p "Skaitlis 12" at bounding box center [794, 569] width 556 height 17
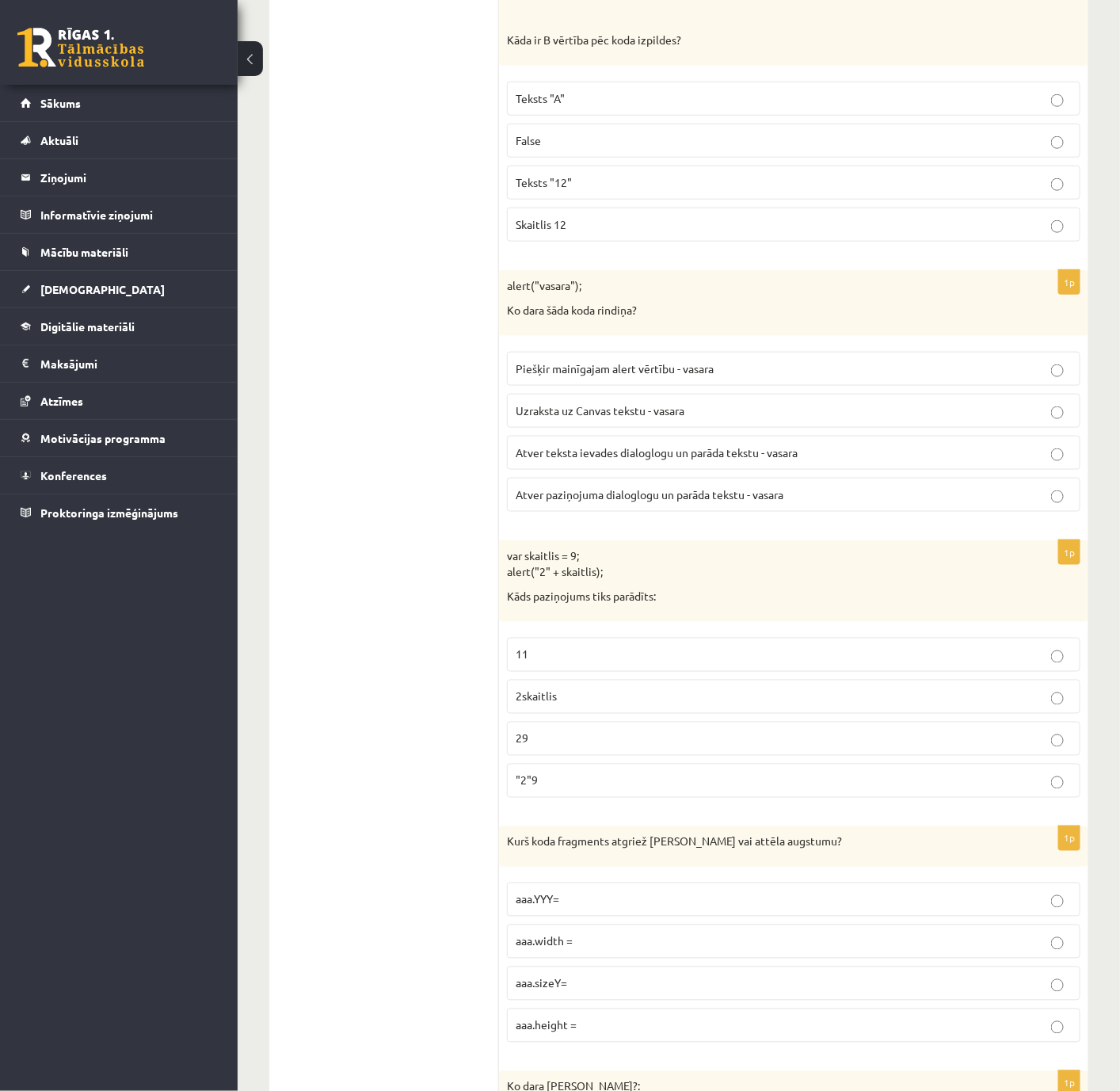
scroll to position [7251, 0]
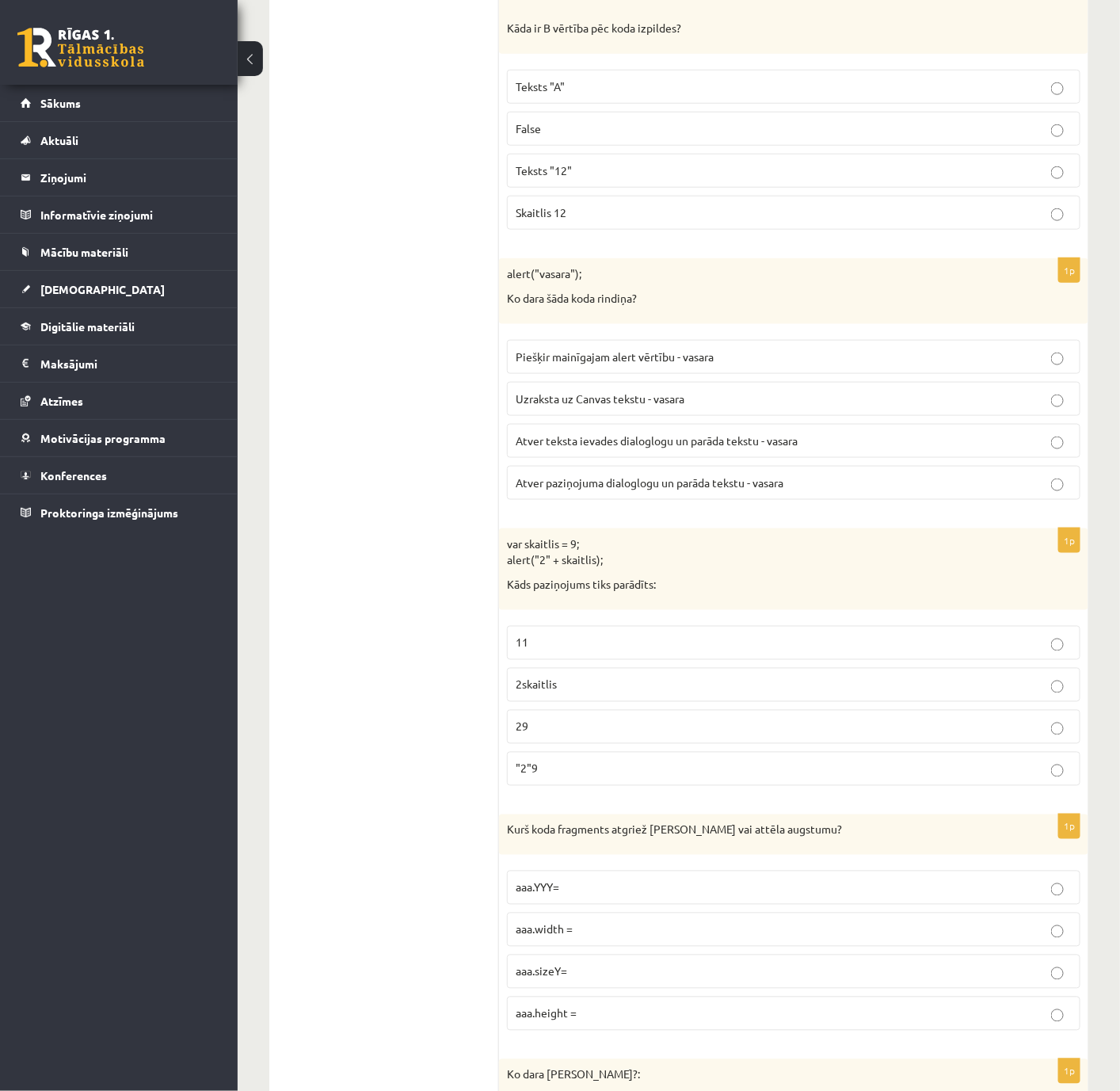
click at [601, 490] on span "Atver paziņojuma dialoglogu un parāda tekstu - vasara" at bounding box center [650, 483] width 268 height 14
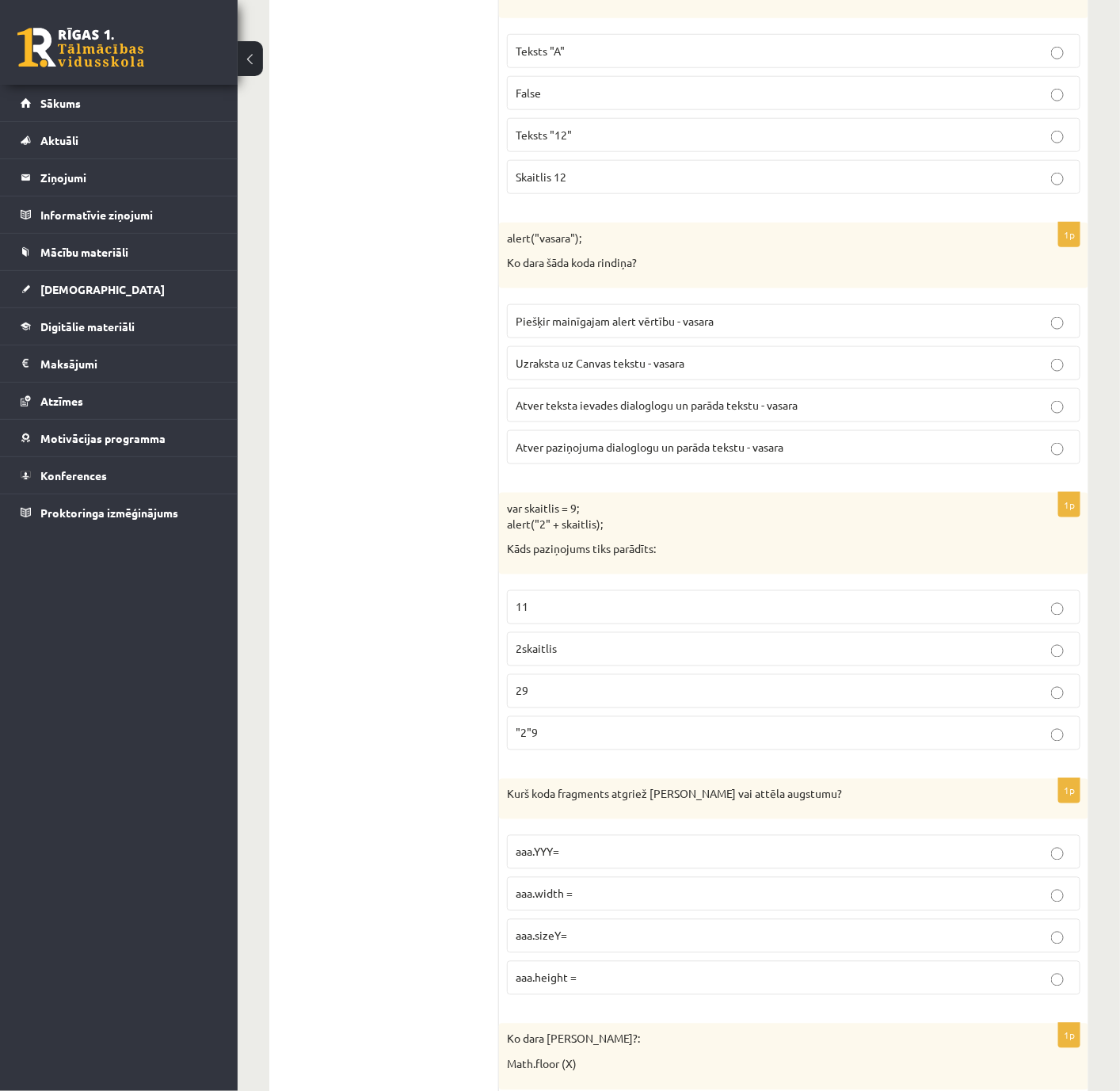
scroll to position [7370, 0]
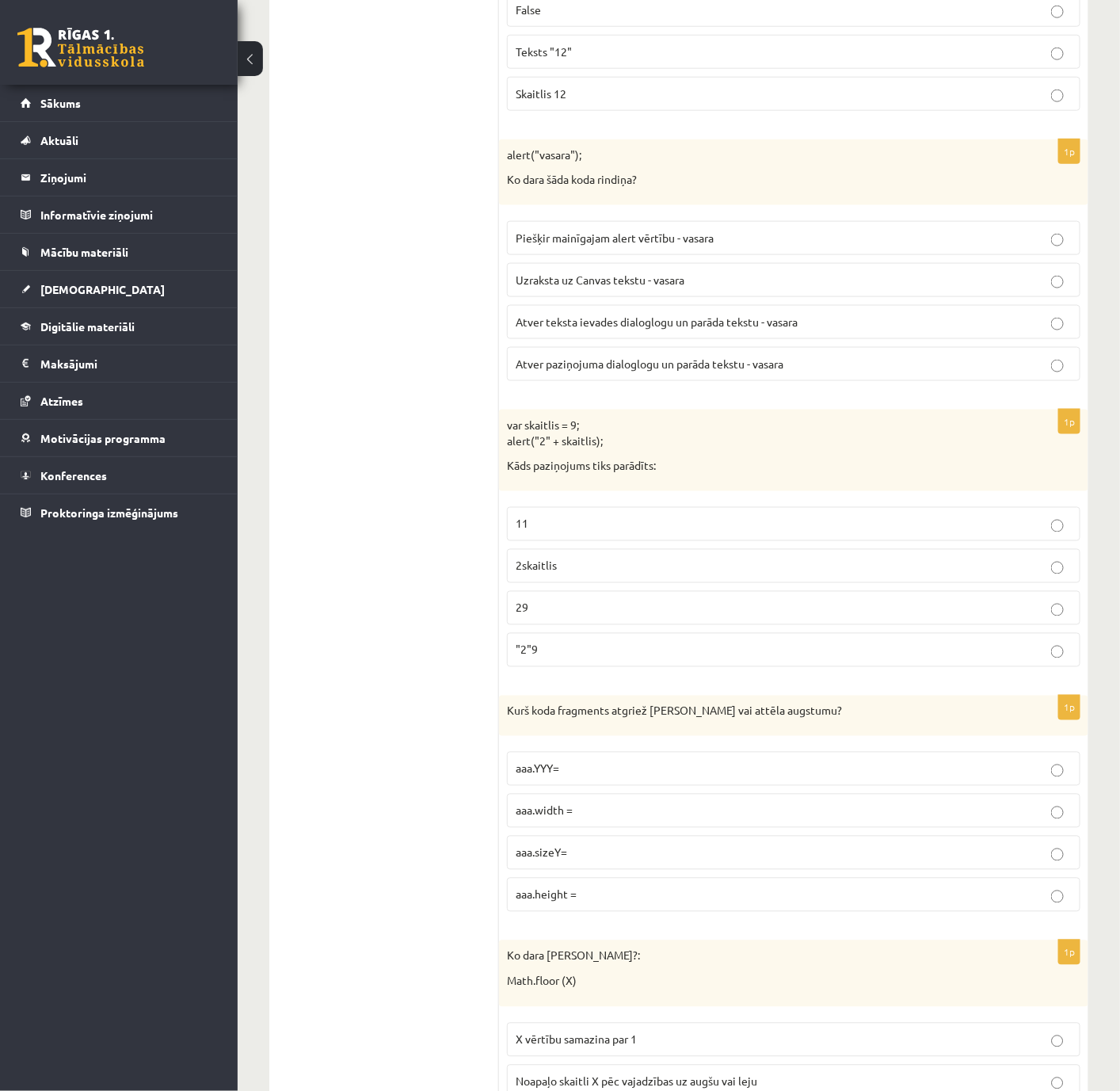
click at [598, 616] on p "29" at bounding box center [794, 608] width 556 height 17
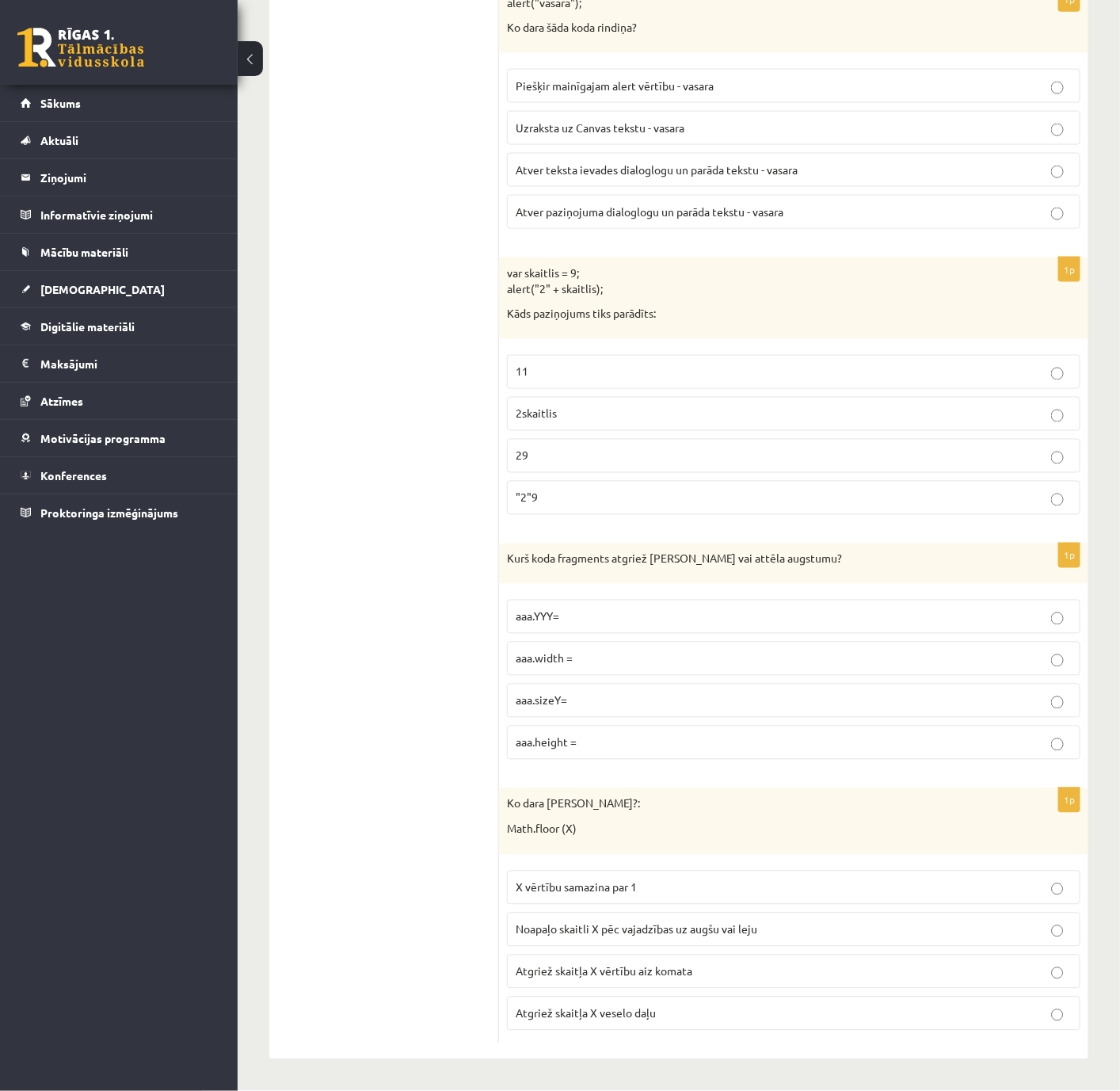
scroll to position [7608, 0]
click at [626, 727] on label "aaa.height =" at bounding box center [794, 742] width 574 height 34
click at [598, 727] on label "Atgriež skaitļa X veselo daļu" at bounding box center [794, 1014] width 574 height 34
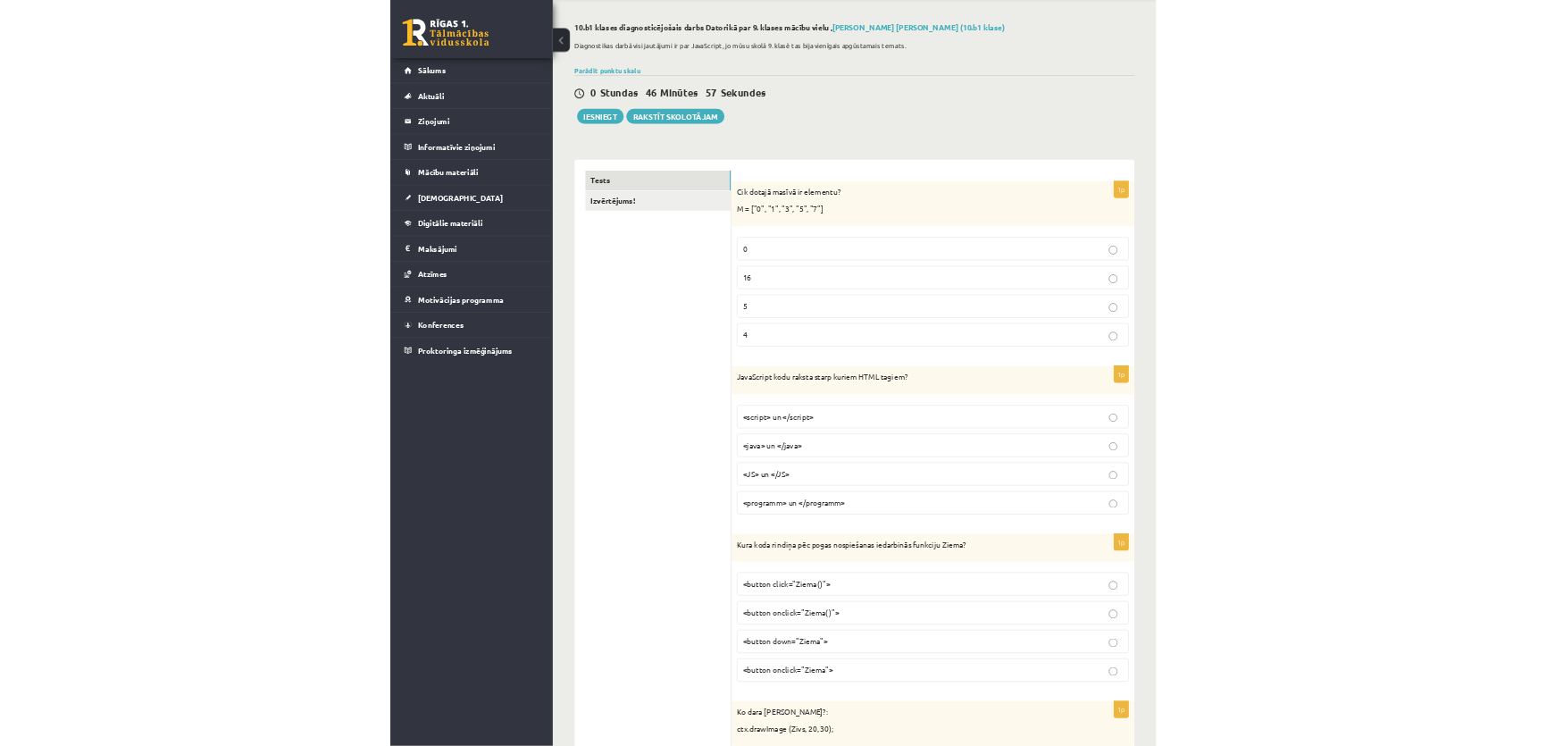
scroll to position [0, 0]
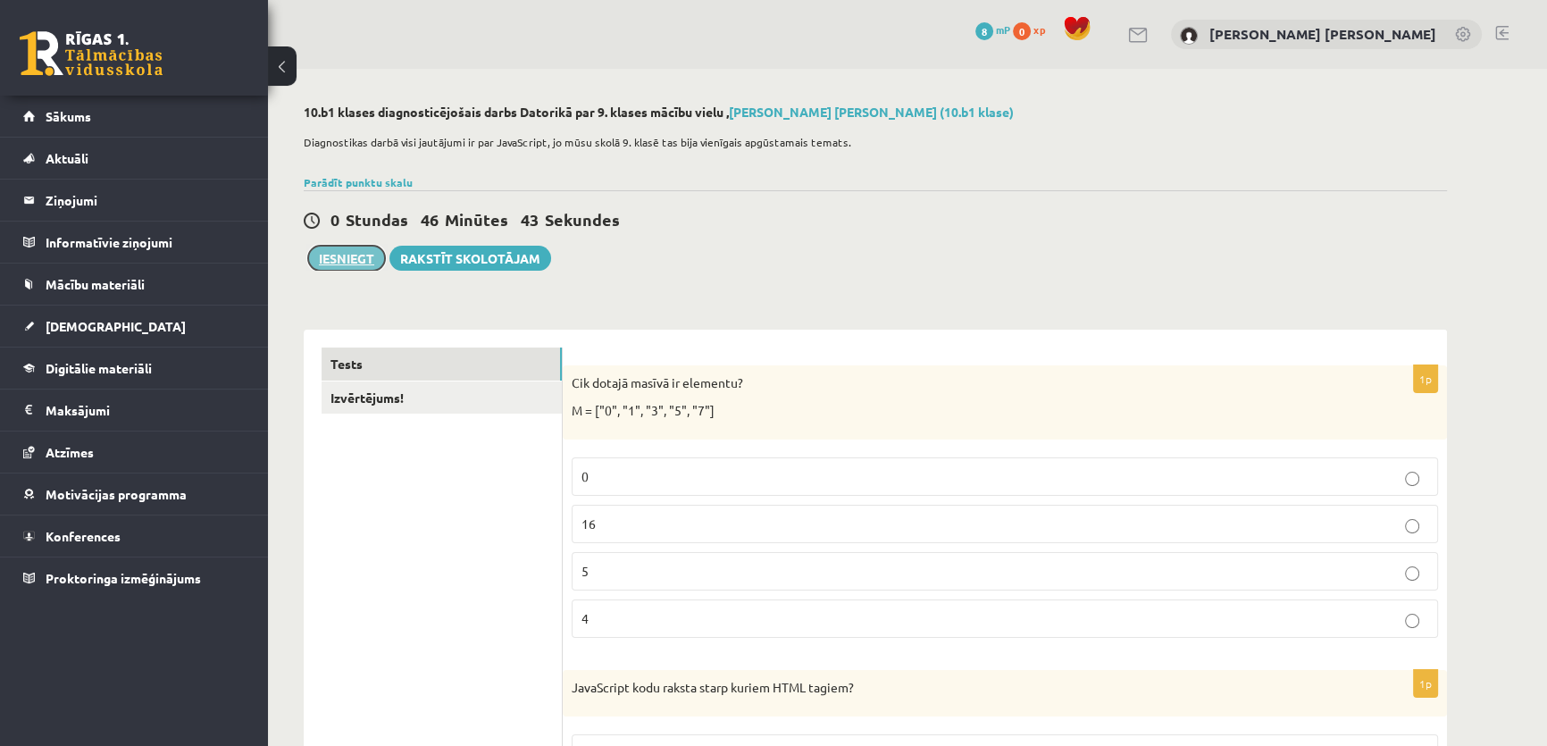
click at [347, 262] on button "Iesniegt" at bounding box center [346, 258] width 77 height 25
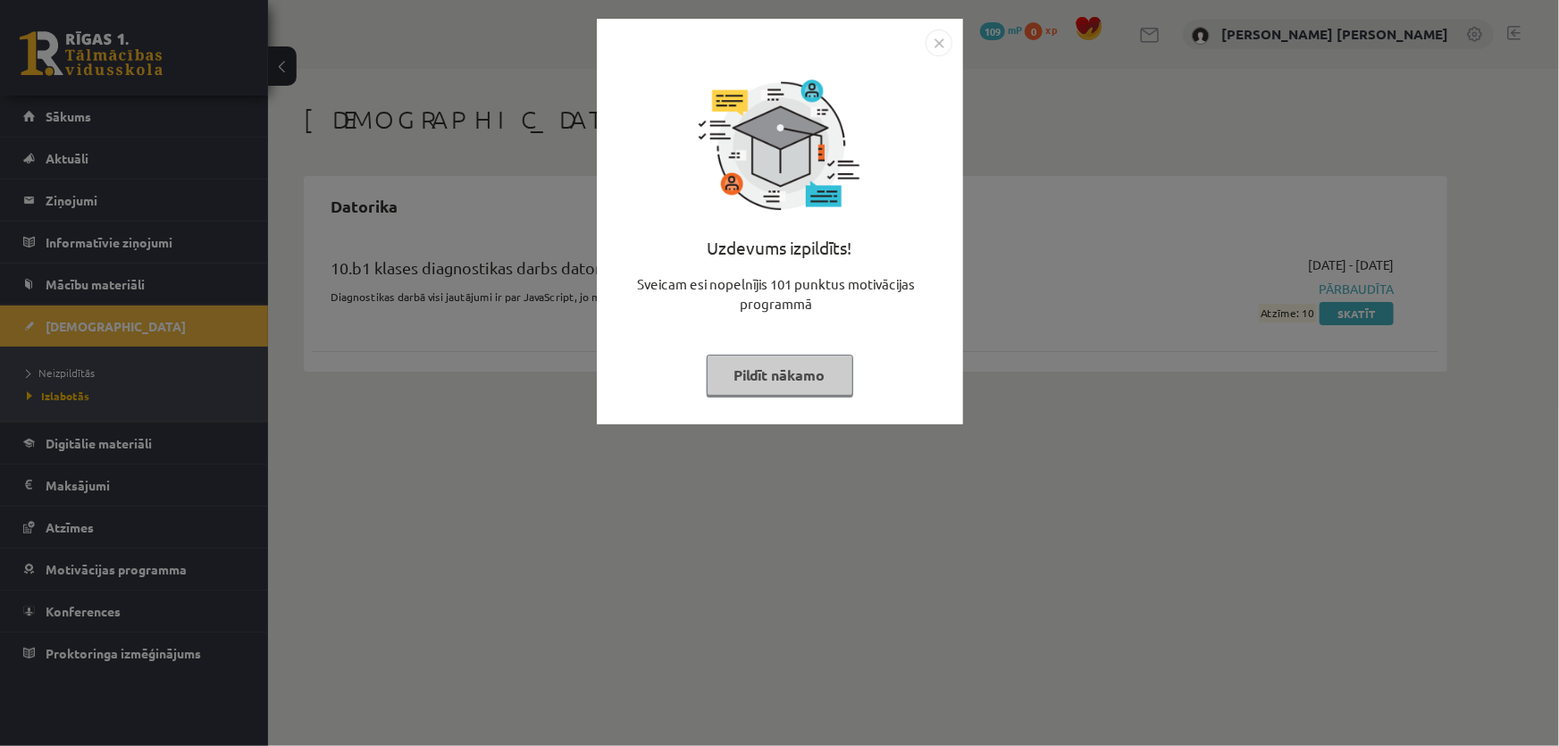
click at [934, 48] on img "Close" at bounding box center [939, 42] width 27 height 27
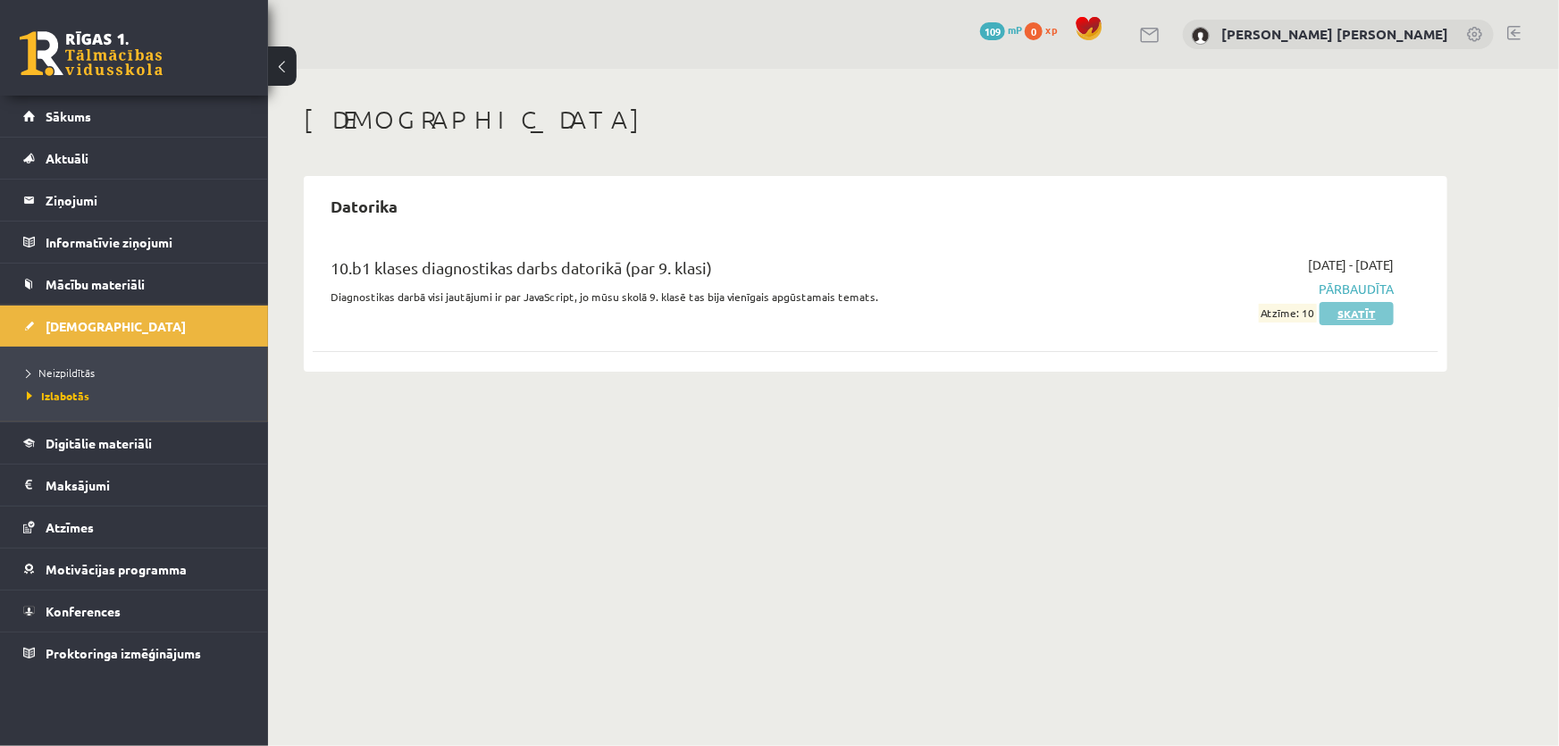
click at [1347, 318] on link "Skatīt" at bounding box center [1356, 313] width 74 height 23
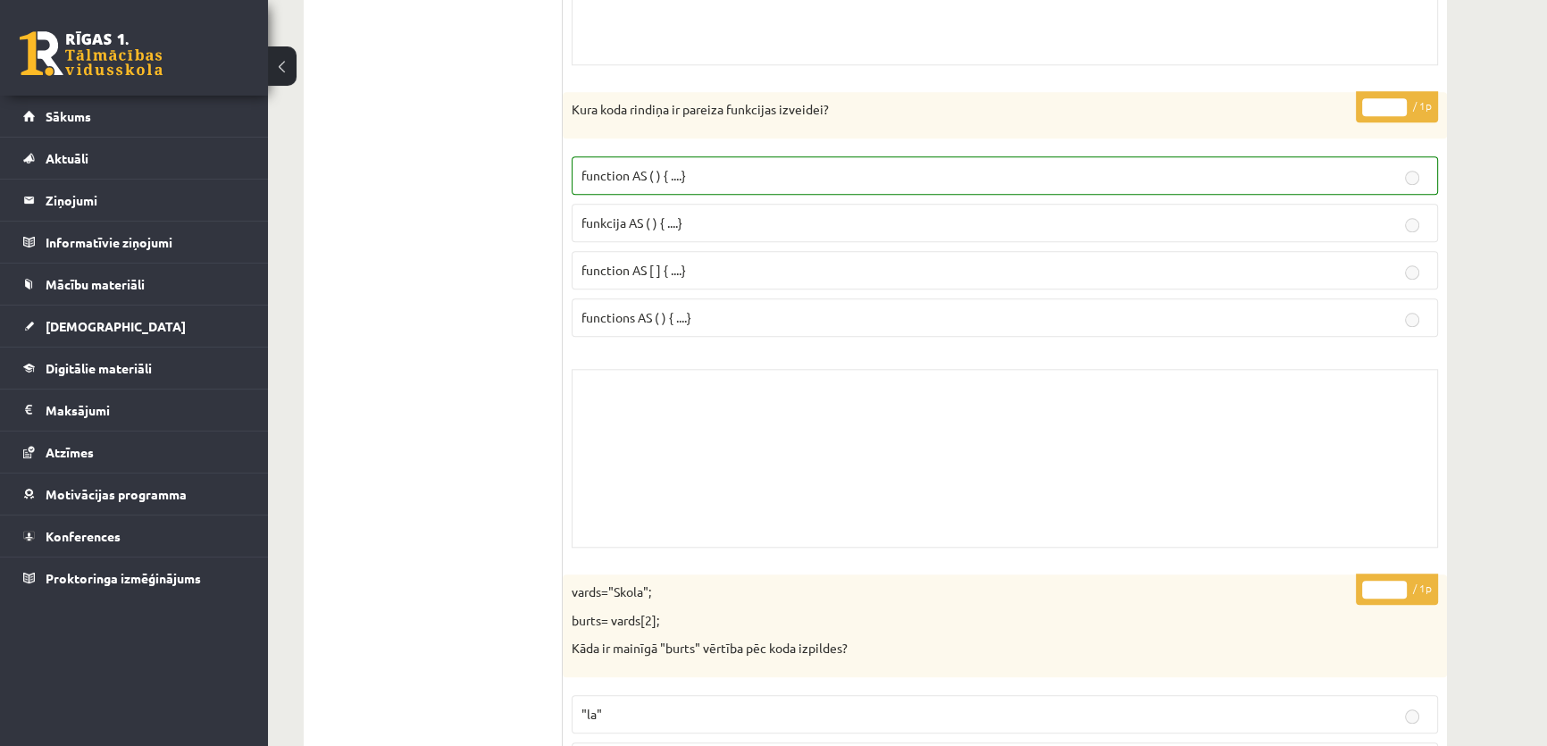
scroll to position [2274, 0]
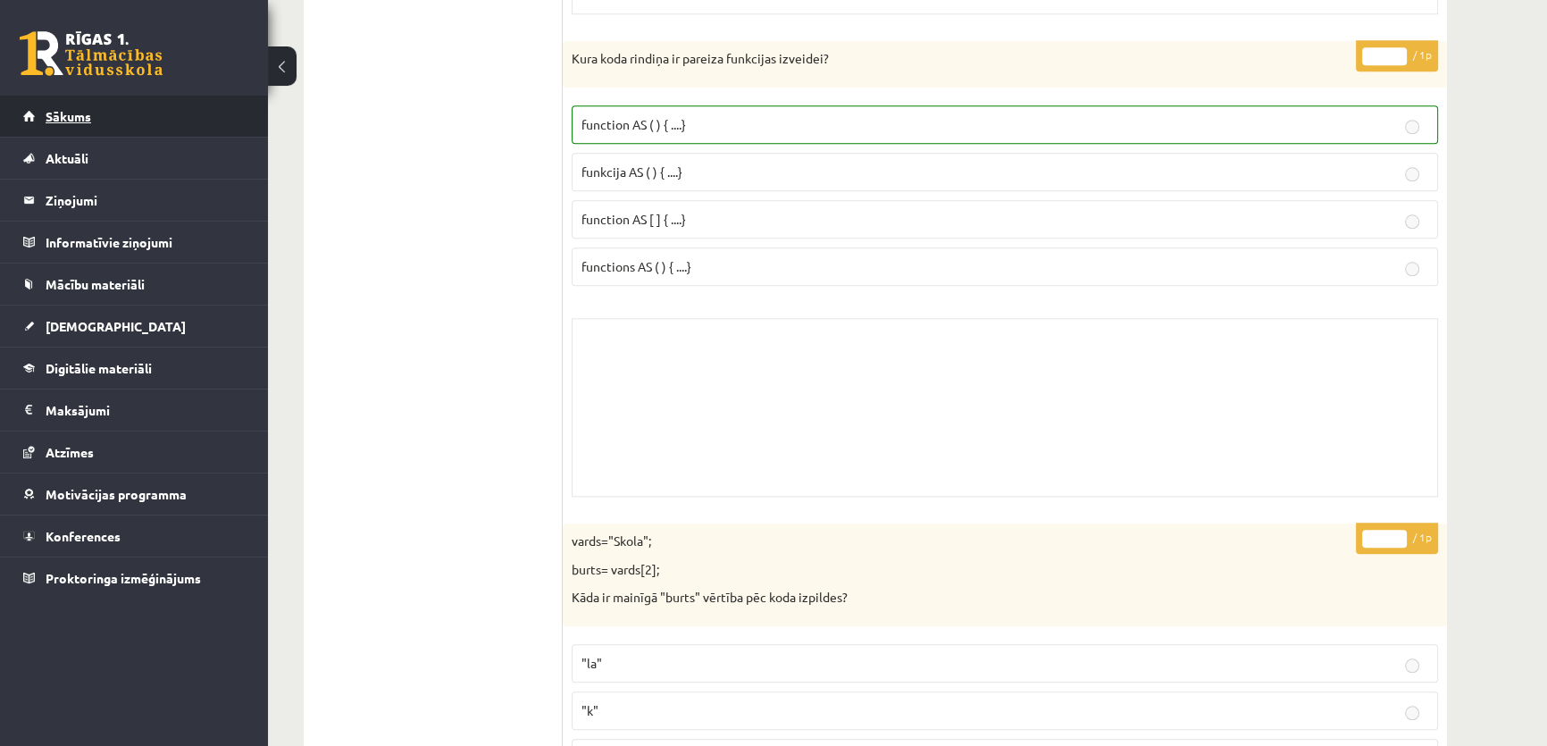
click at [88, 131] on link "Sākums" at bounding box center [134, 116] width 222 height 41
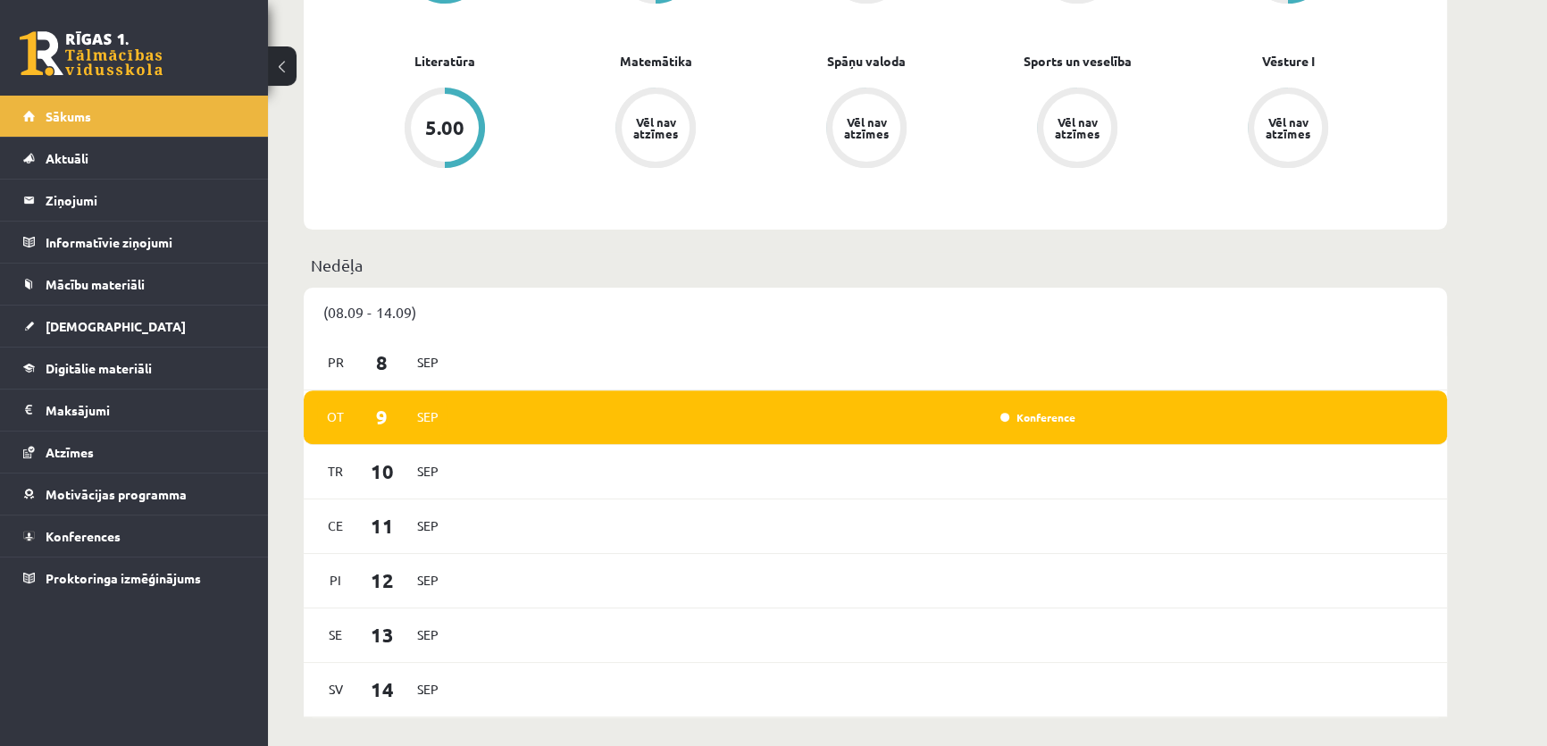
scroll to position [731, 0]
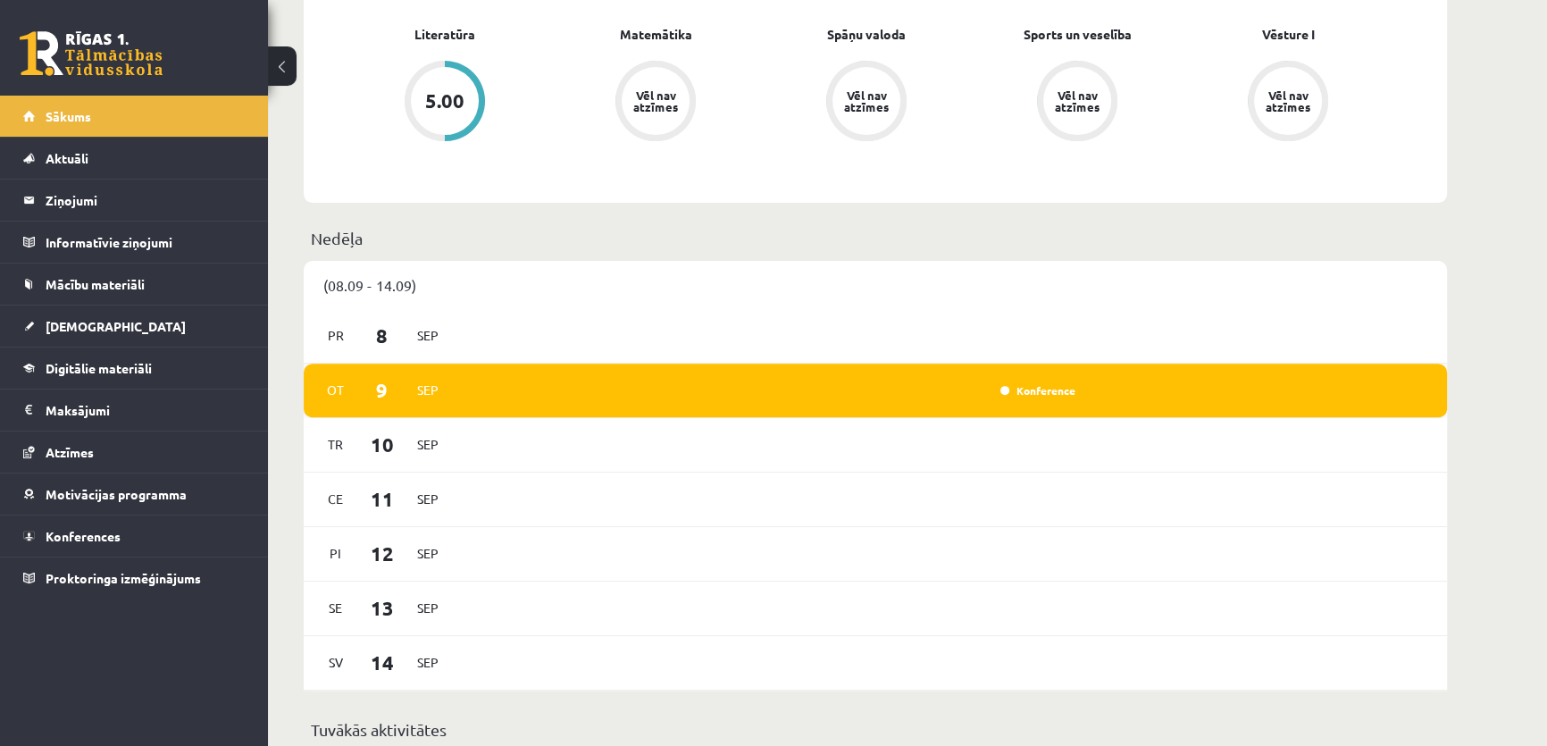
click at [1035, 398] on div "Konference" at bounding box center [1036, 390] width 89 height 18
click at [1035, 392] on link "Konference" at bounding box center [1038, 390] width 75 height 14
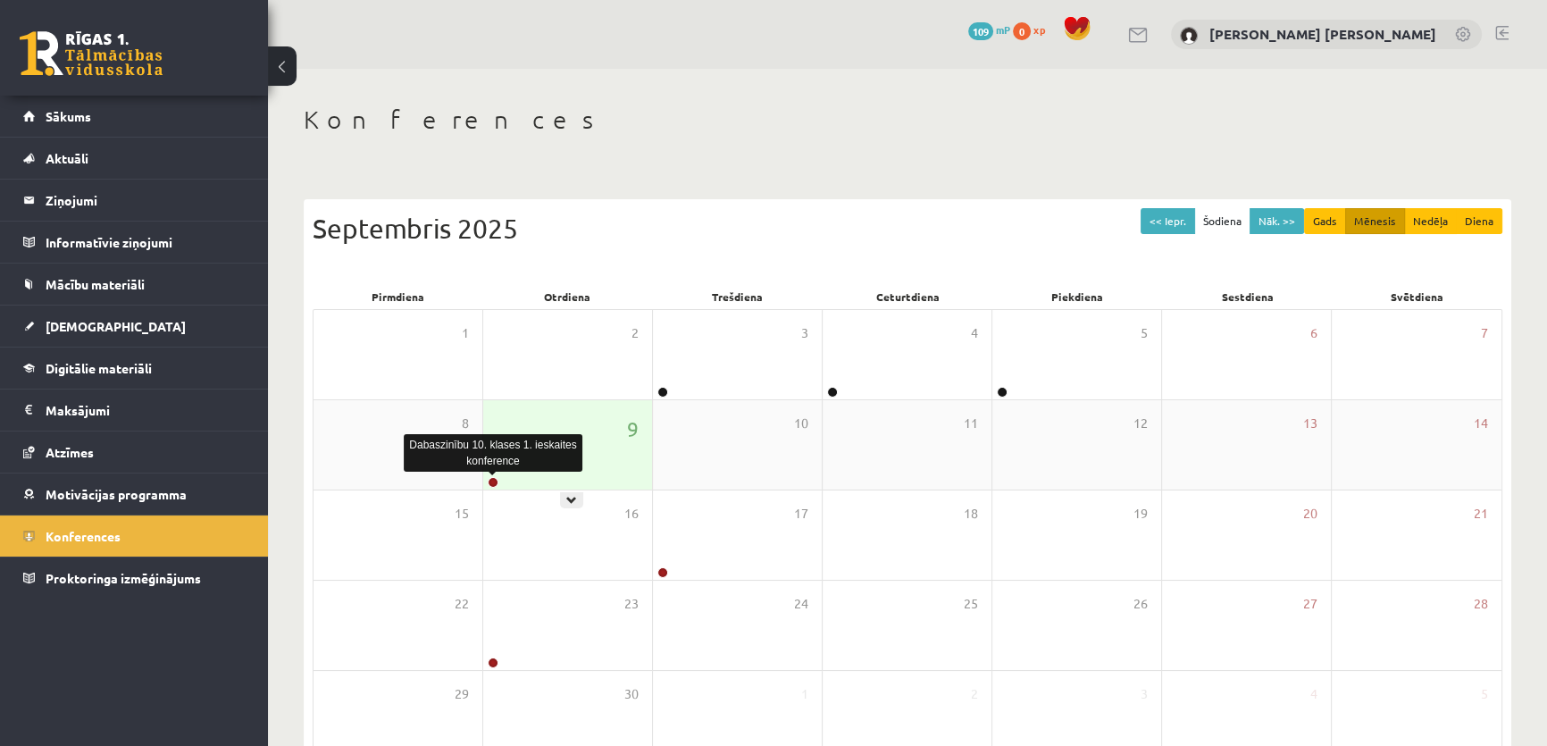
click at [494, 481] on link at bounding box center [493, 482] width 11 height 11
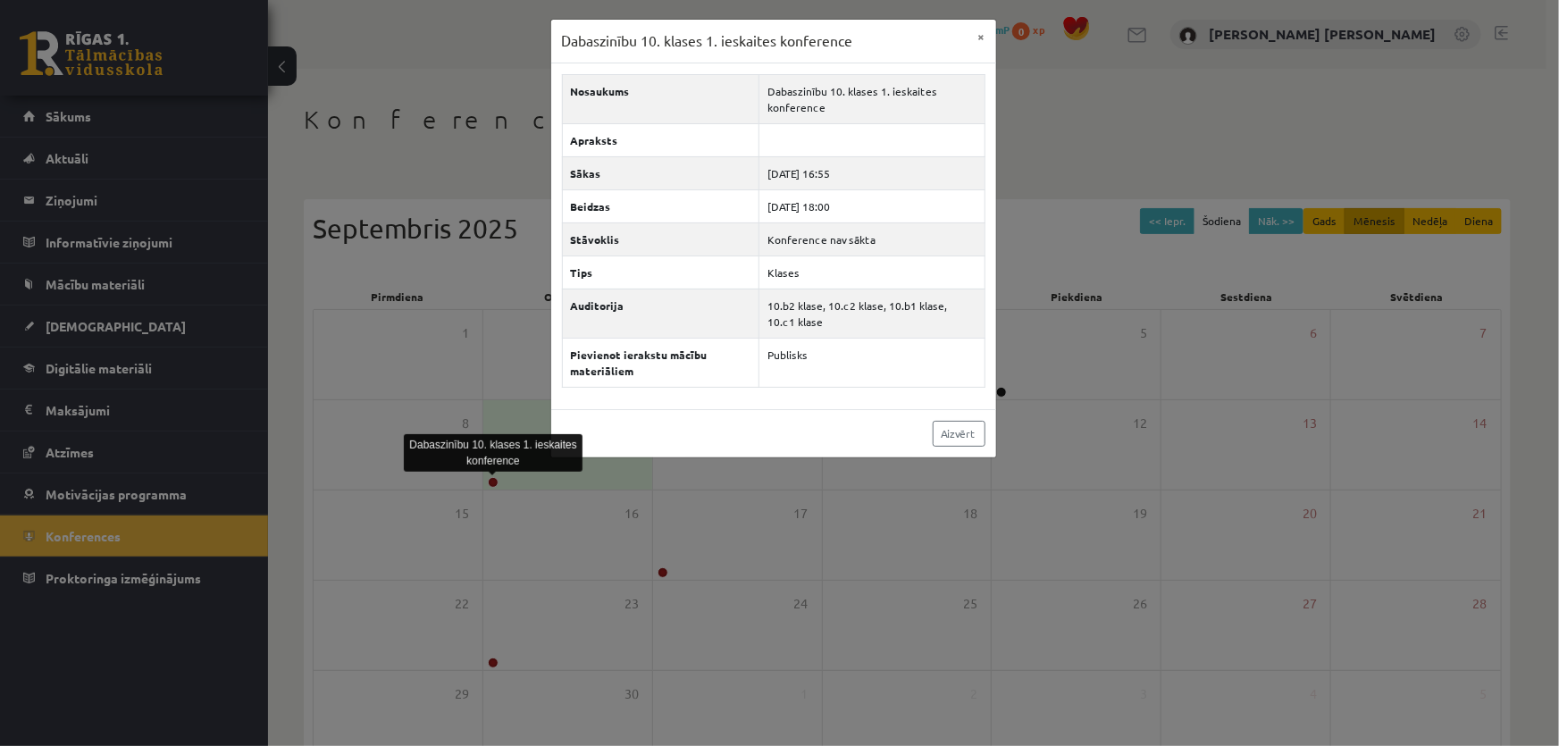
click at [434, 291] on div "Dabaszinību 10. klases 1. ieskaites konference × Nosaukums Dabaszinību 10. klas…" at bounding box center [779, 373] width 1559 height 746
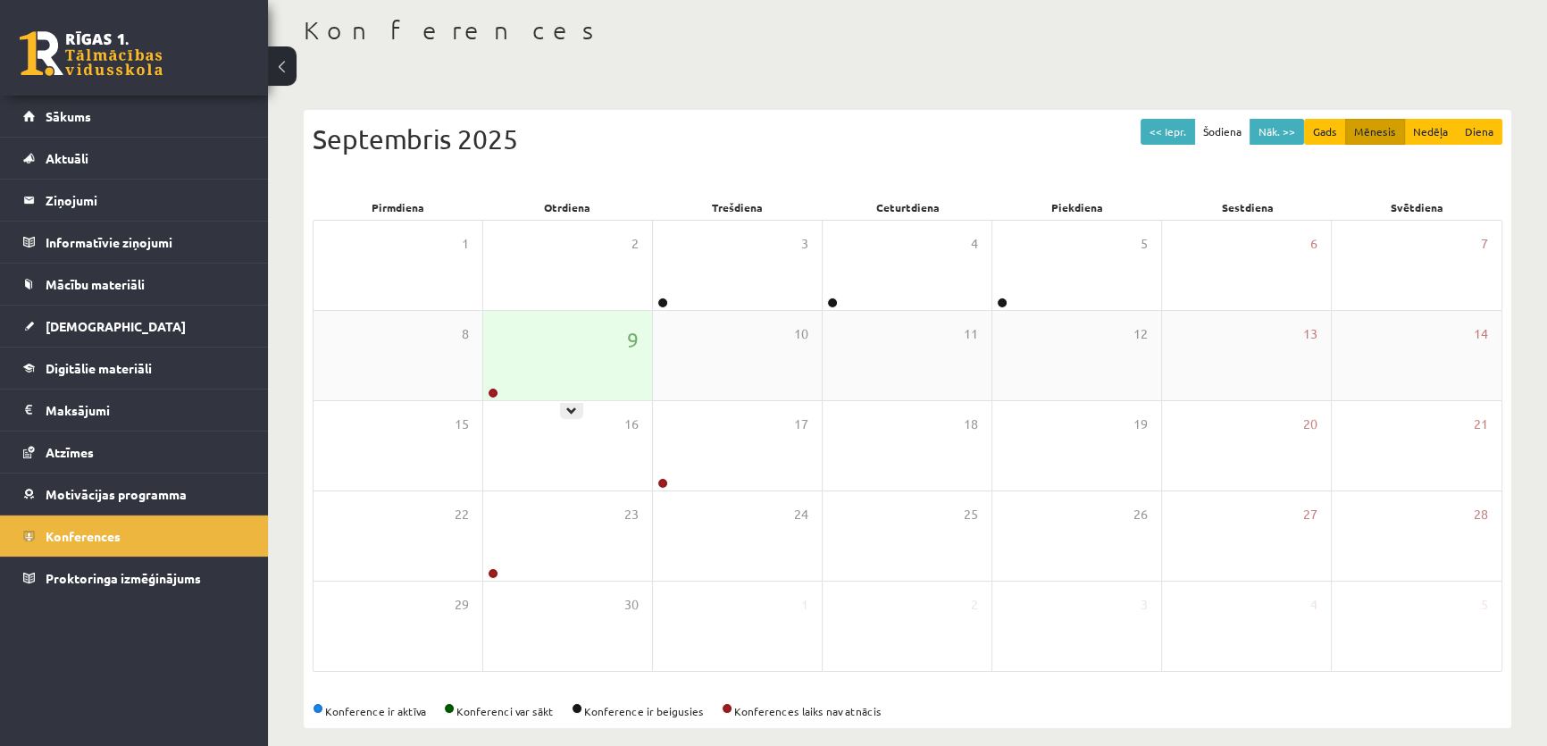
scroll to position [107, 0]
